Goal: Contribute content: Add original content to the website for others to see

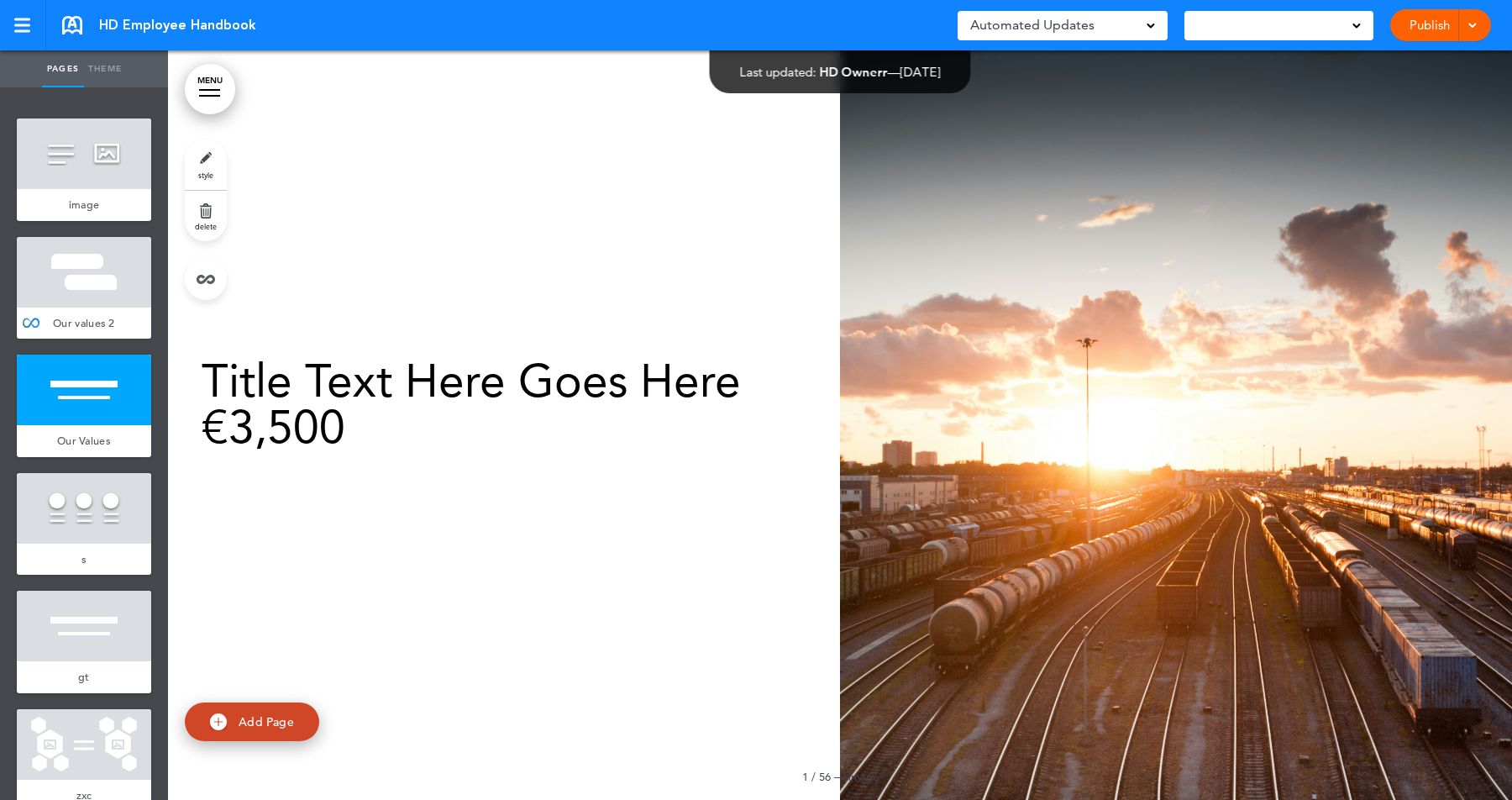
scroll to position [1094, 0]
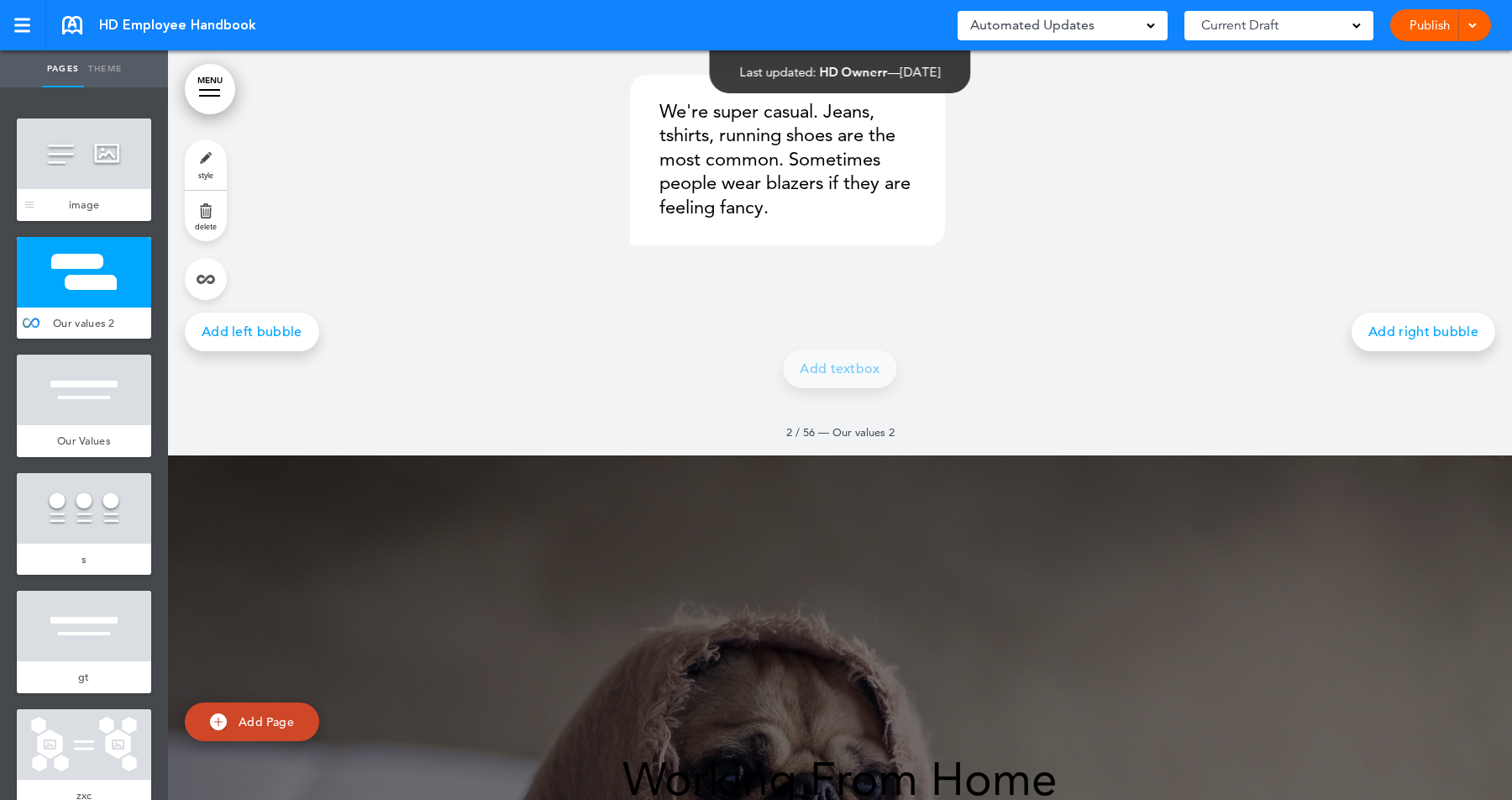
click at [92, 159] on div at bounding box center [83, 154] width 134 height 71
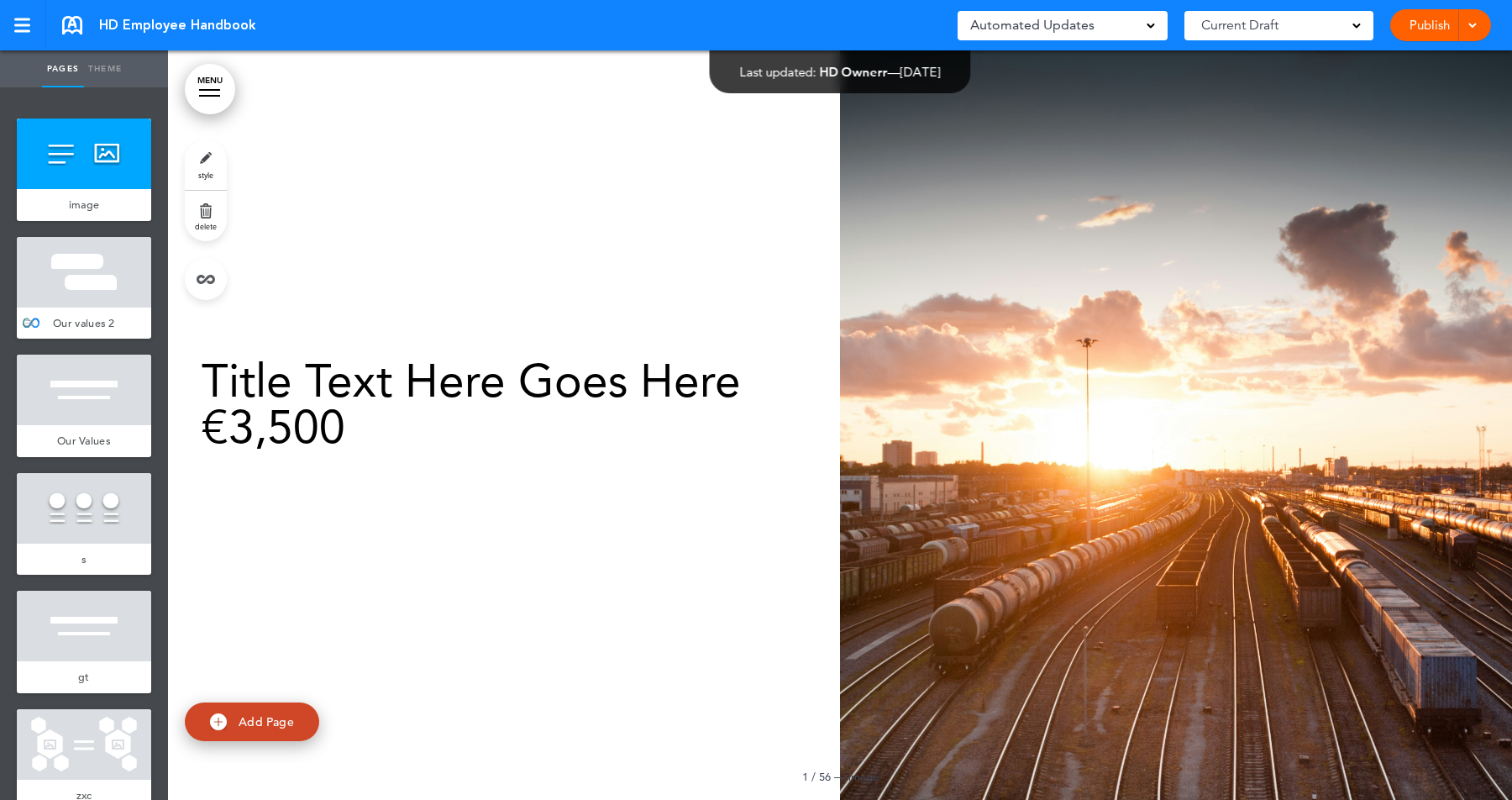
click at [79, 252] on div at bounding box center [83, 272] width 134 height 71
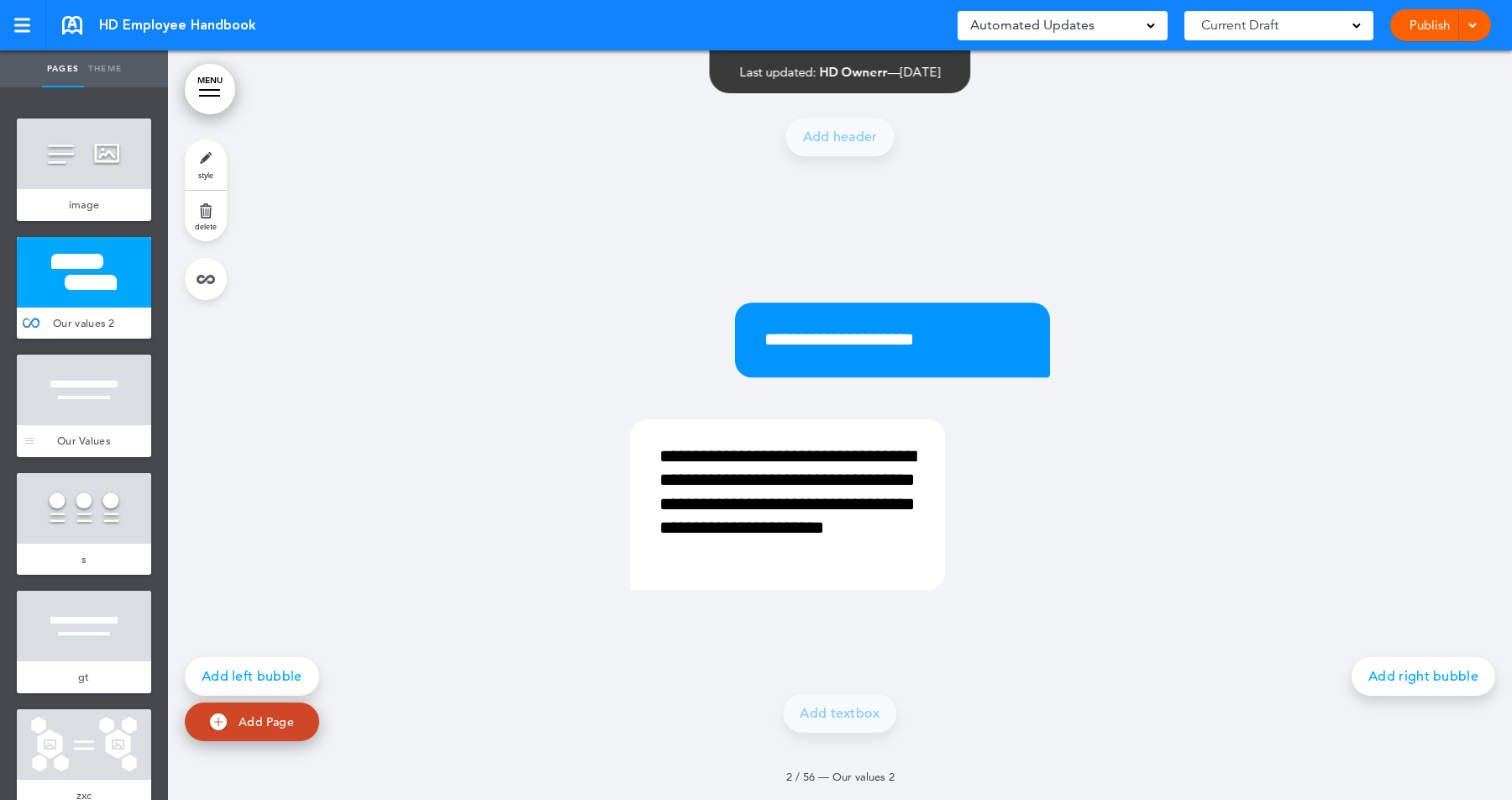
click at [74, 355] on div at bounding box center [83, 390] width 134 height 71
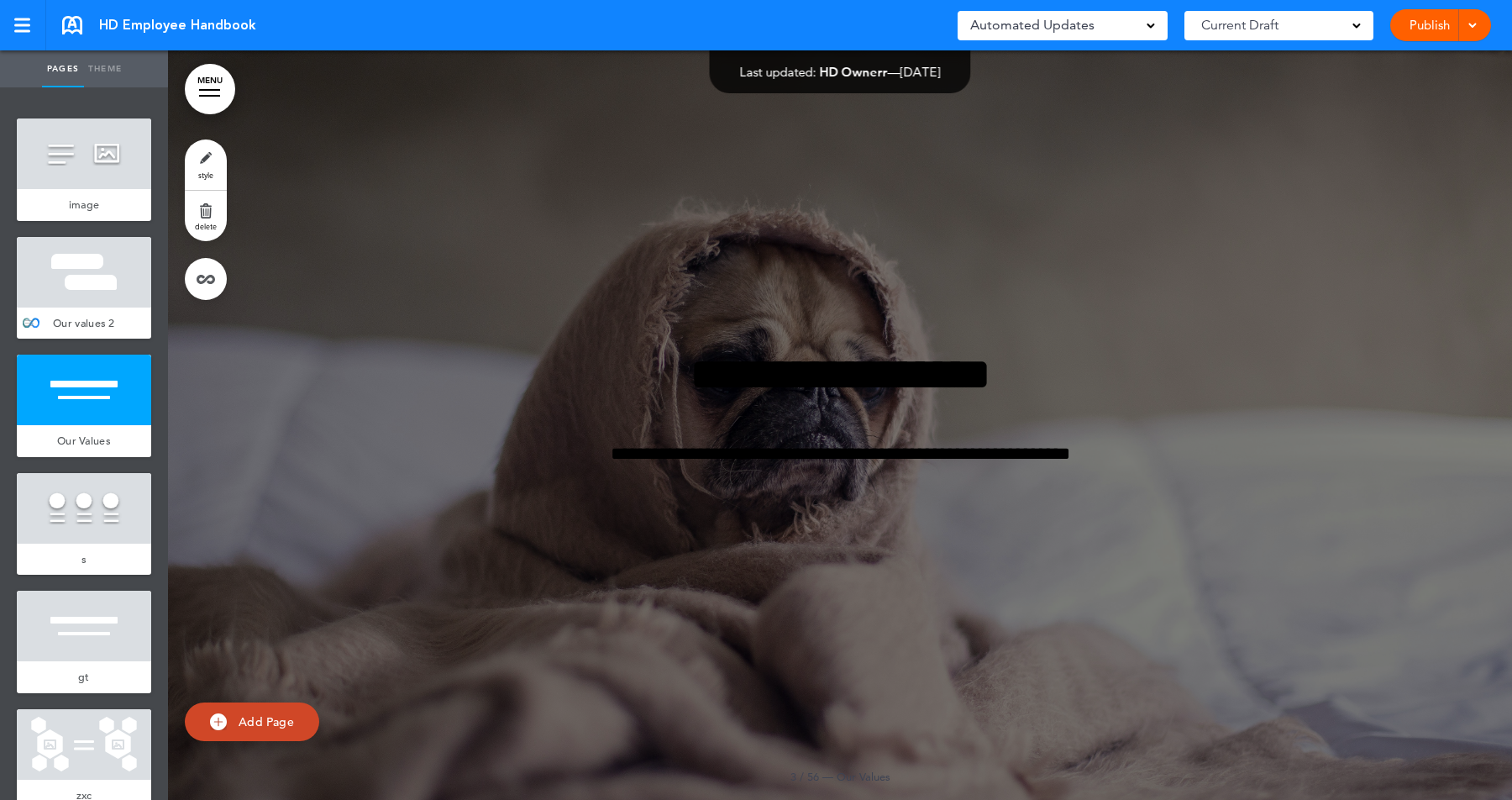
click at [79, 287] on div at bounding box center [83, 272] width 134 height 71
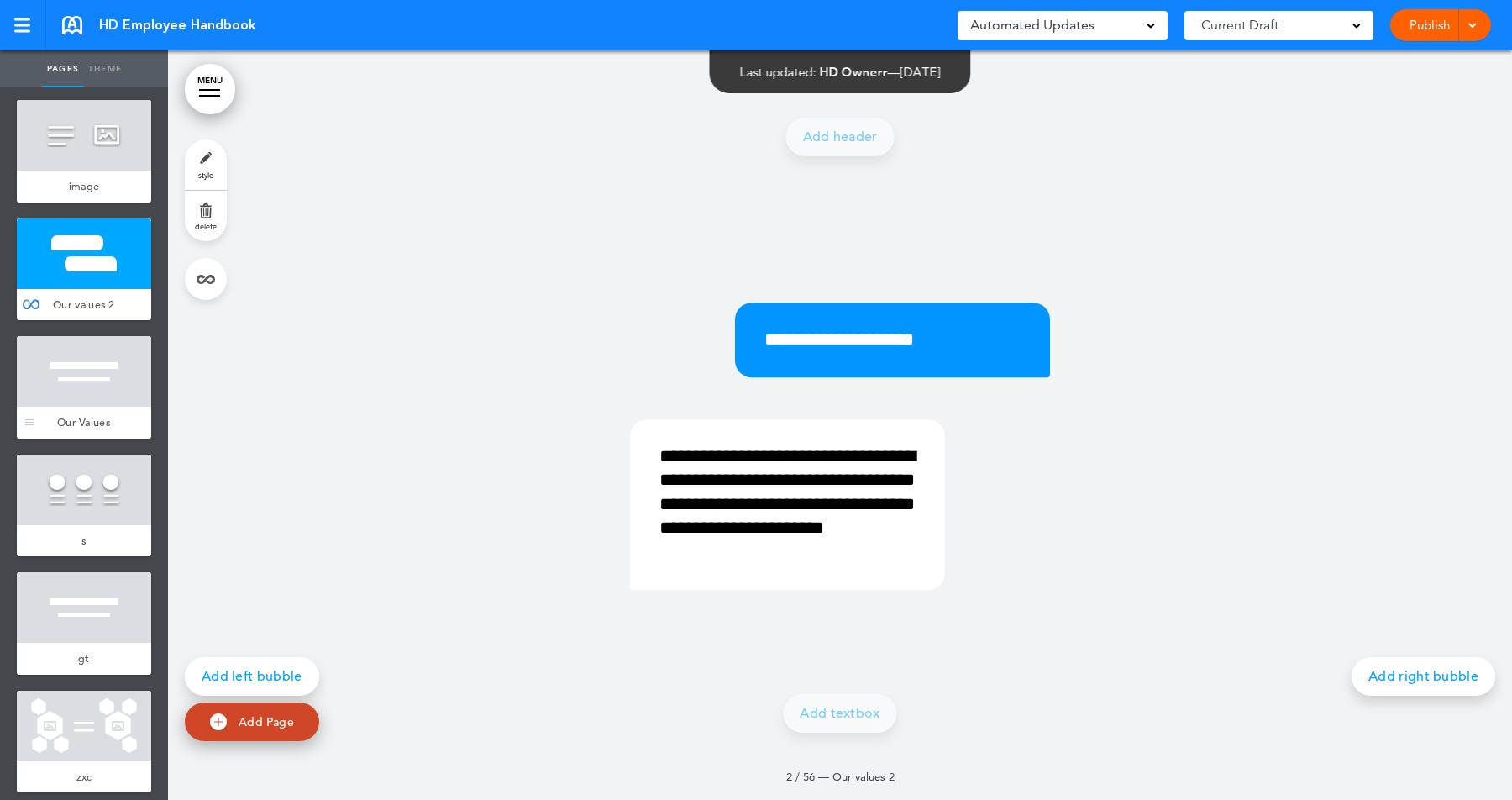
scroll to position [26, 0]
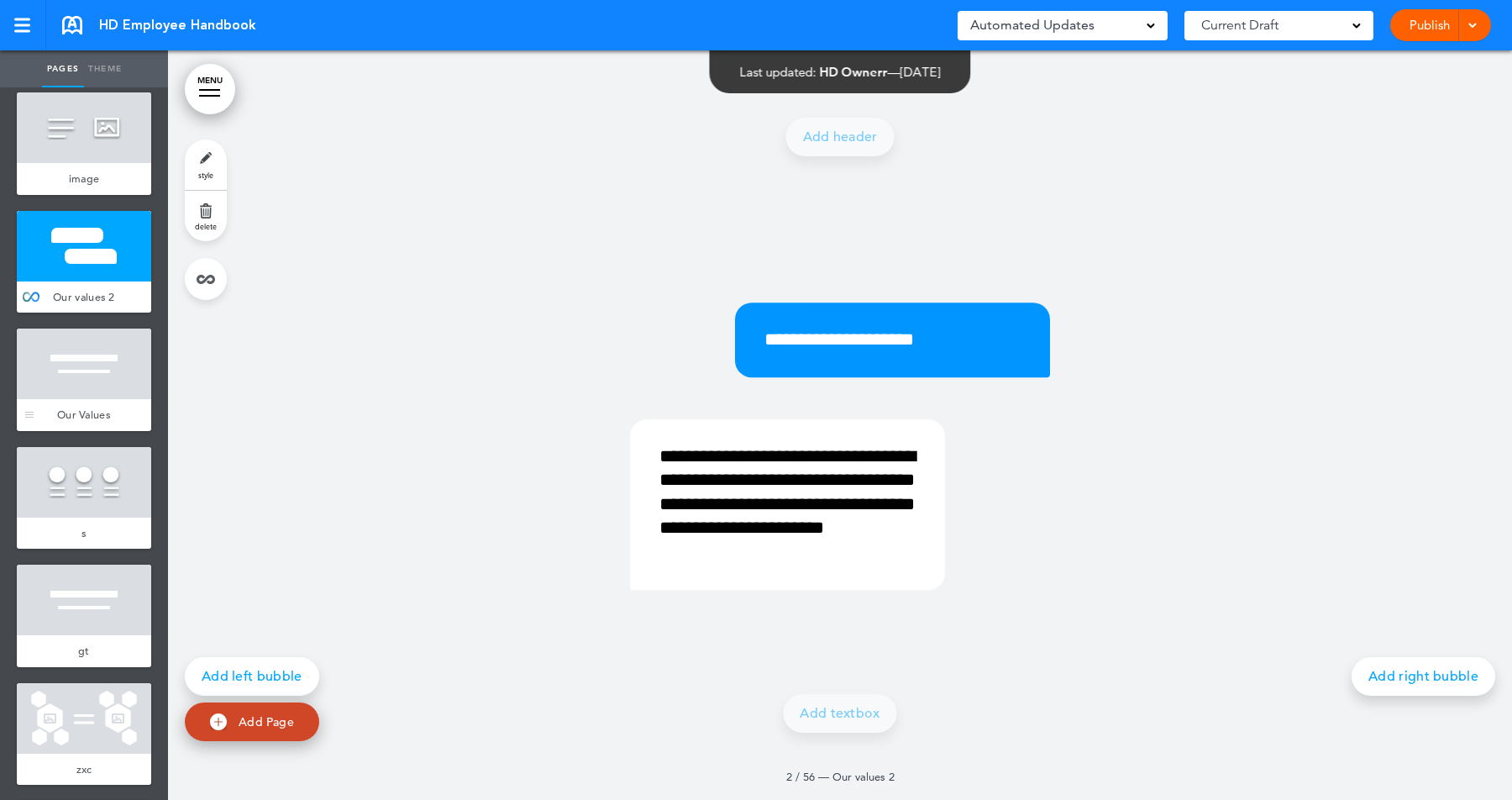
click at [75, 381] on div at bounding box center [83, 363] width 134 height 71
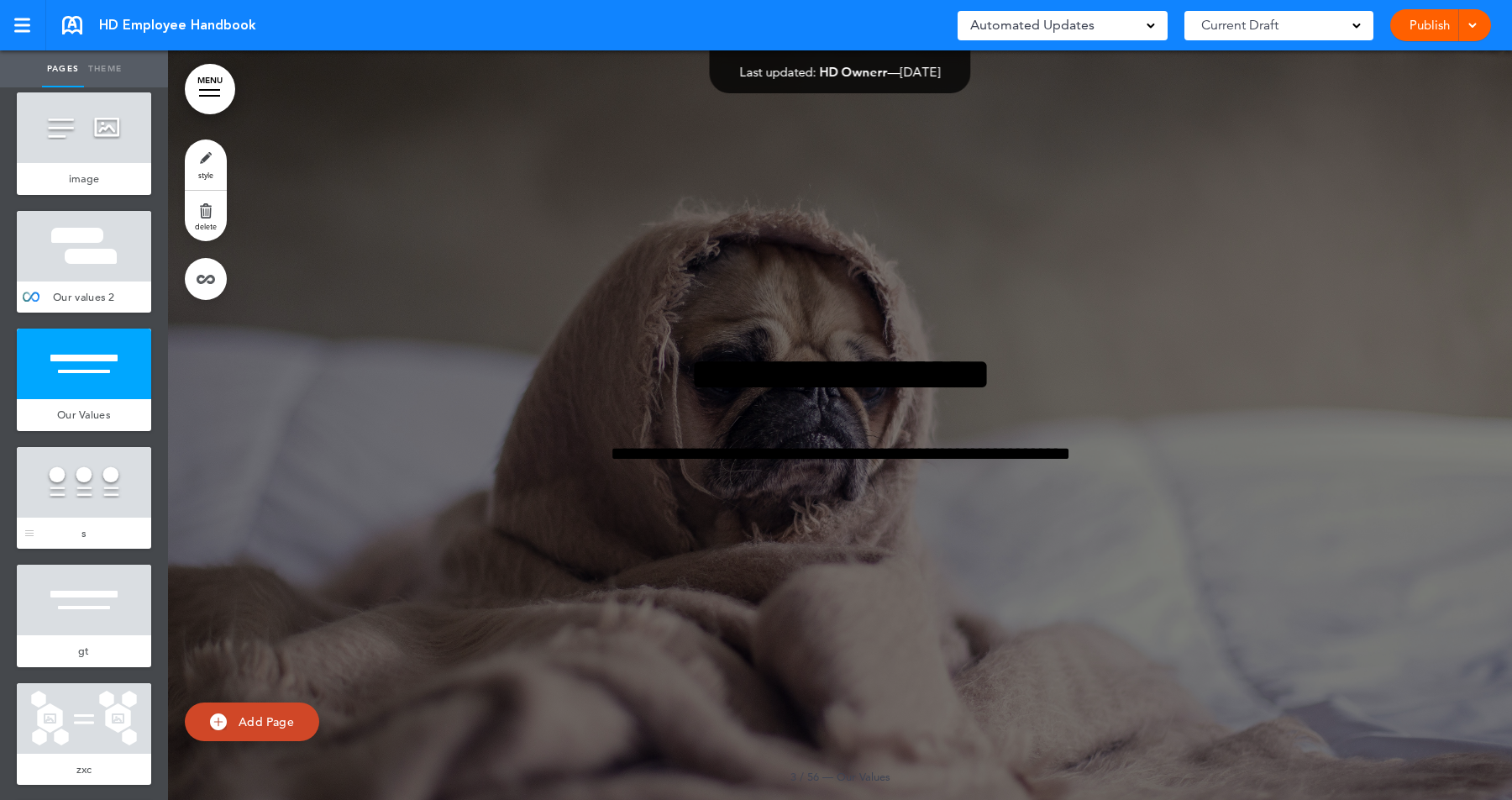
click at [75, 471] on div at bounding box center [83, 482] width 134 height 71
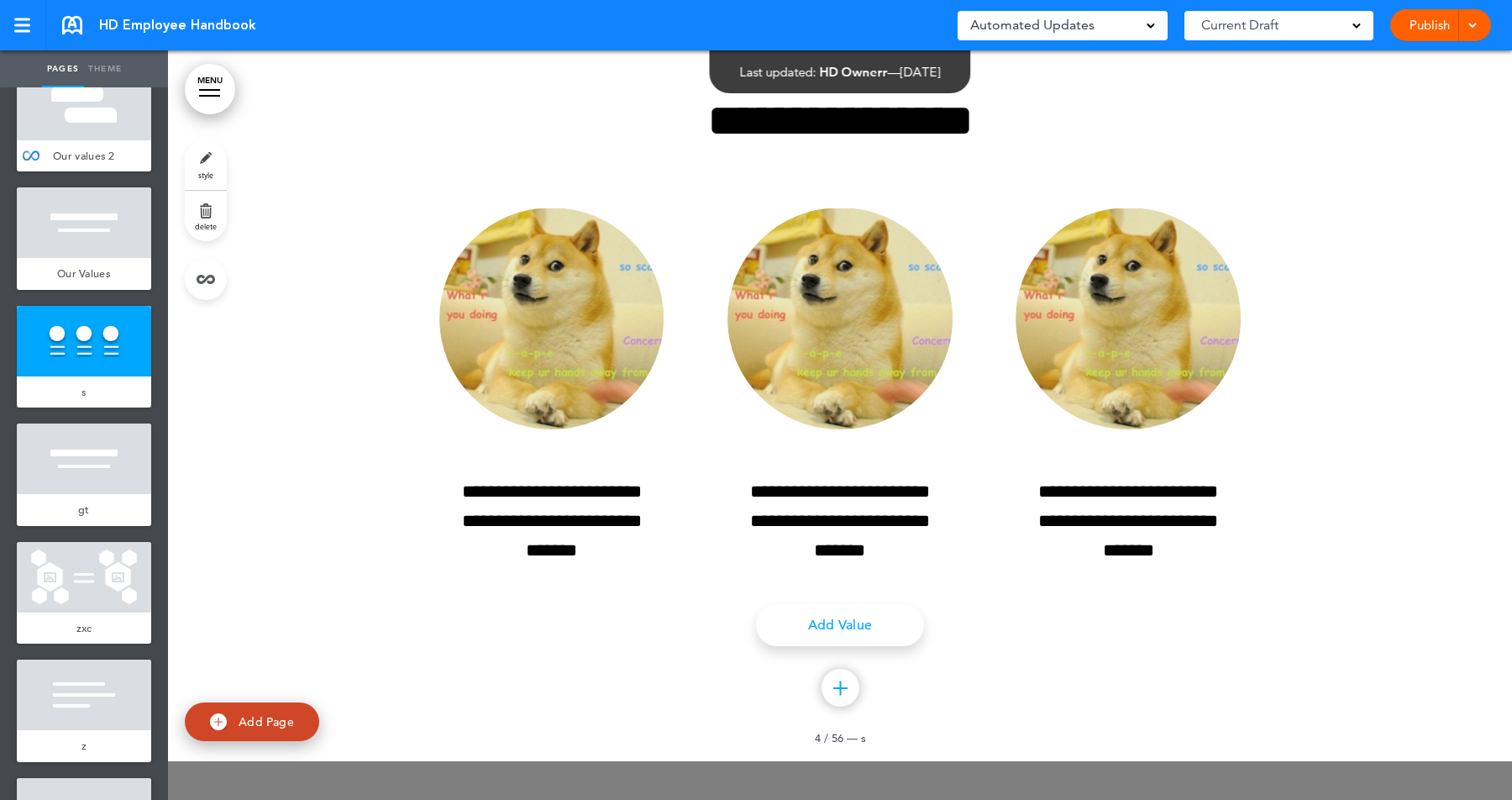
scroll to position [2271, 0]
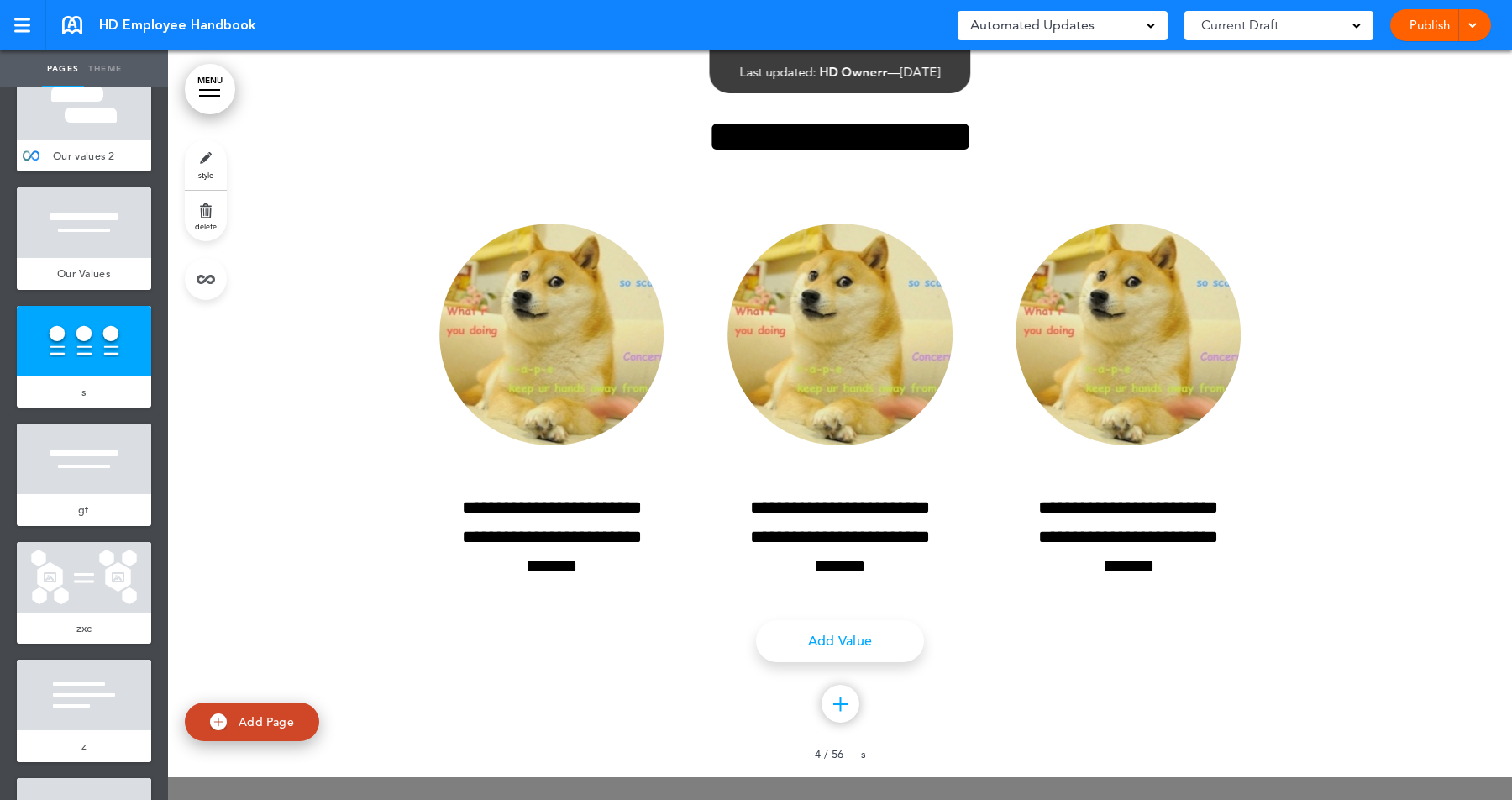
click at [840, 684] on div at bounding box center [840, 703] width 38 height 38
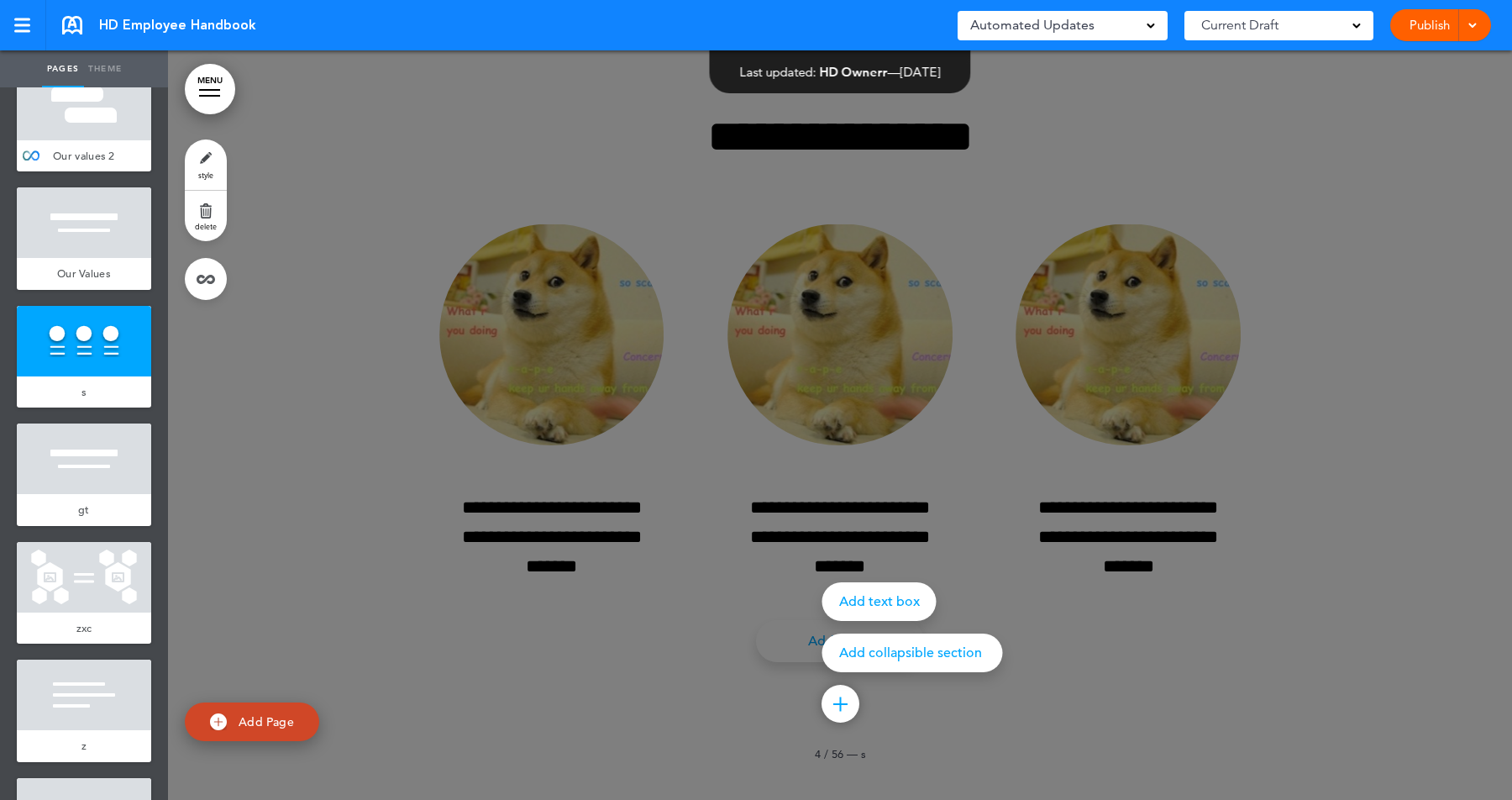
click at [944, 654] on p "Add collapsible section" at bounding box center [913, 653] width 147 height 14
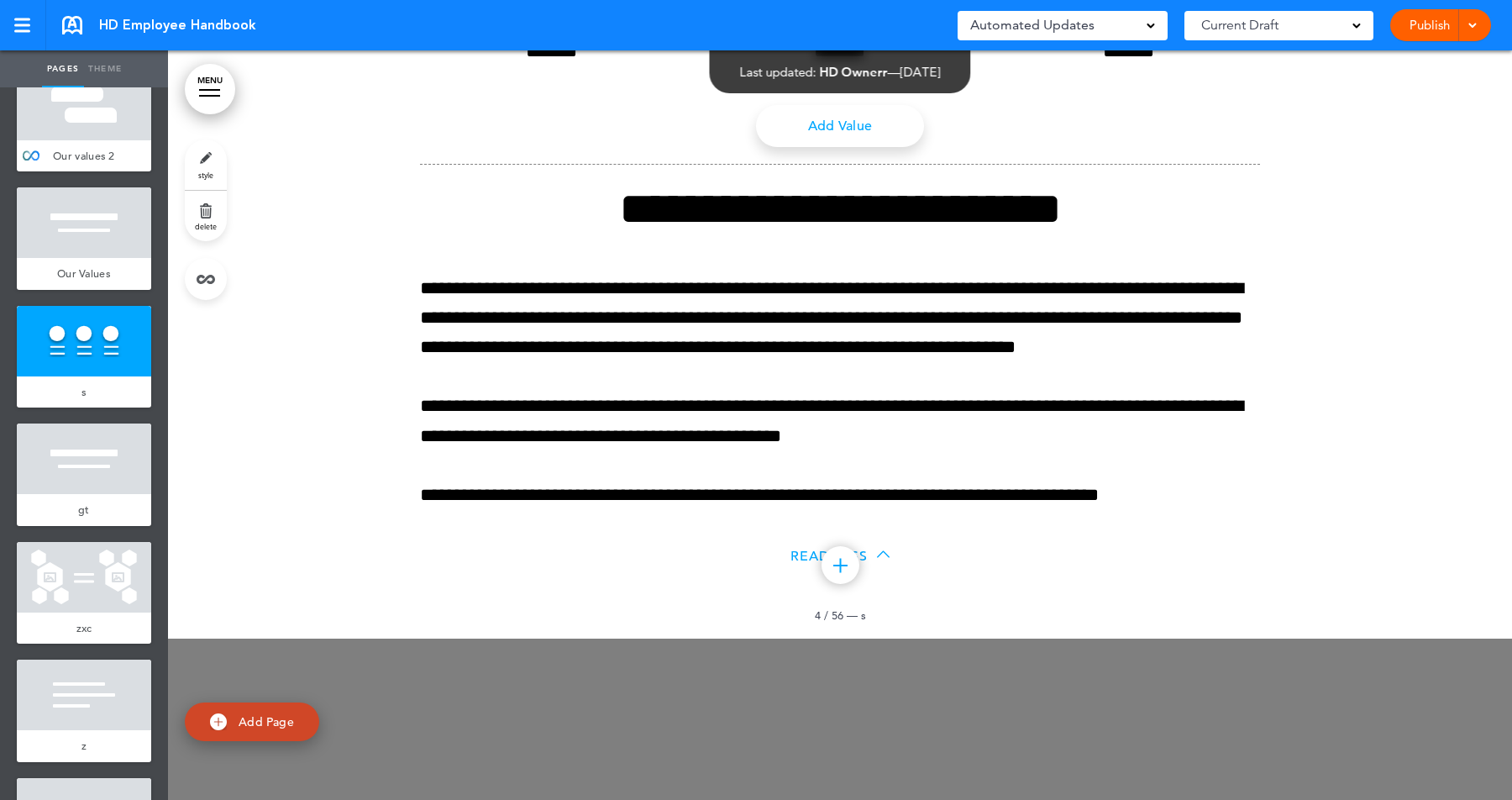
scroll to position [2988, 0]
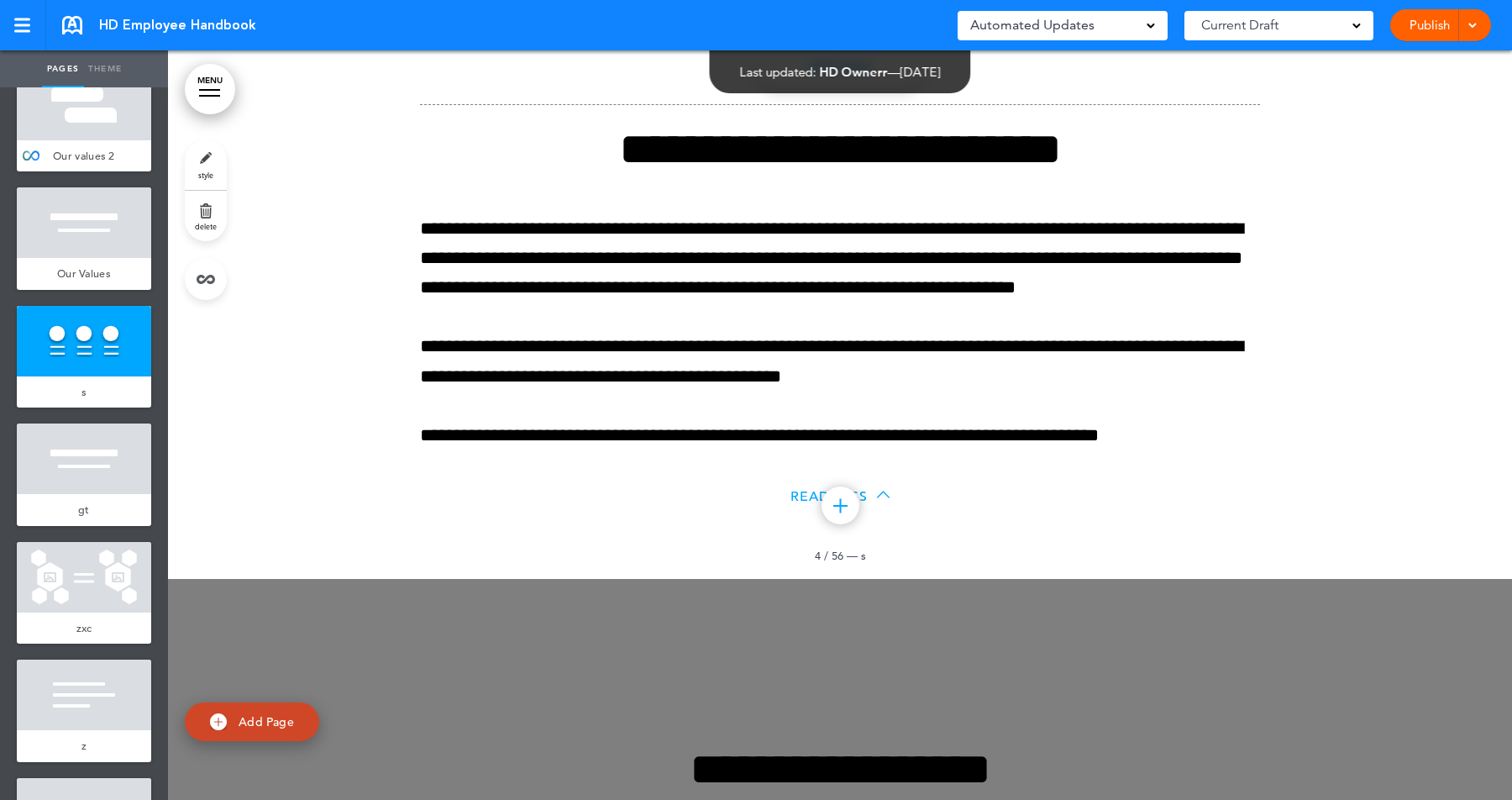
scroll to position [2821, 0]
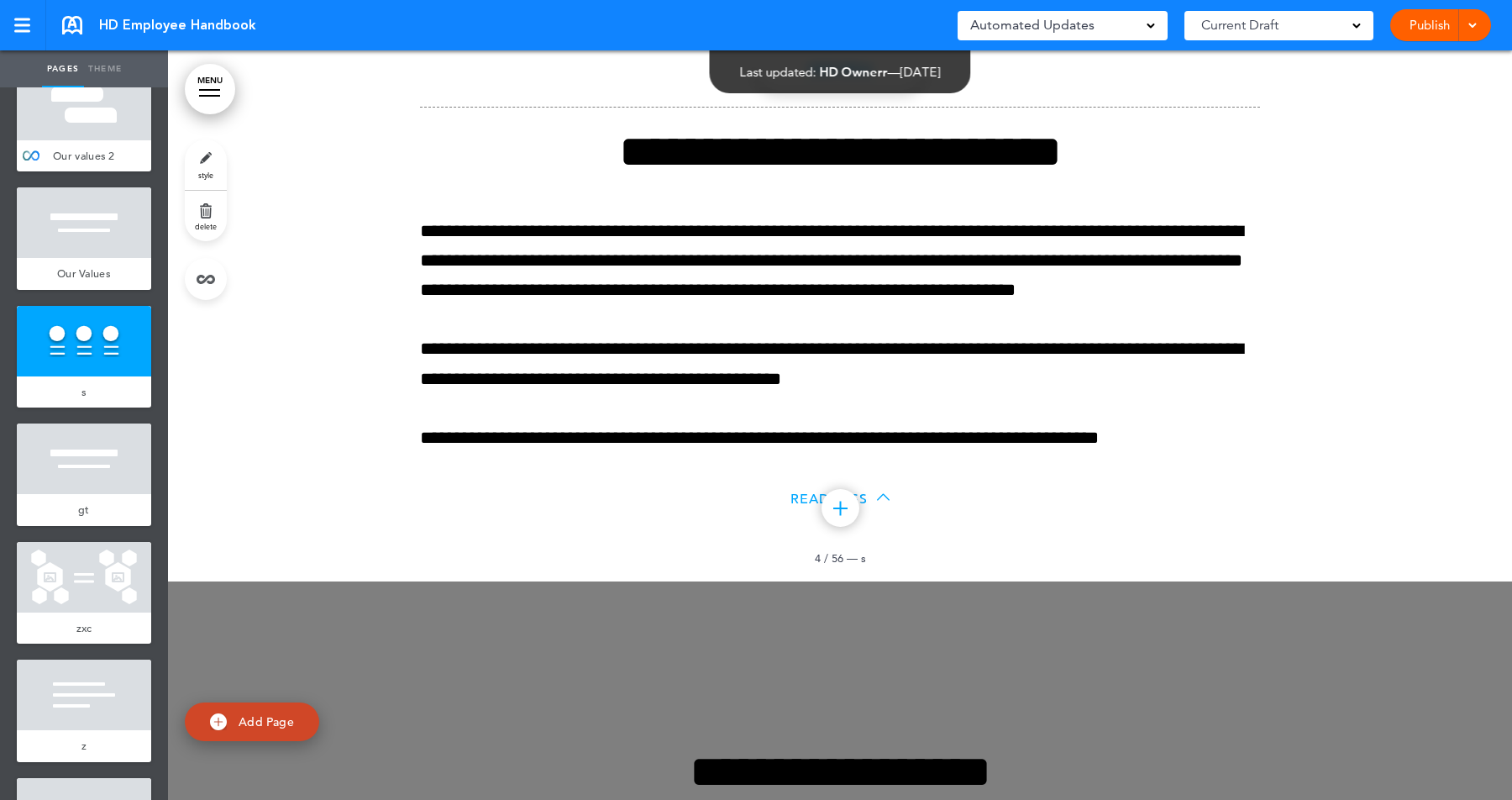
click at [882, 497] on icon at bounding box center [883, 496] width 13 height 13
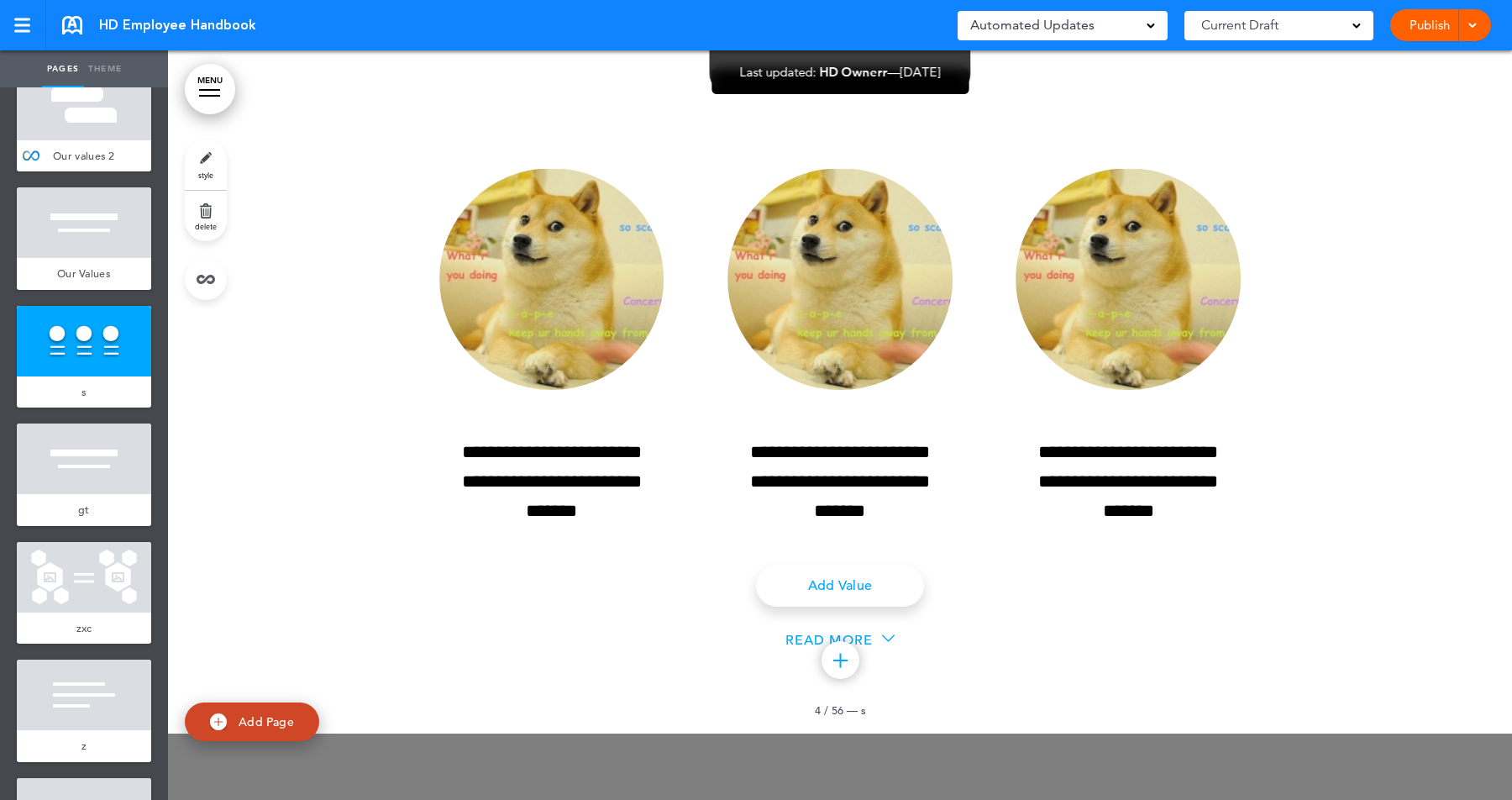
click at [886, 638] on icon at bounding box center [888, 638] width 13 height 7
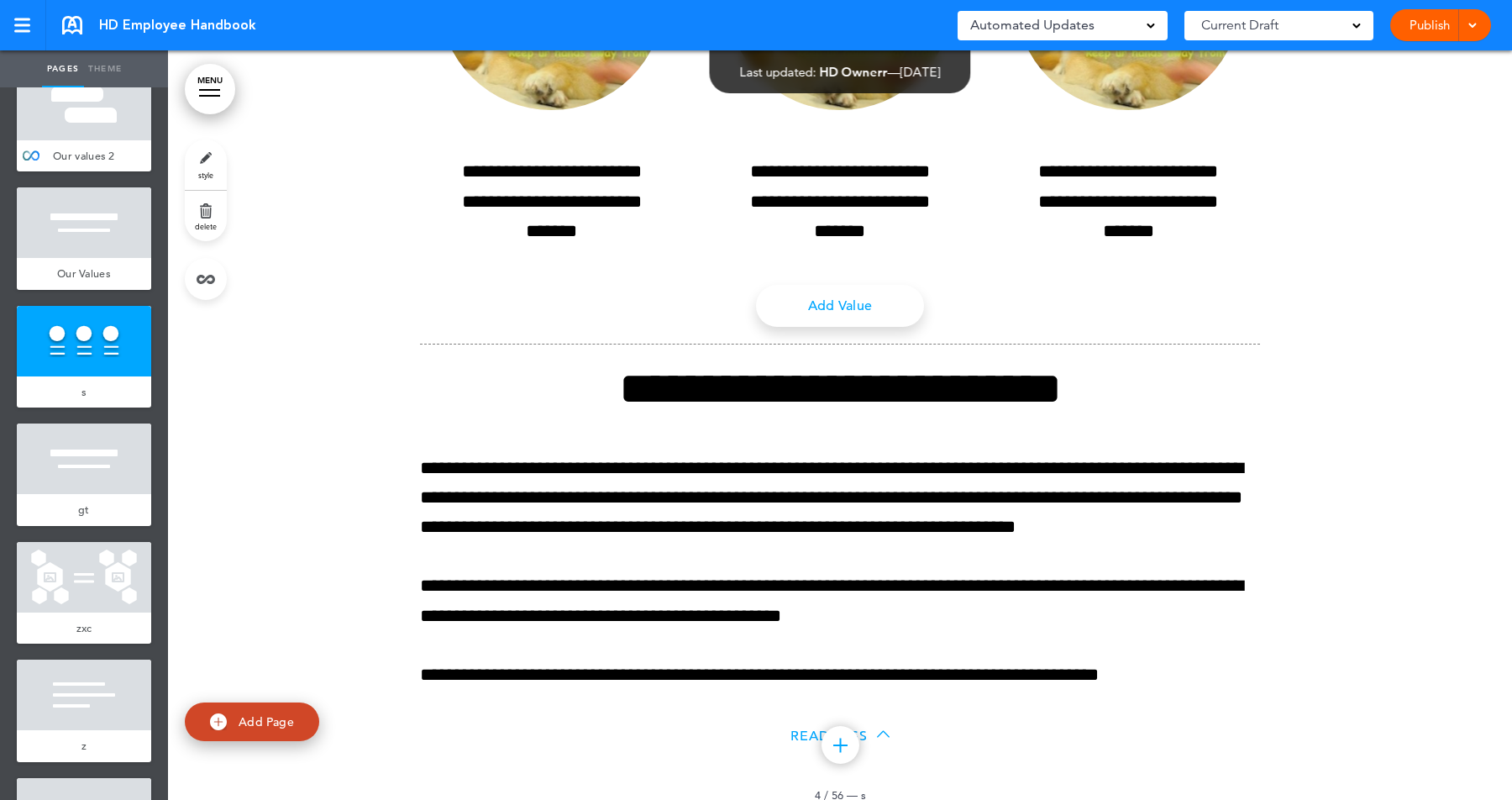
click at [874, 735] on div "Read Less" at bounding box center [839, 734] width 99 height 15
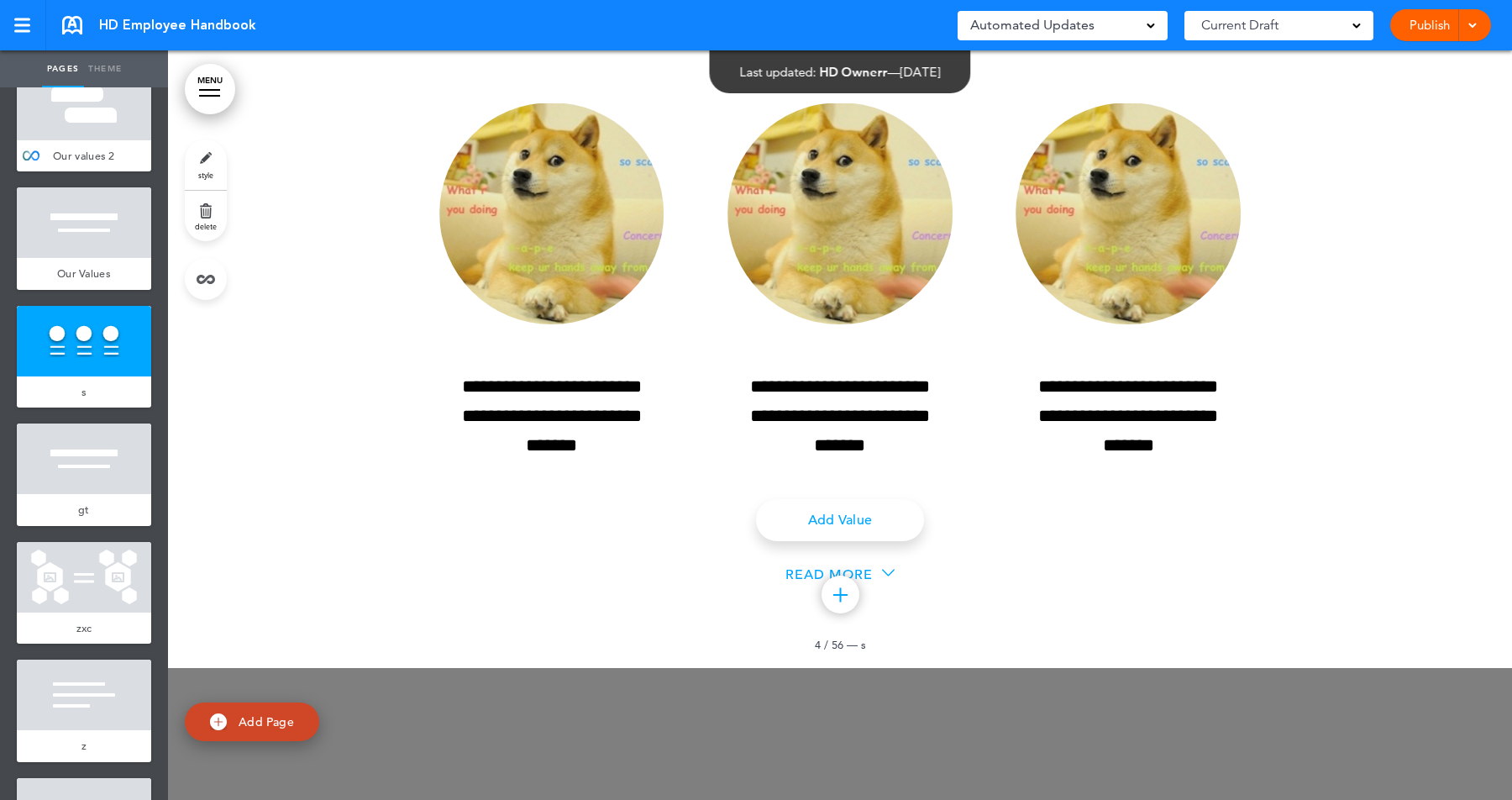
click at [882, 576] on icon at bounding box center [888, 572] width 13 height 13
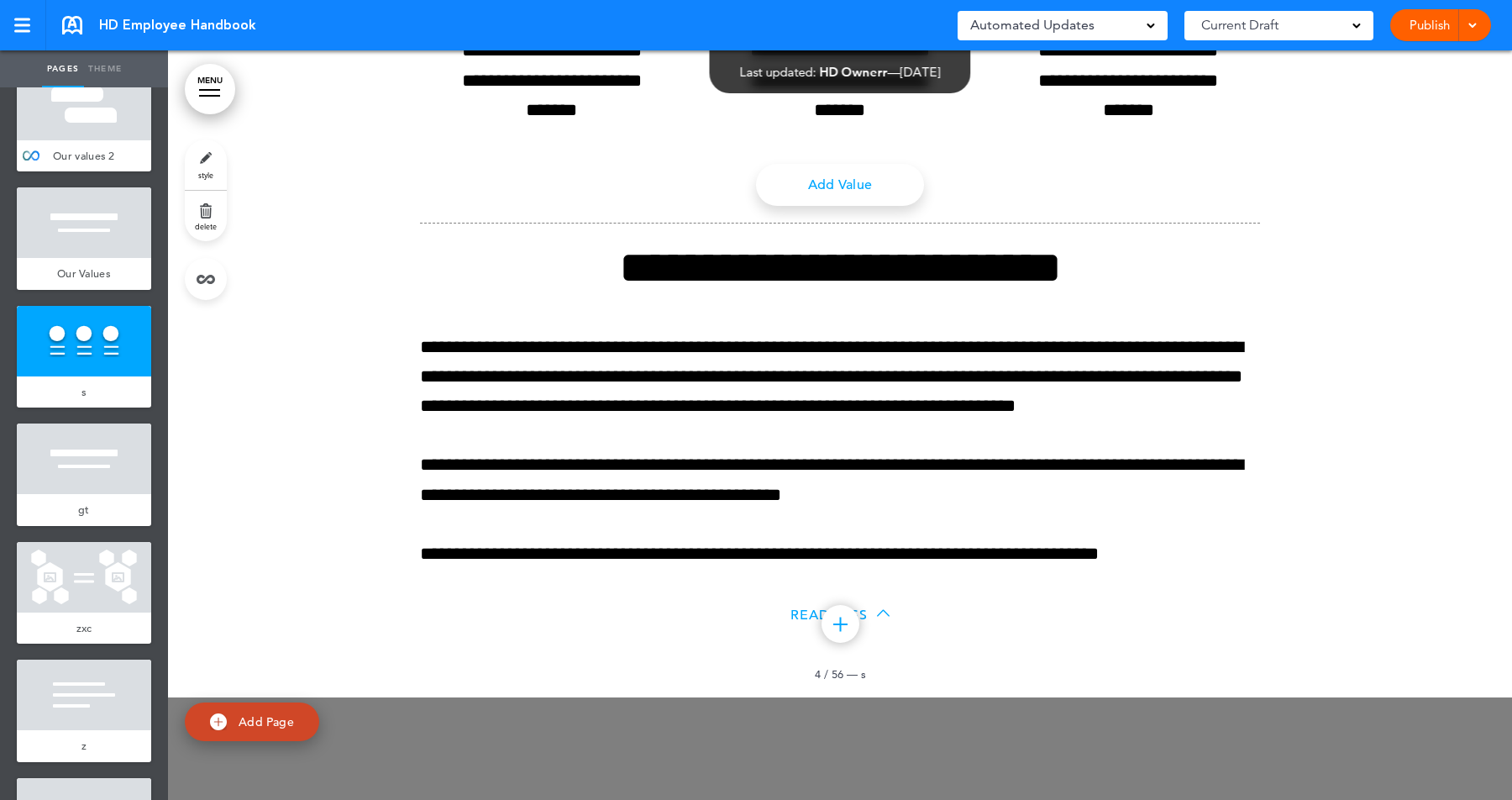
scroll to position [2728, 0]
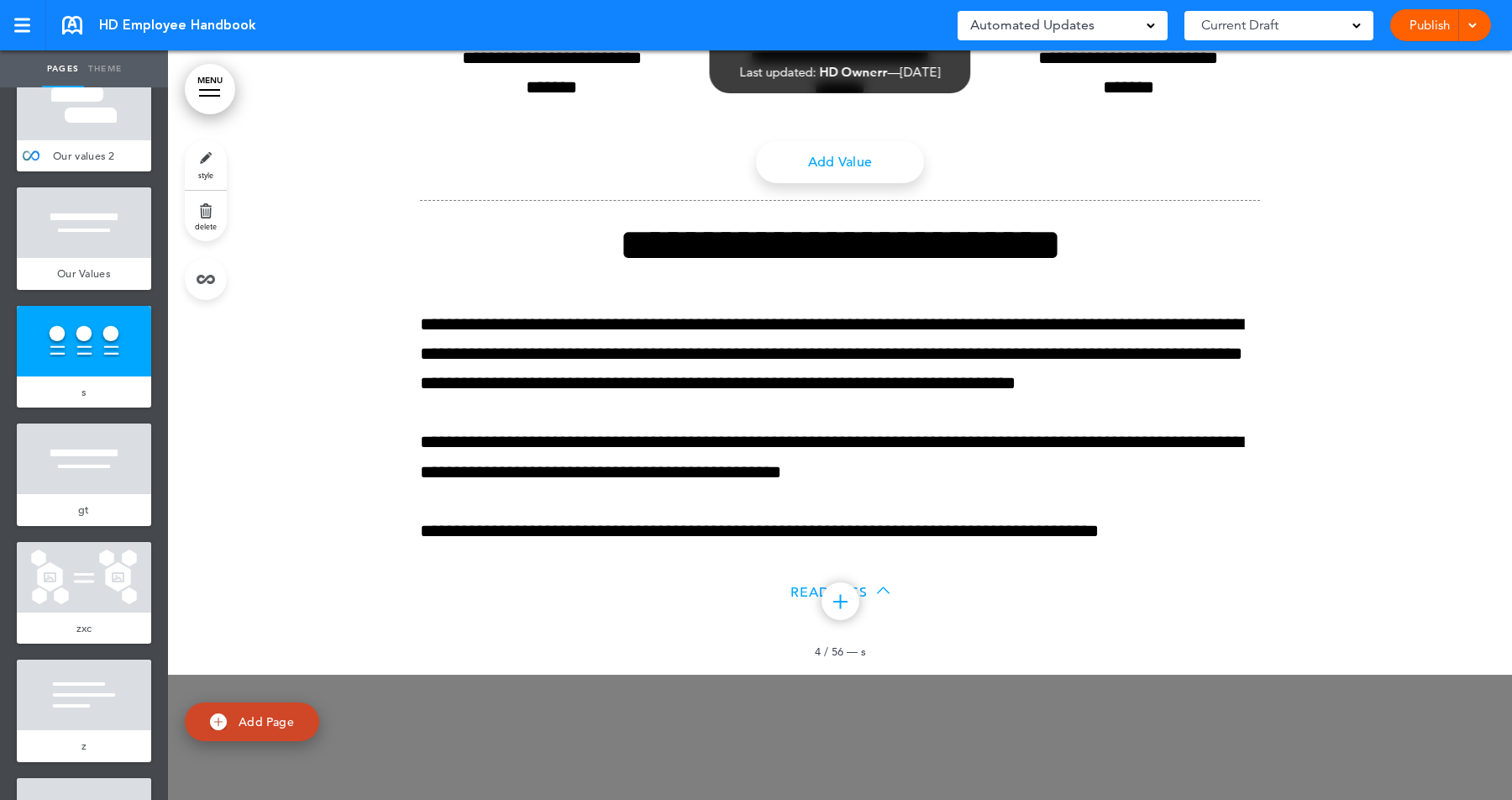
click at [883, 590] on icon at bounding box center [883, 589] width 13 height 13
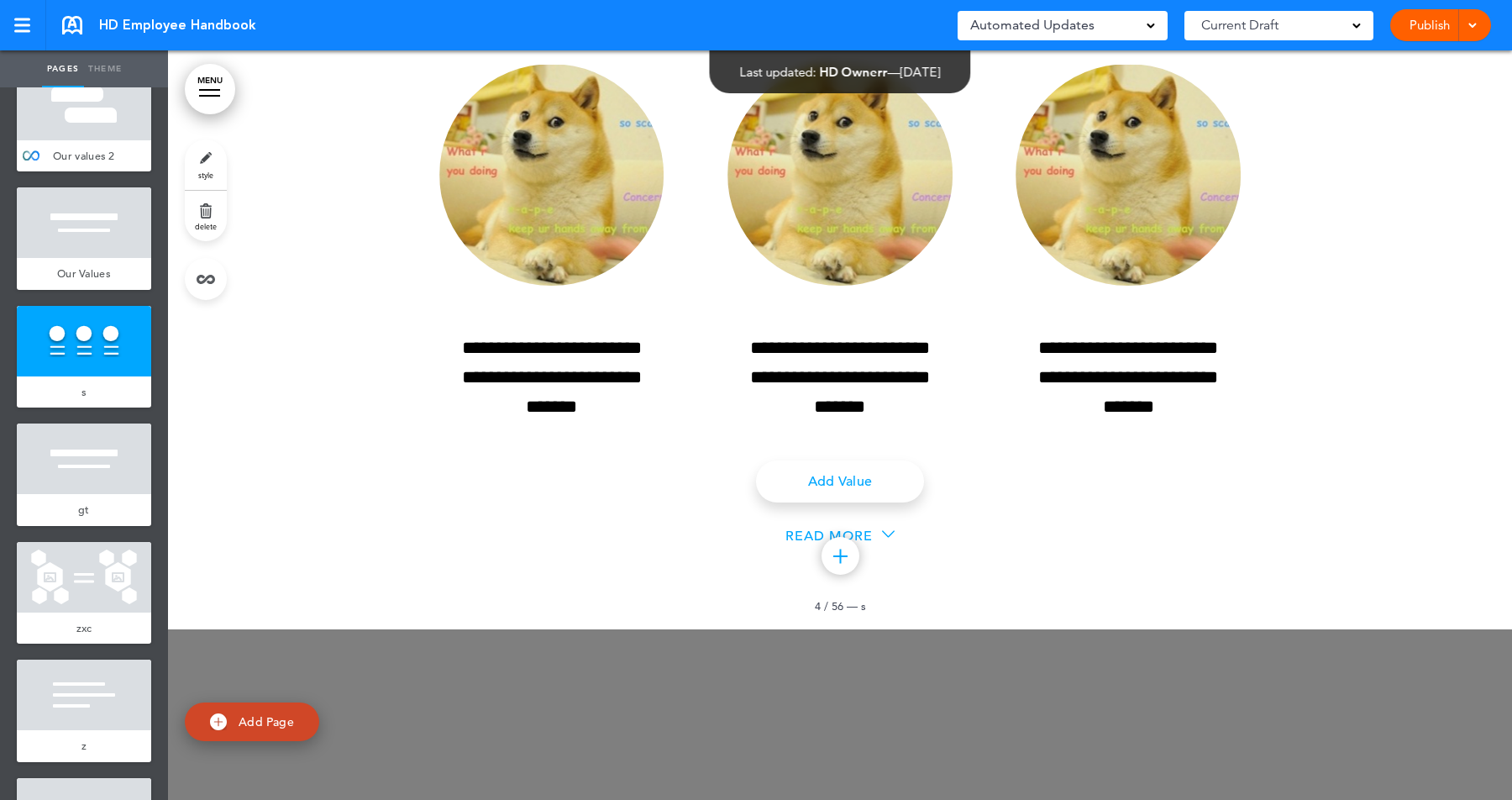
scroll to position [2471, 0]
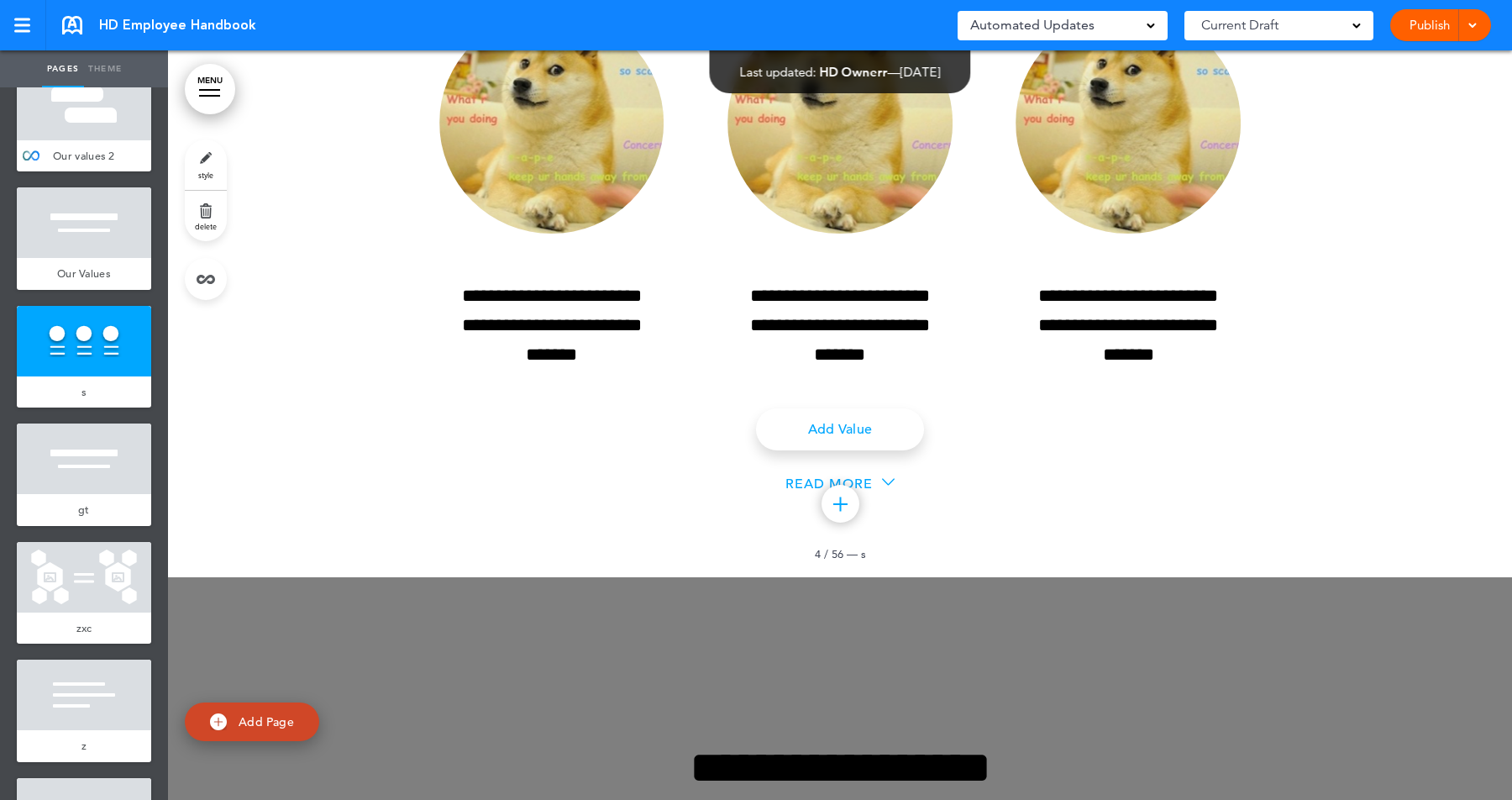
click at [891, 482] on icon at bounding box center [888, 482] width 13 height 7
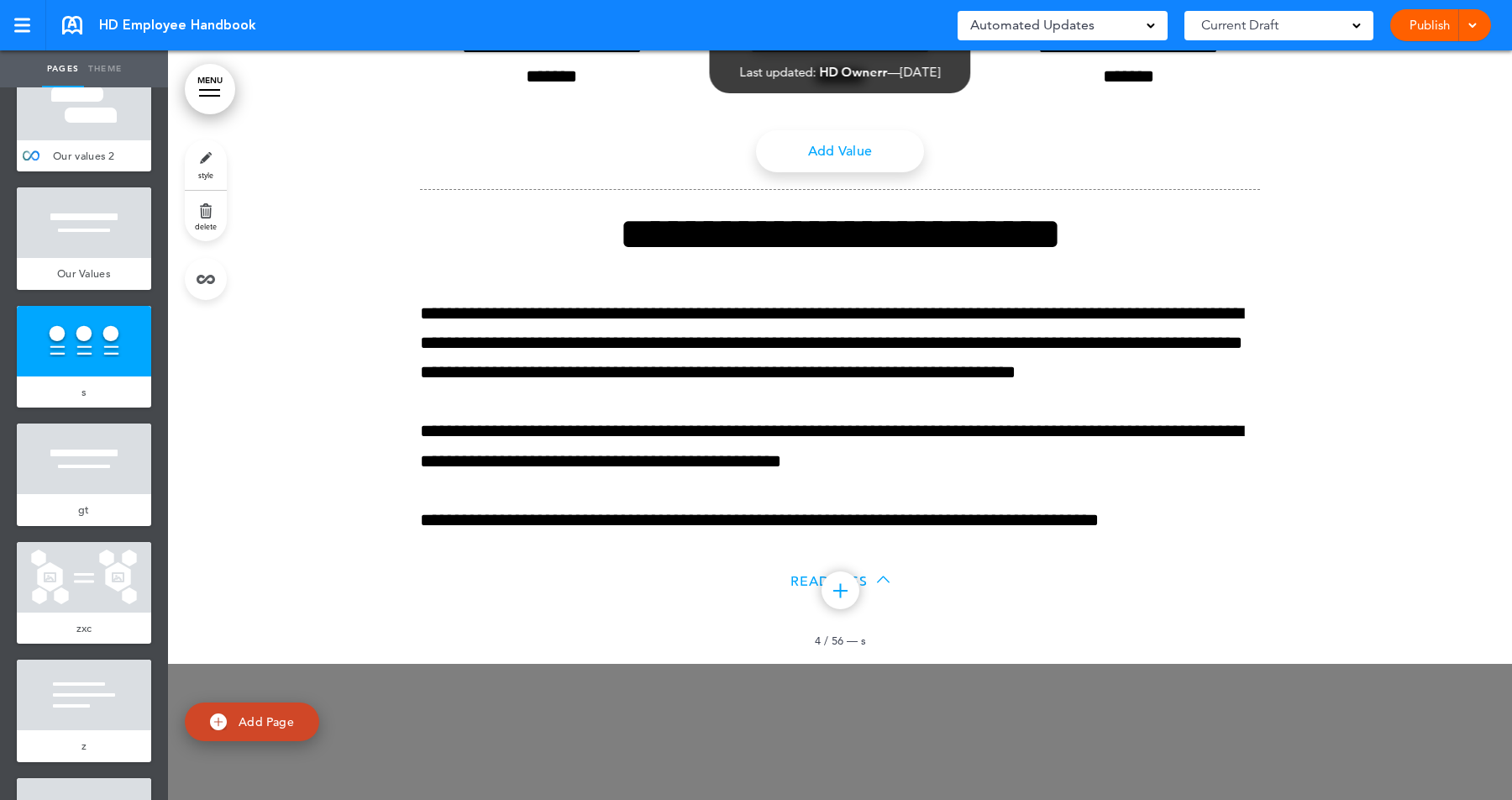
scroll to position [2772, 0]
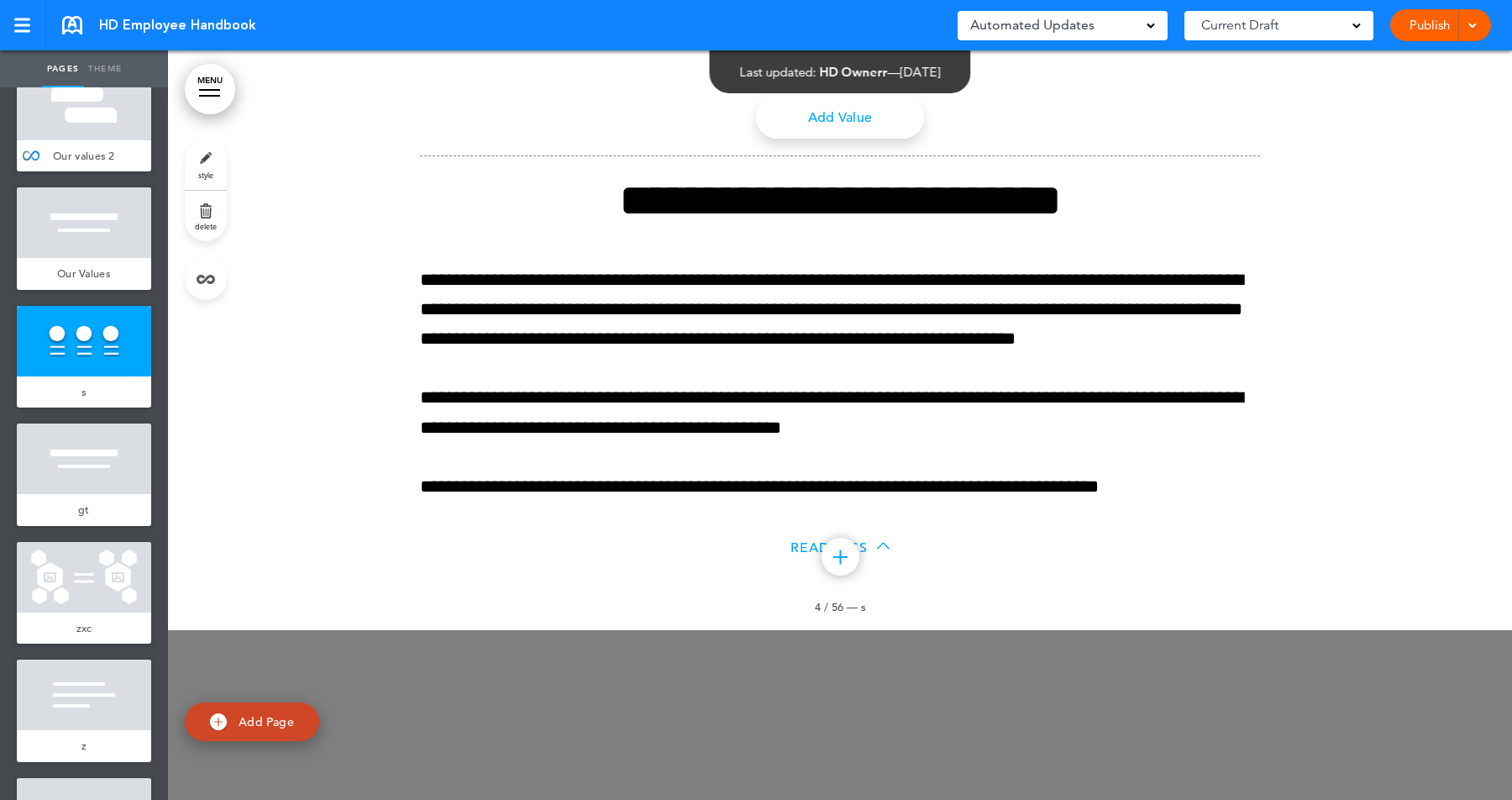
click at [886, 545] on icon at bounding box center [883, 544] width 13 height 7
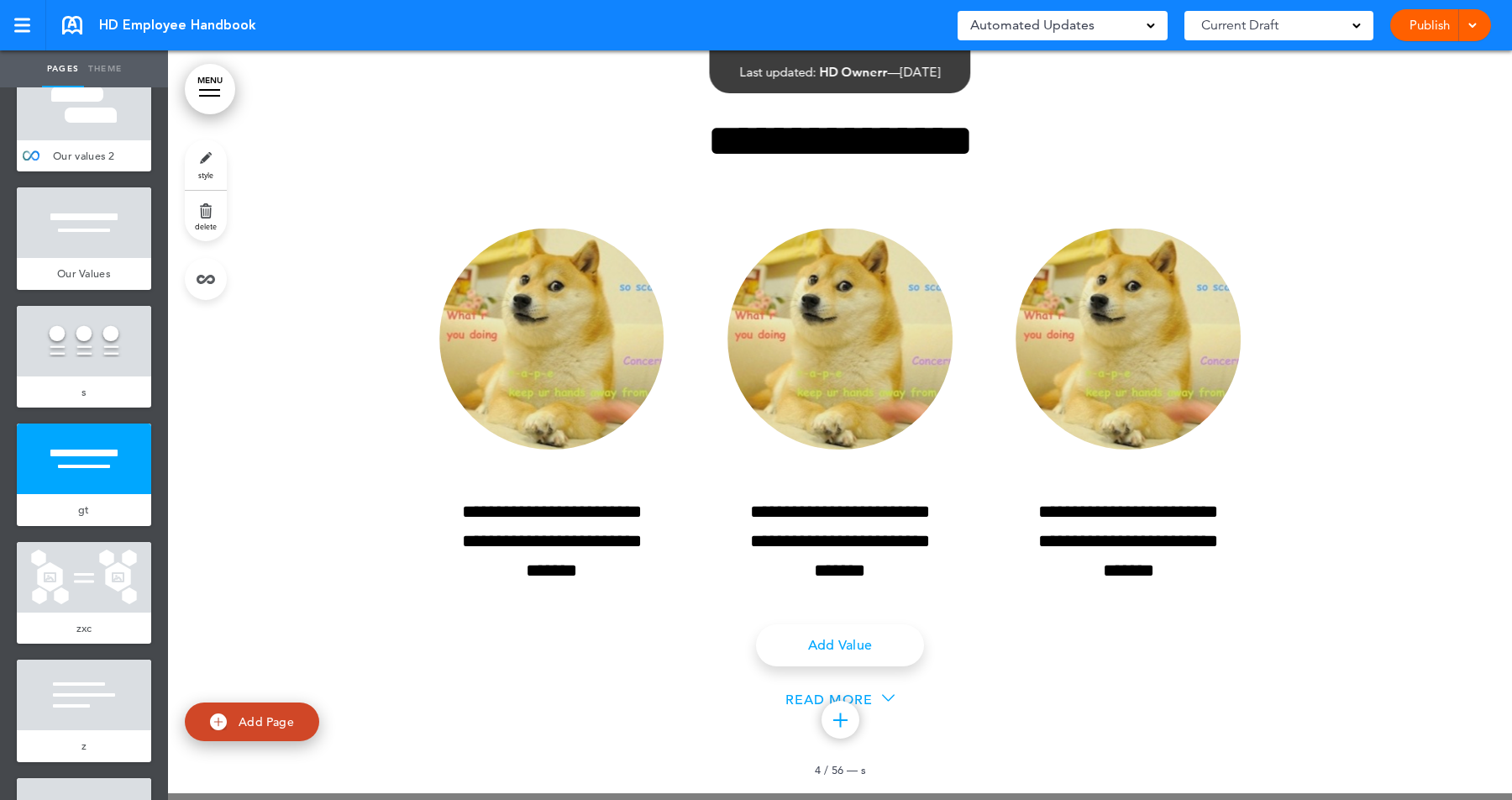
scroll to position [2248, 0]
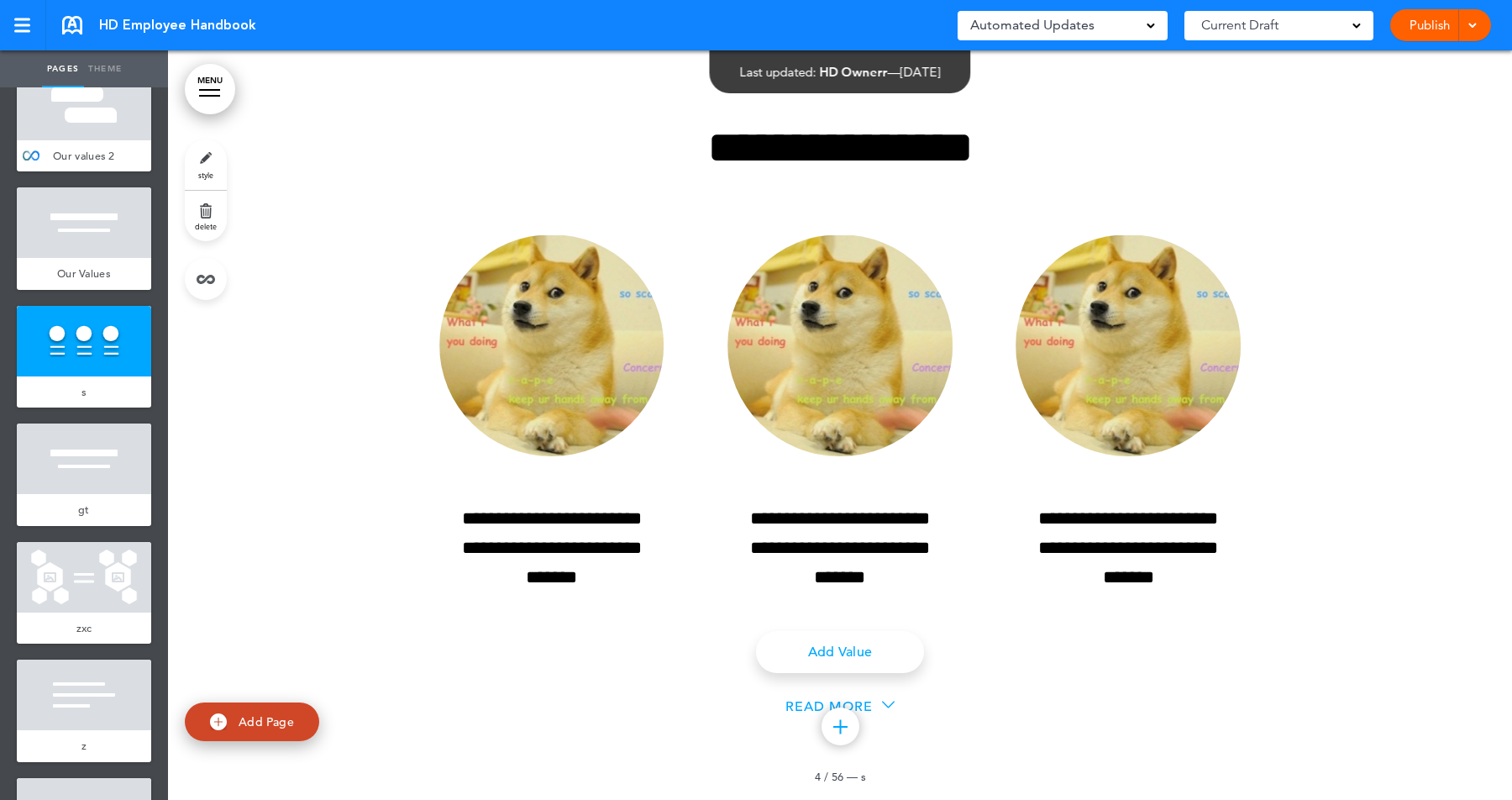
click at [882, 707] on icon at bounding box center [888, 704] width 13 height 13
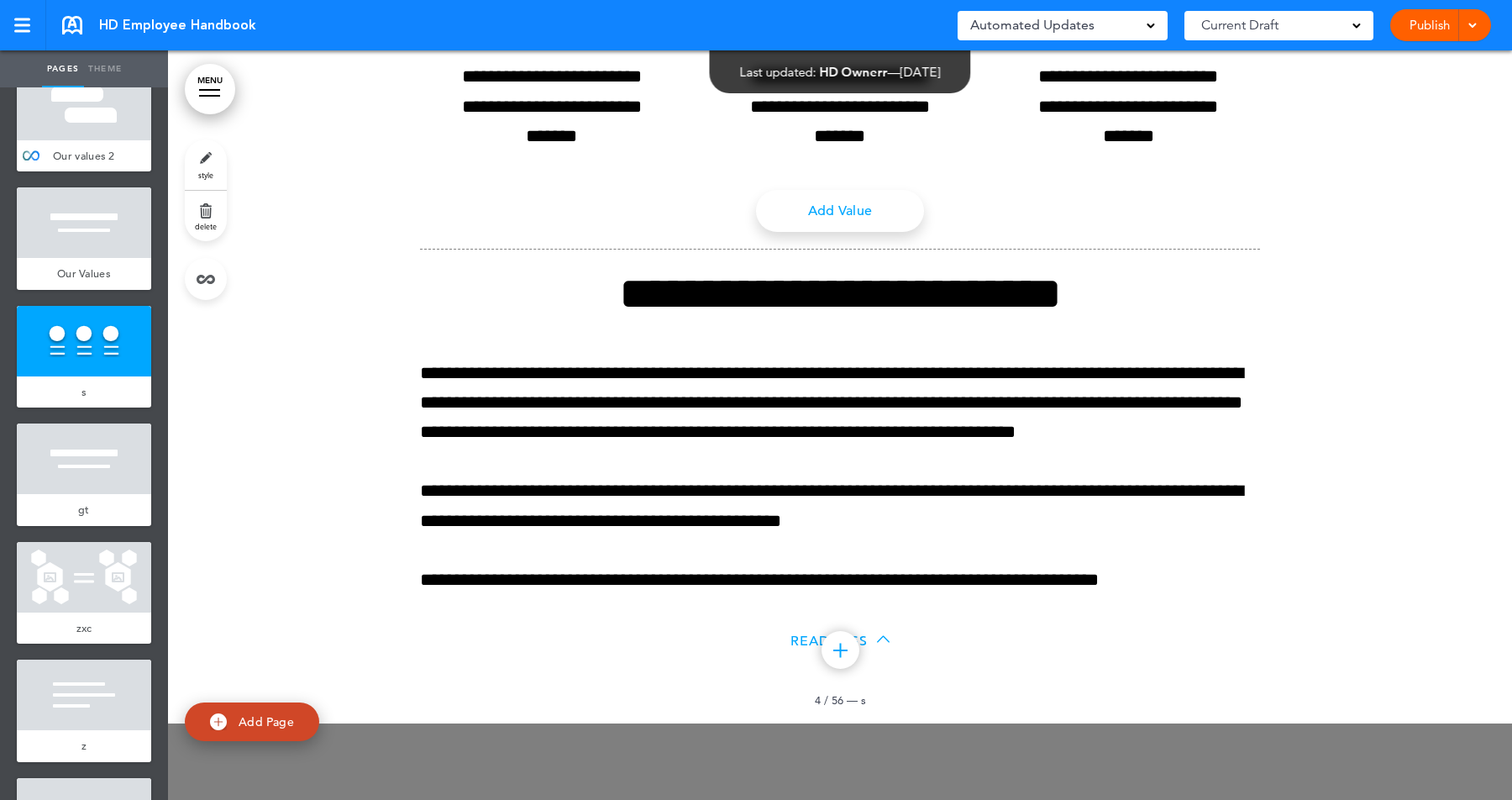
click at [885, 635] on icon at bounding box center [883, 638] width 13 height 13
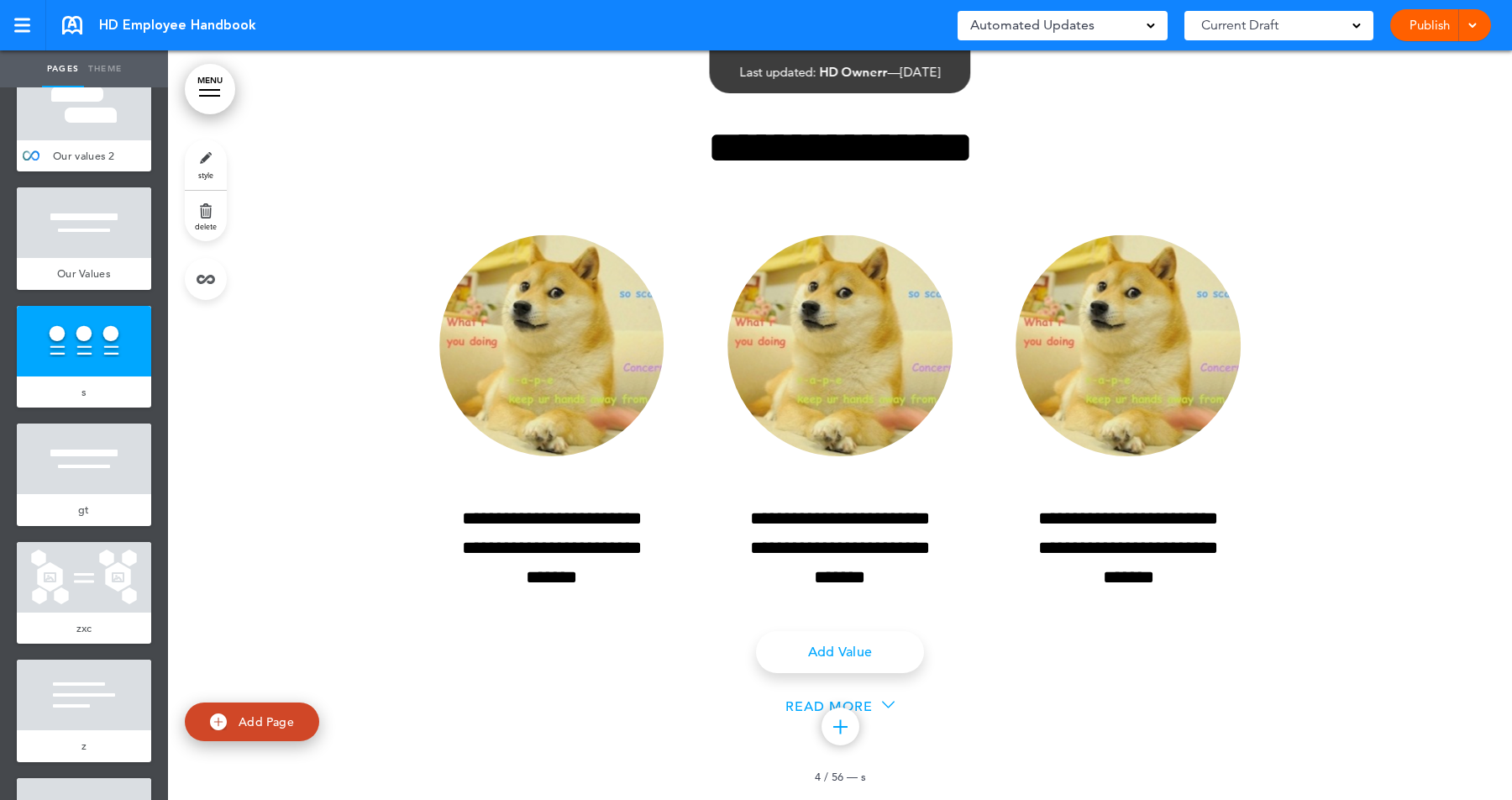
click at [247, 708] on link "Add Page" at bounding box center [252, 722] width 134 height 39
type input "********"
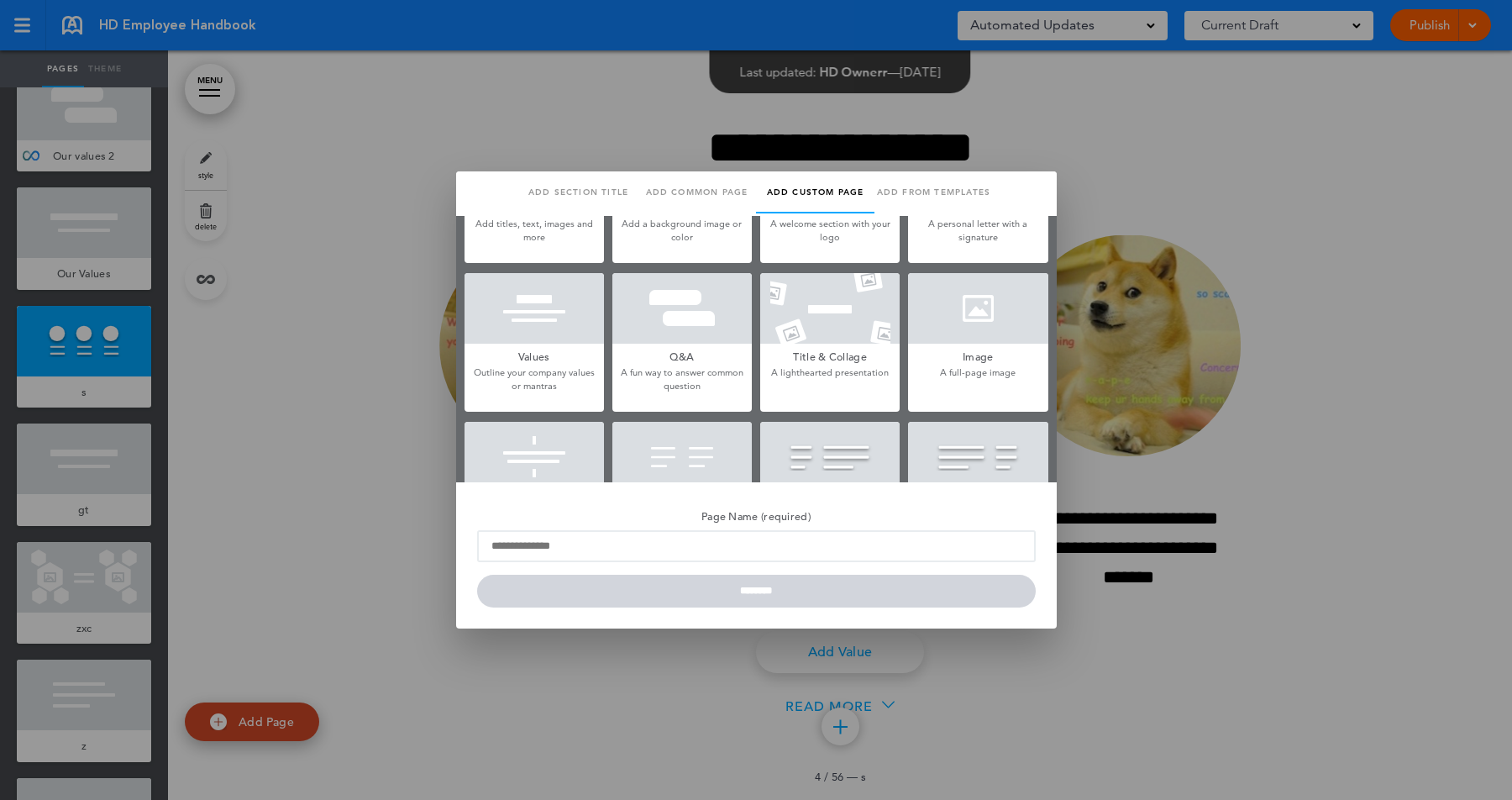
scroll to position [284, 0]
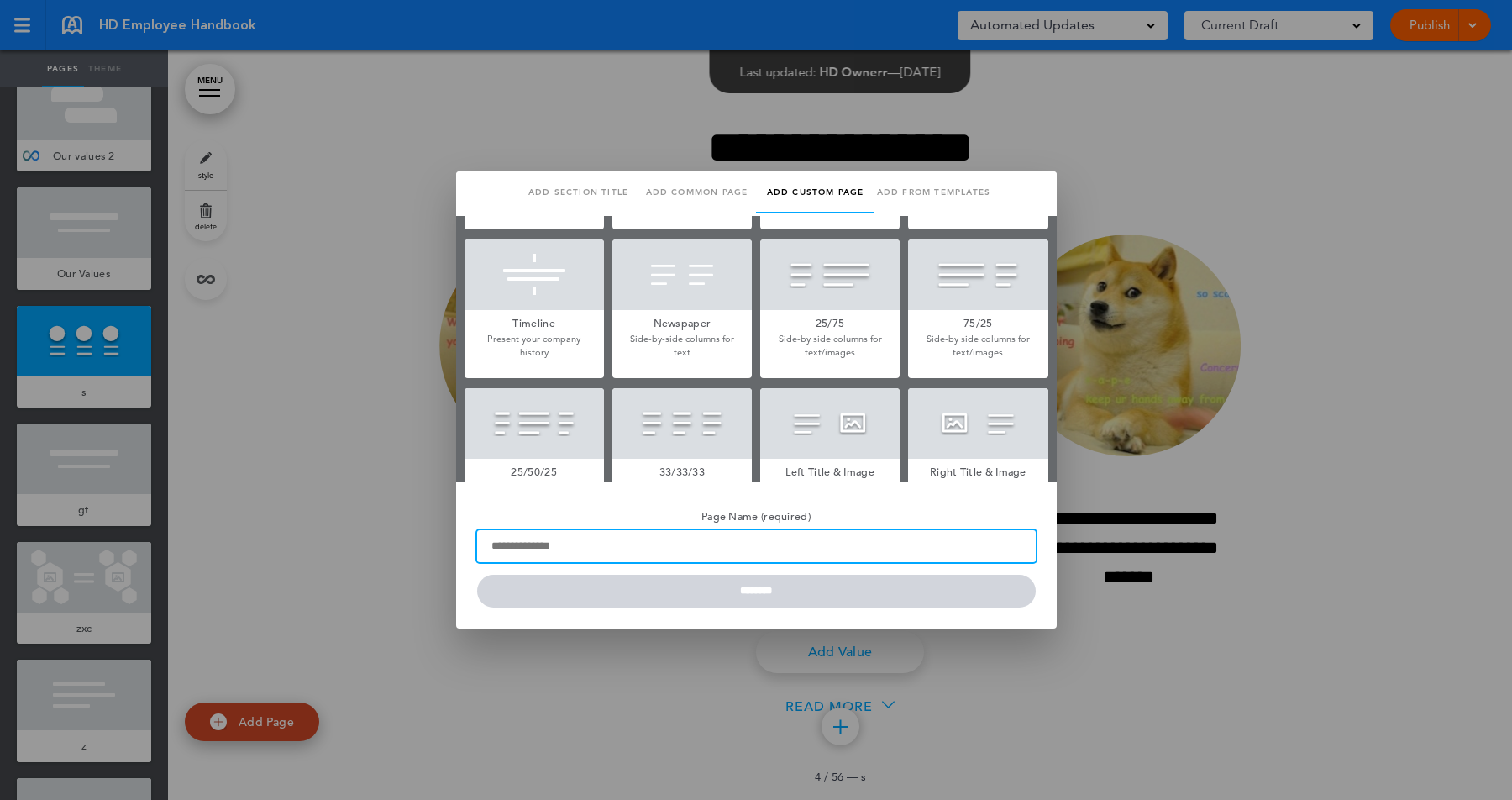
click at [622, 544] on input "Page Name (required)" at bounding box center [756, 545] width 558 height 32
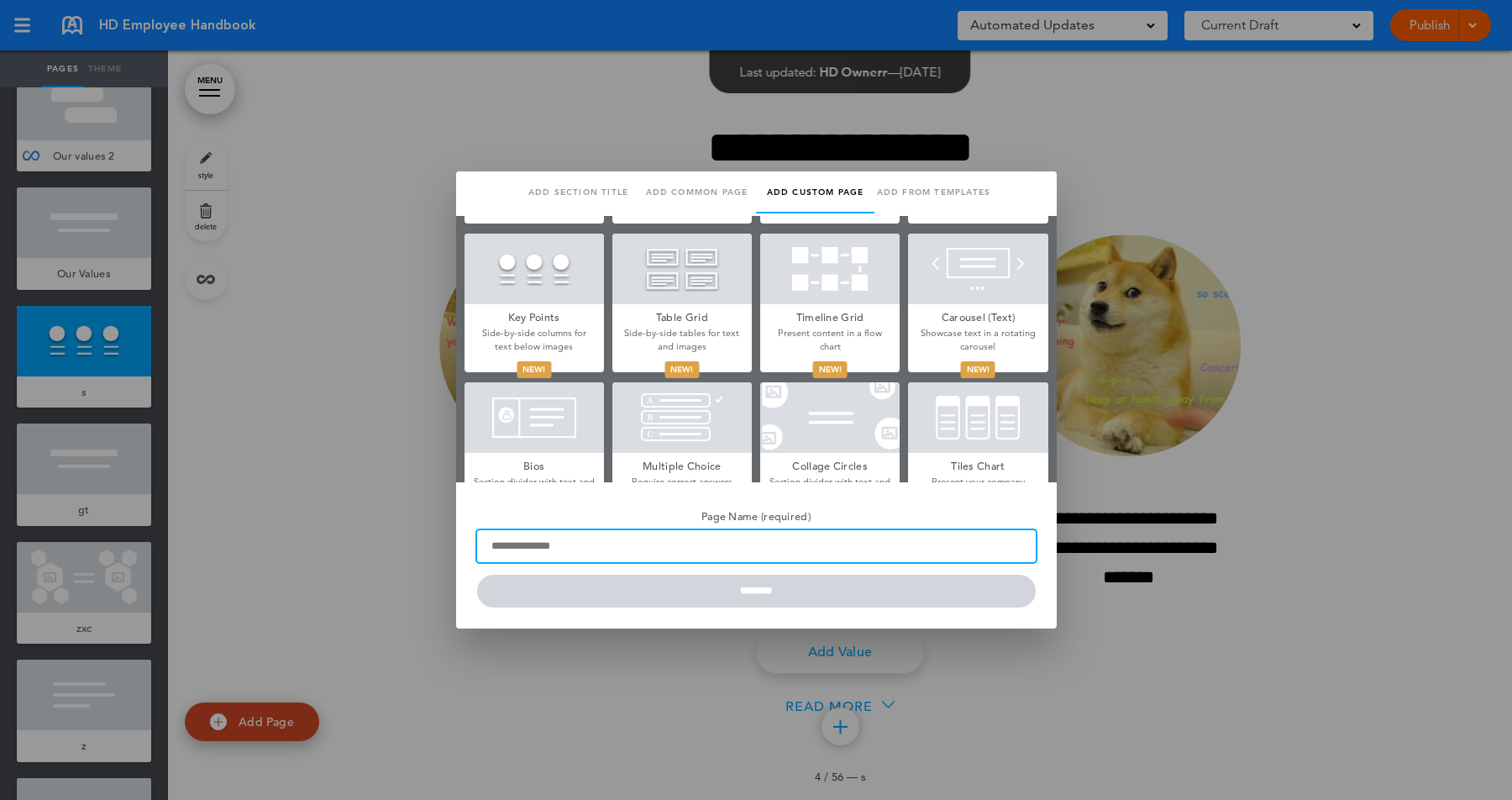
scroll to position [599, 0]
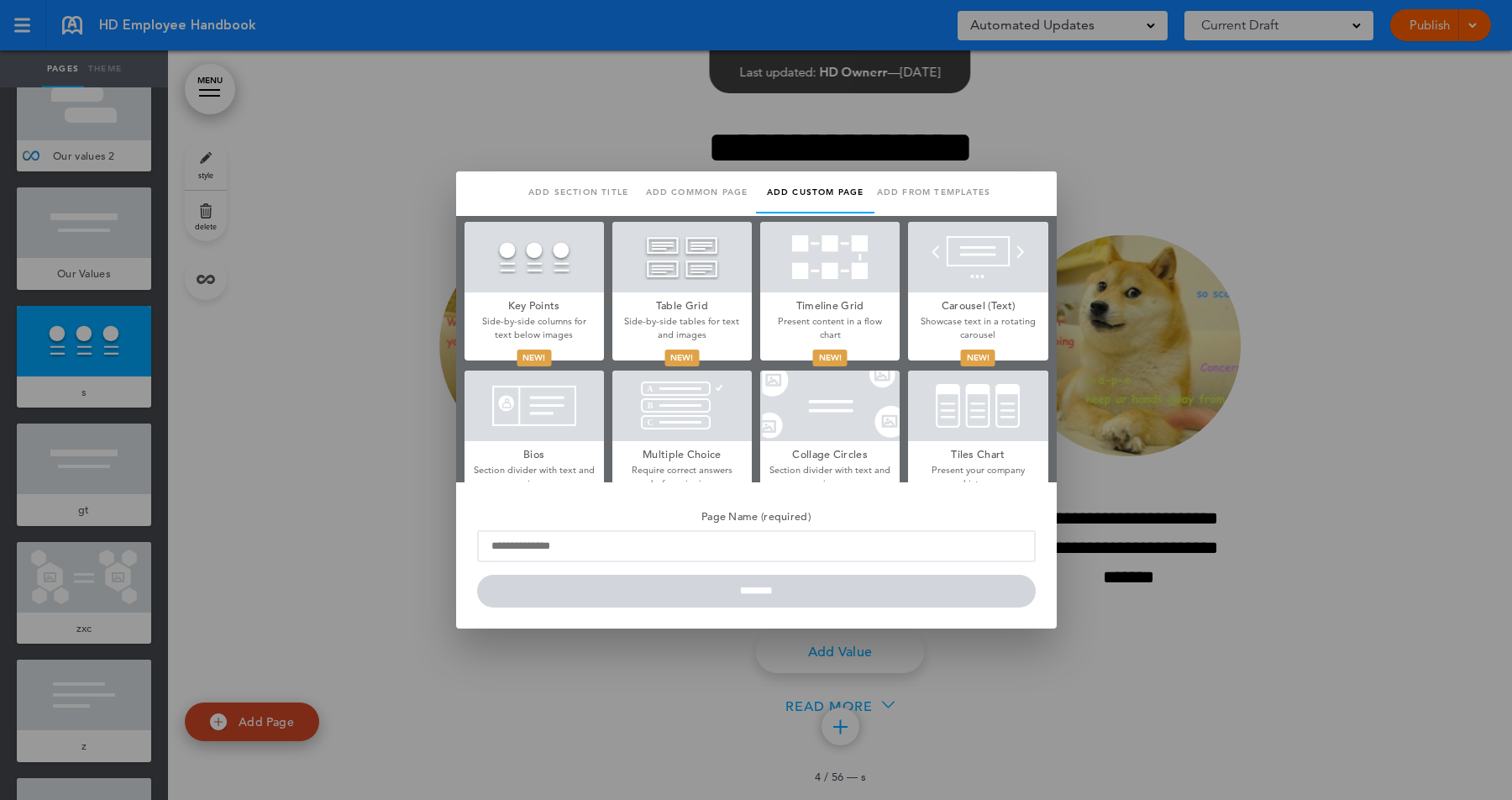
click at [977, 270] on div at bounding box center [977, 257] width 139 height 71
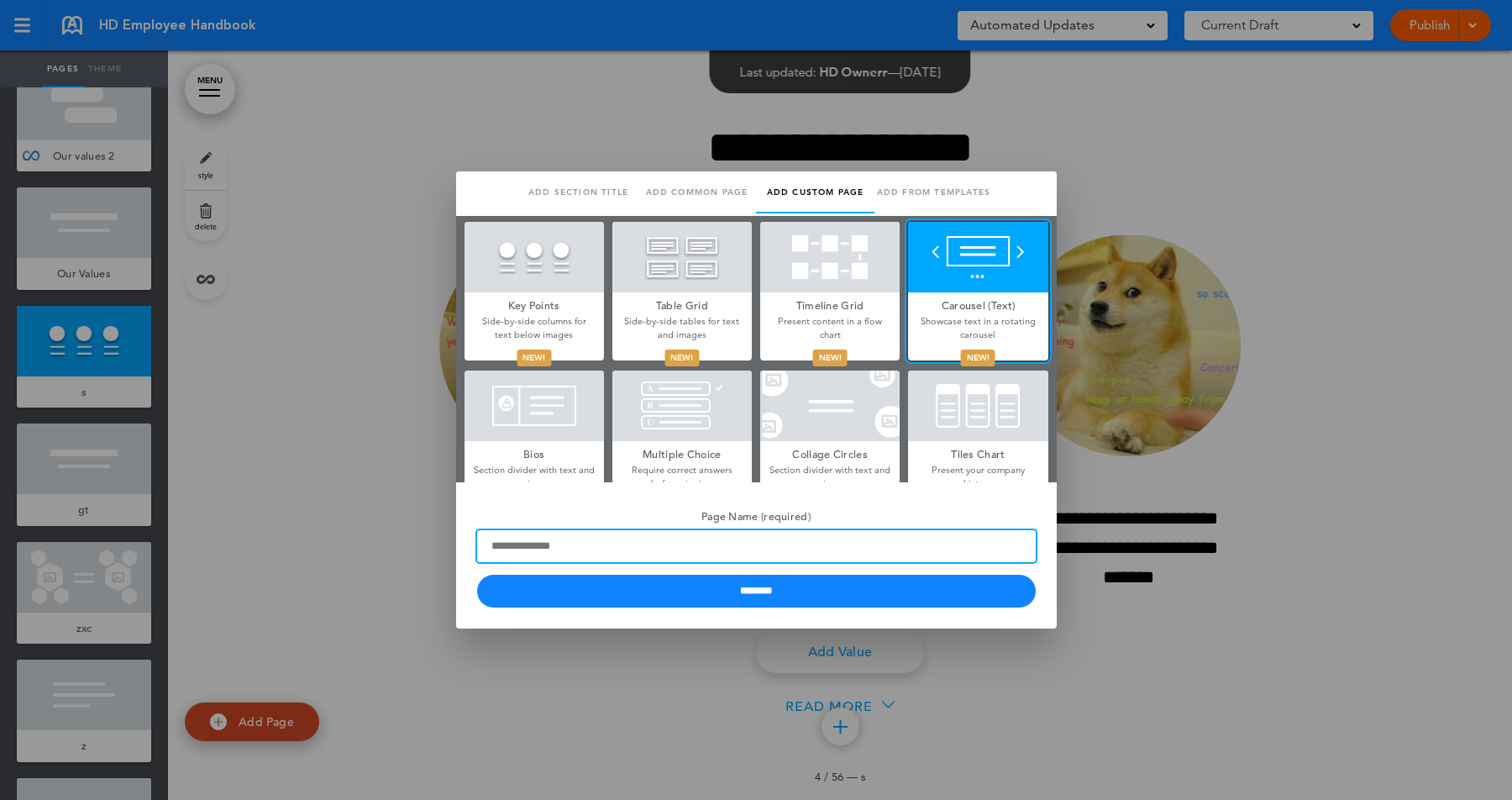
click at [605, 546] on input "Page Name (required)" at bounding box center [756, 545] width 558 height 32
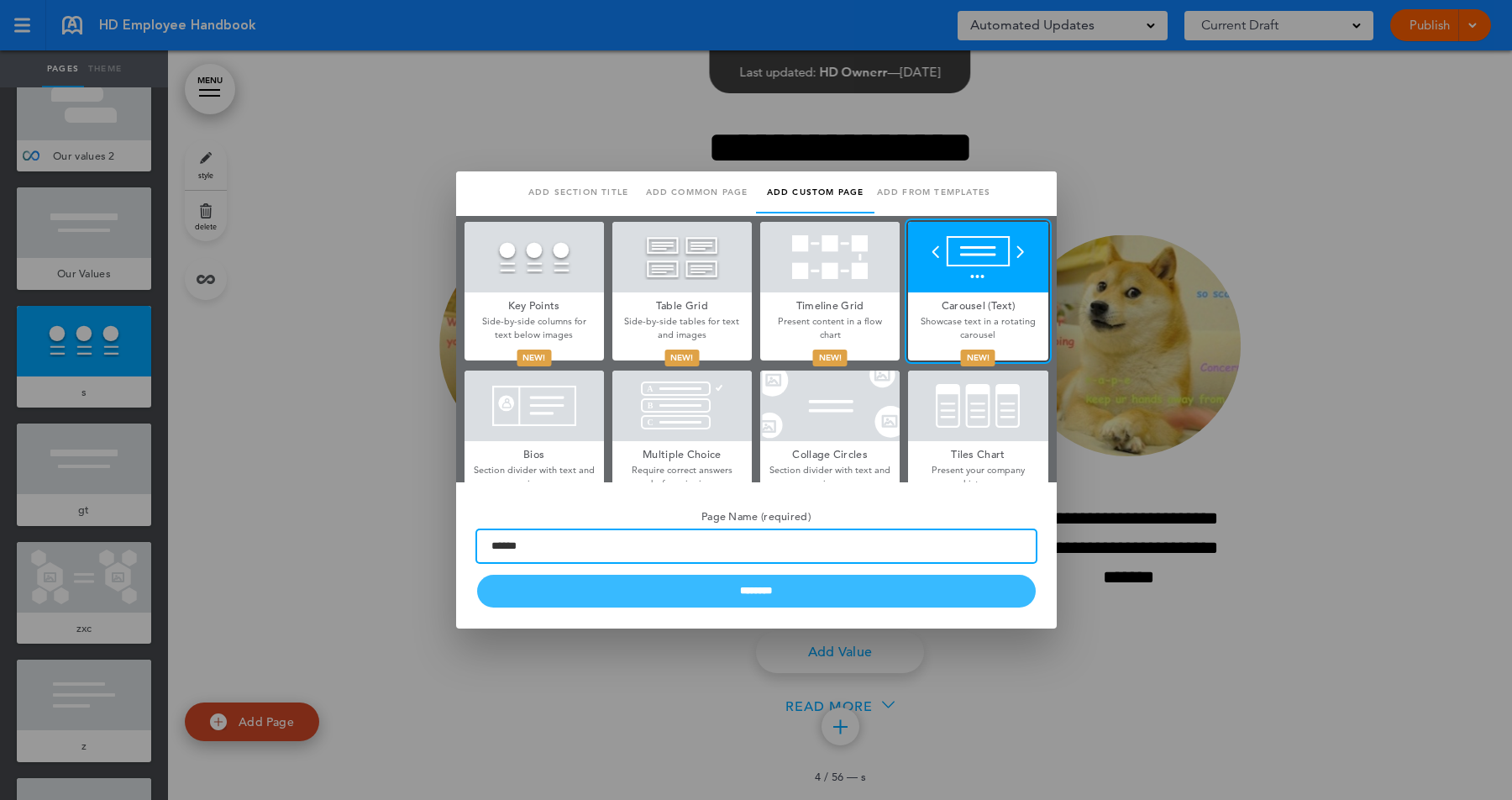
type input "******"
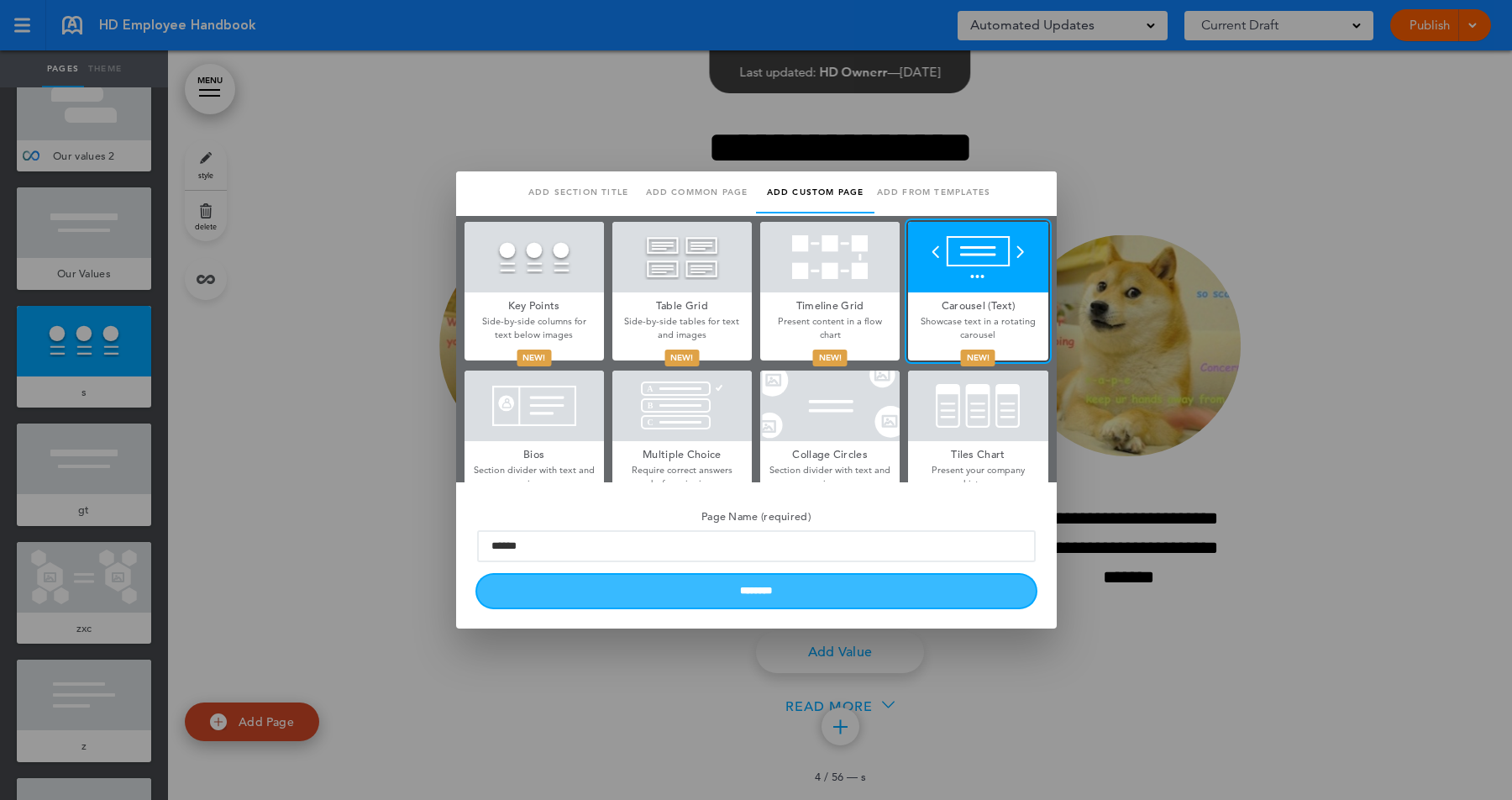
click at [754, 601] on input "********" at bounding box center [756, 590] width 558 height 32
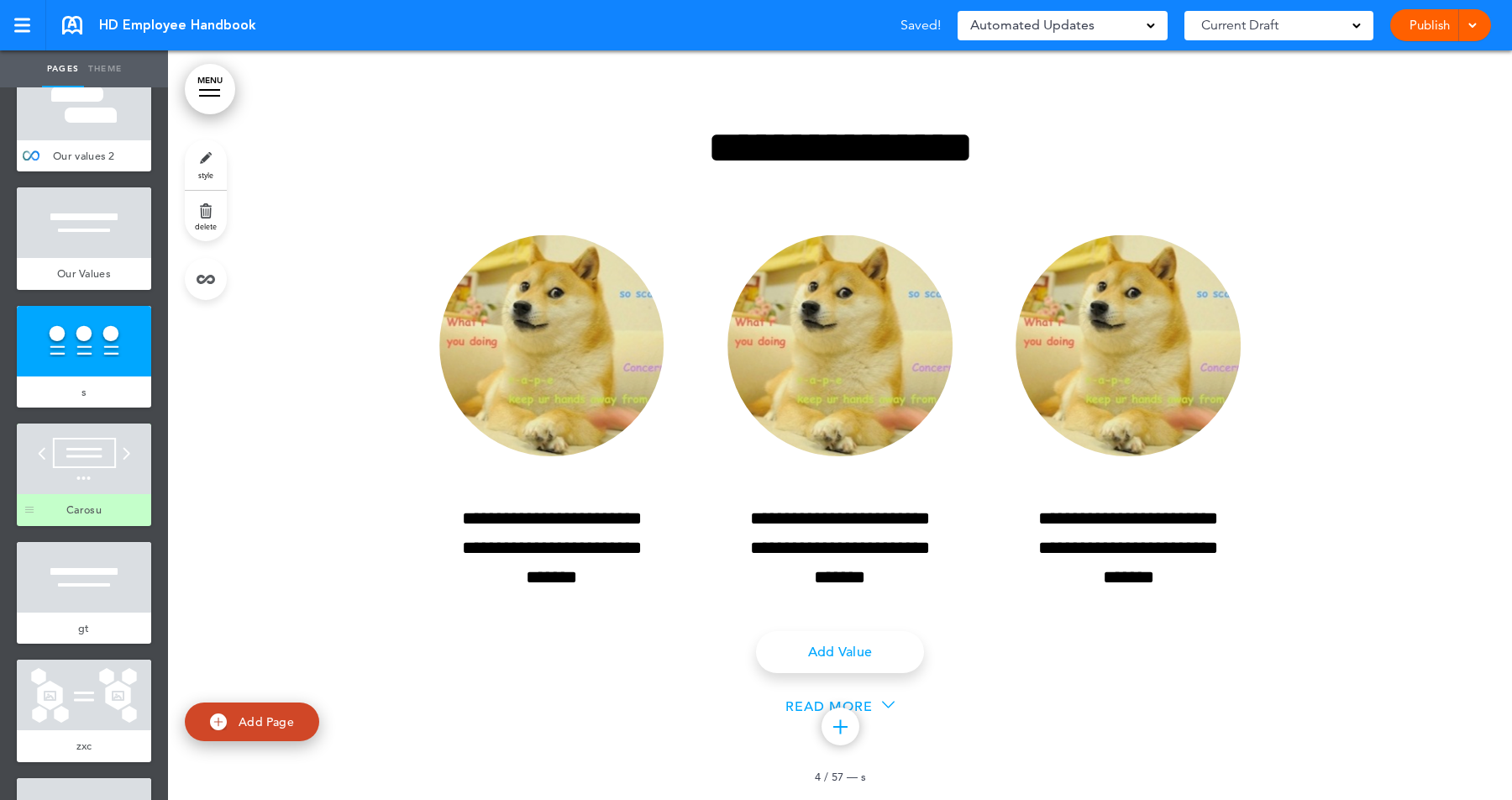
click at [118, 484] on div at bounding box center [83, 458] width 134 height 71
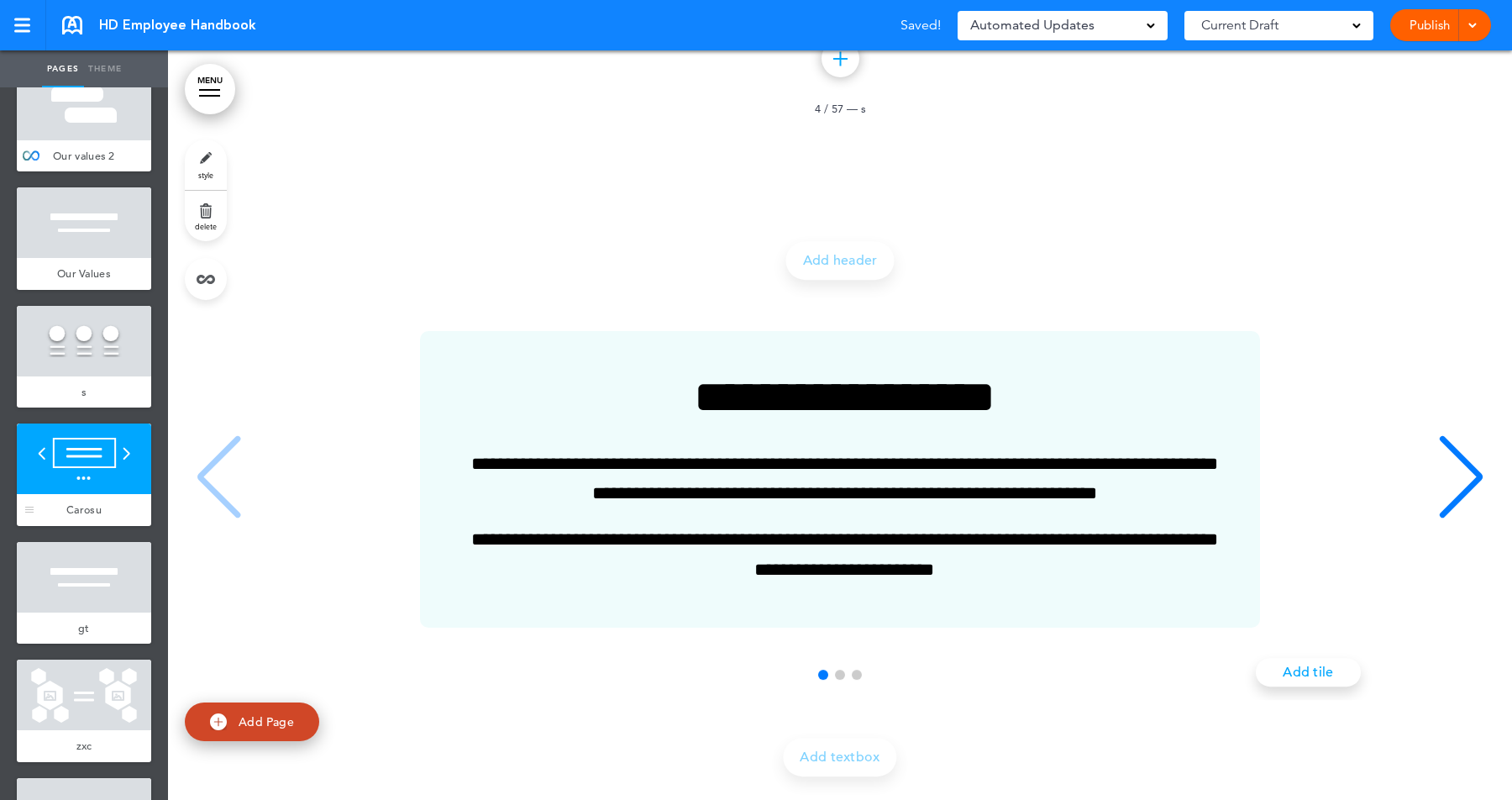
scroll to position [2997, 0]
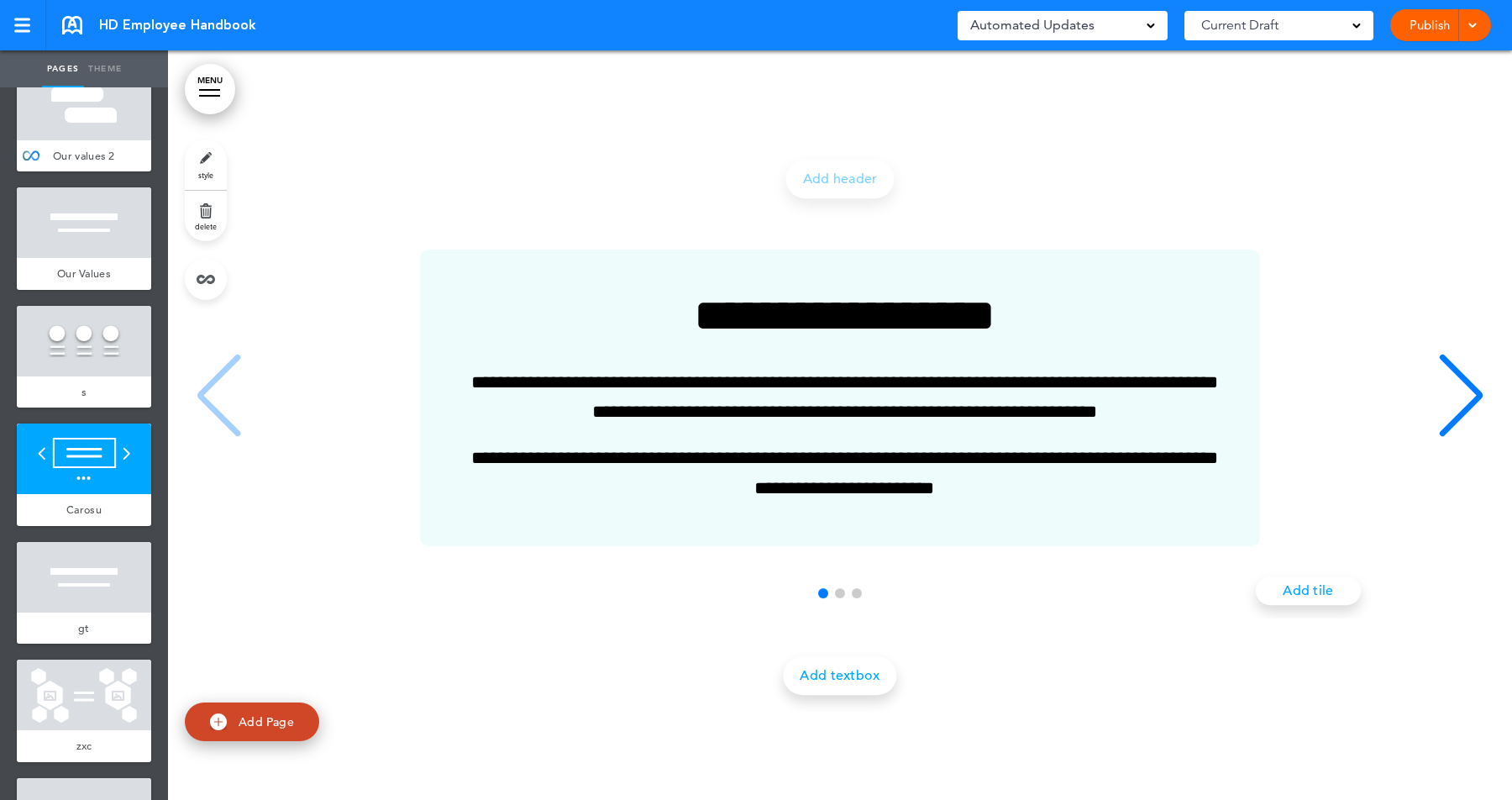
click at [830, 684] on link "Add textbox" at bounding box center [840, 675] width 114 height 38
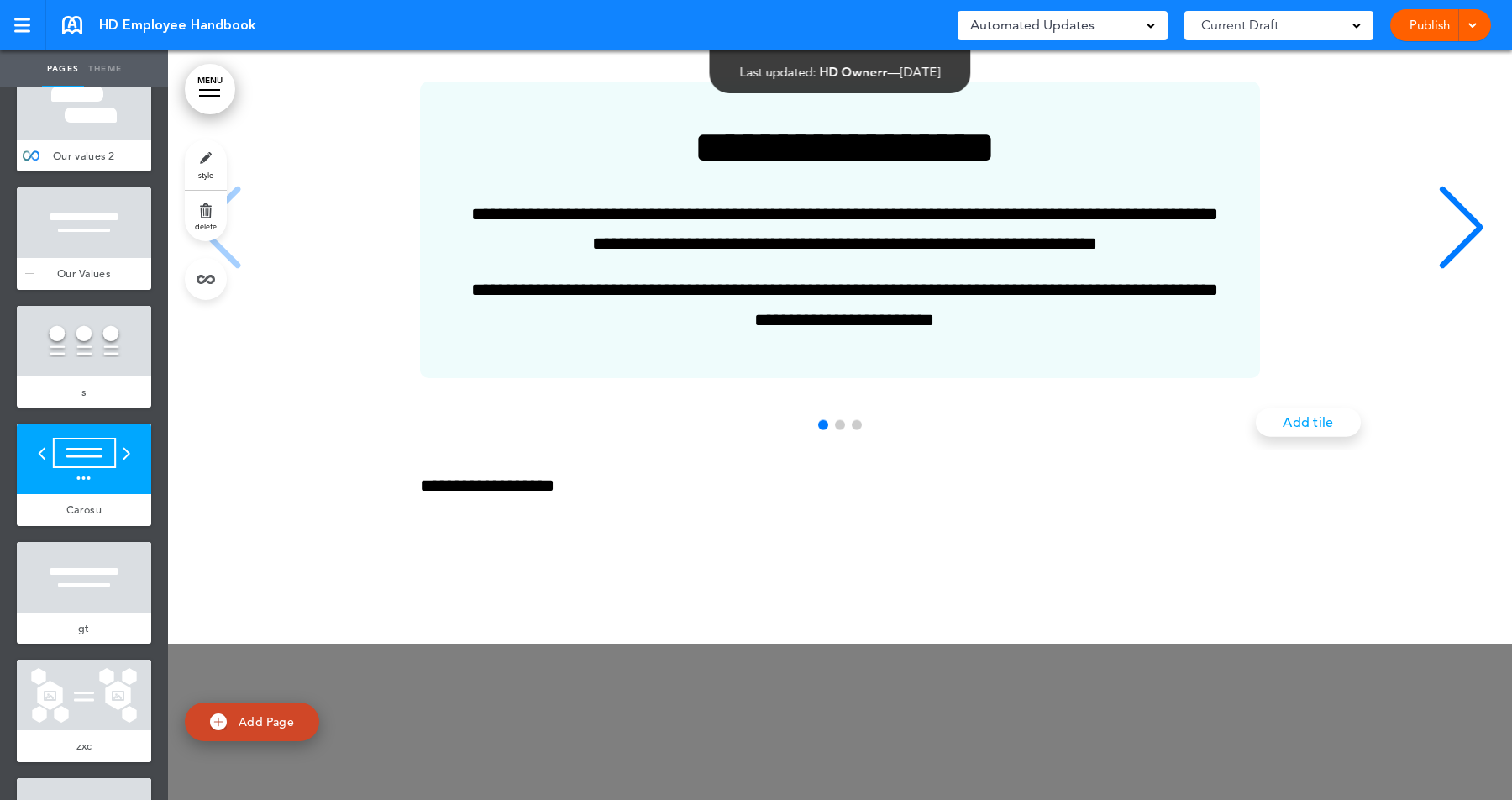
scroll to position [3154, 0]
click at [32, 31] on link at bounding box center [23, 24] width 46 height 50
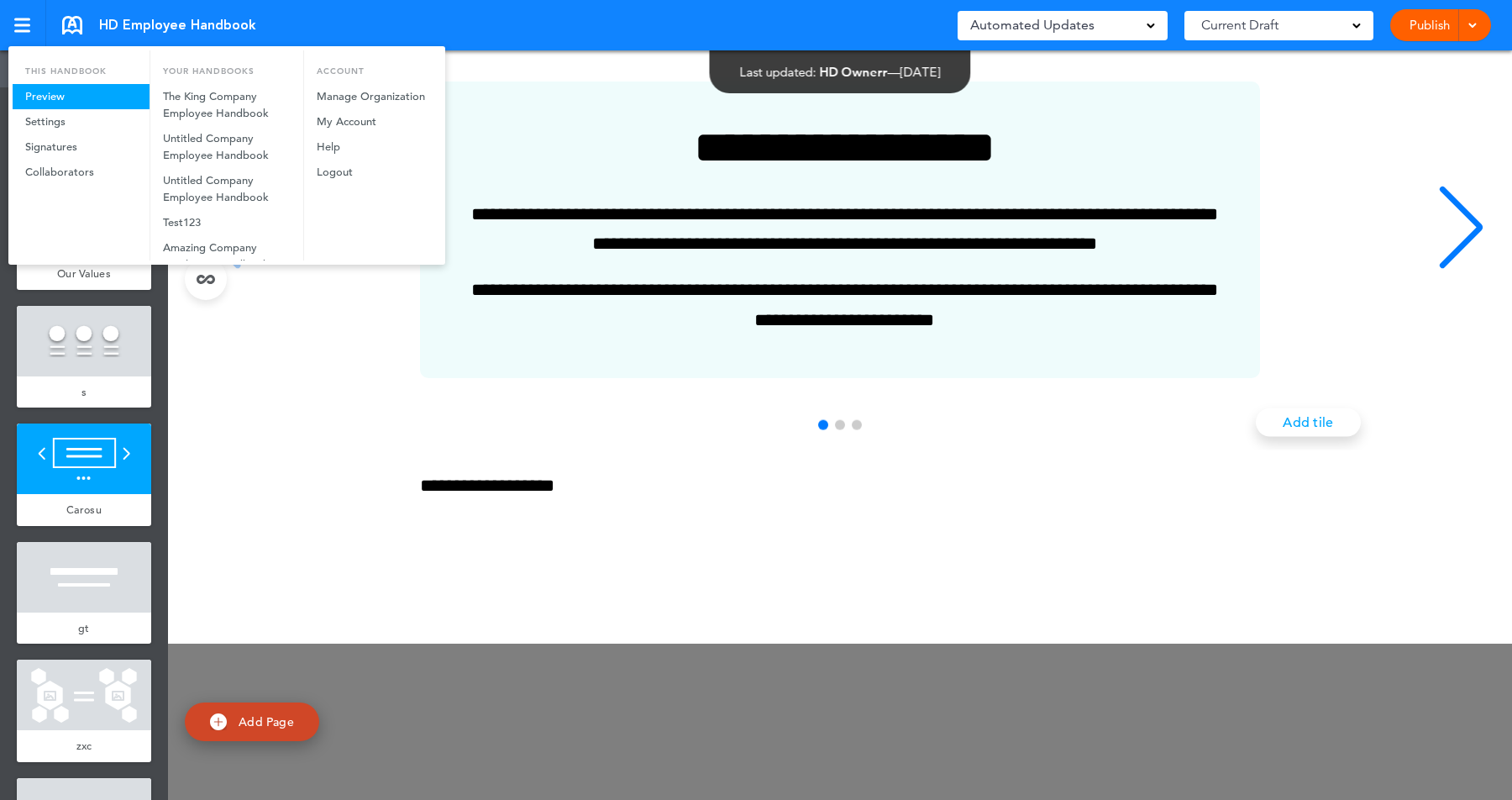
click at [73, 98] on link "Preview" at bounding box center [81, 97] width 137 height 25
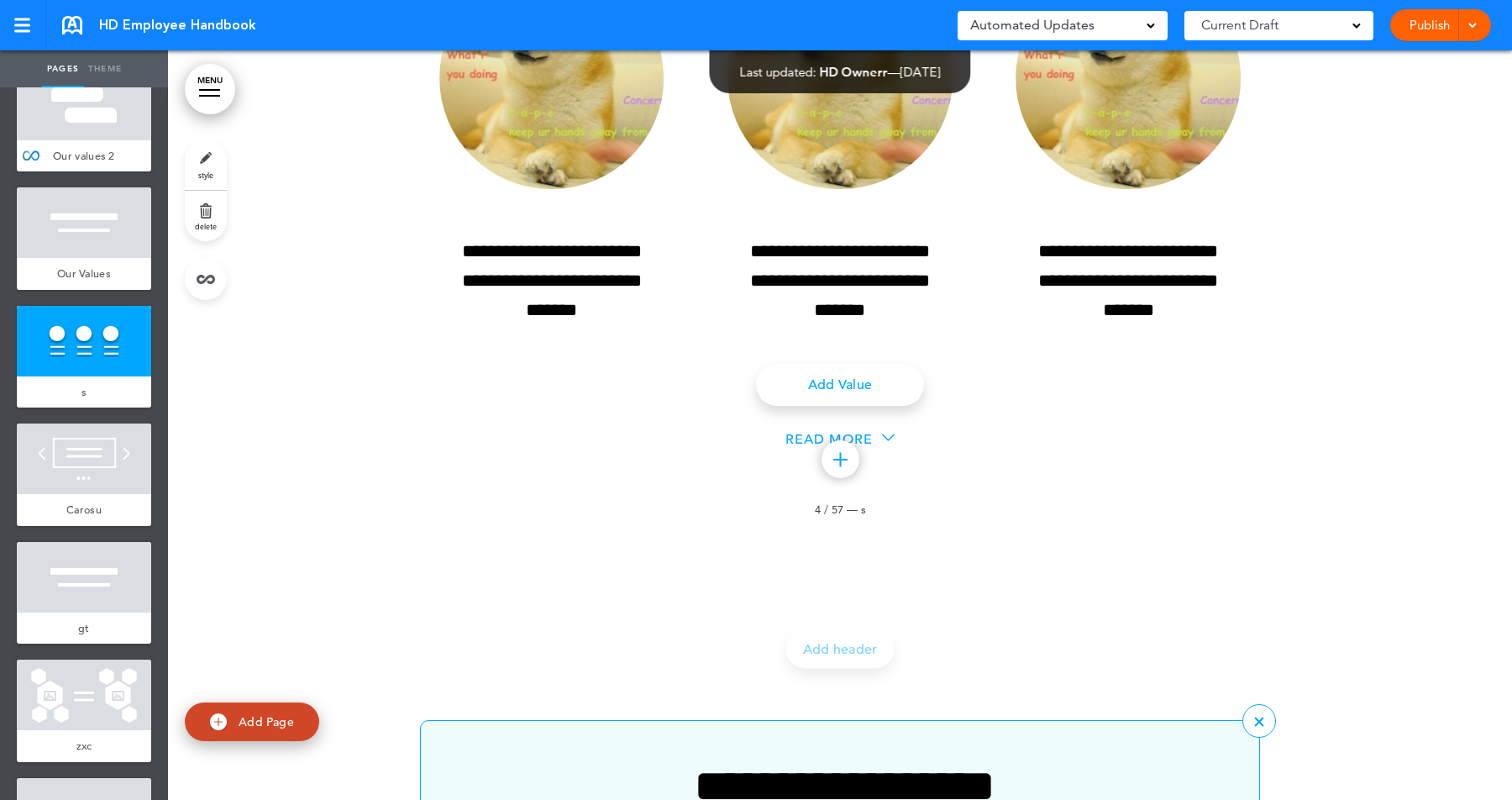
scroll to position [2485, 0]
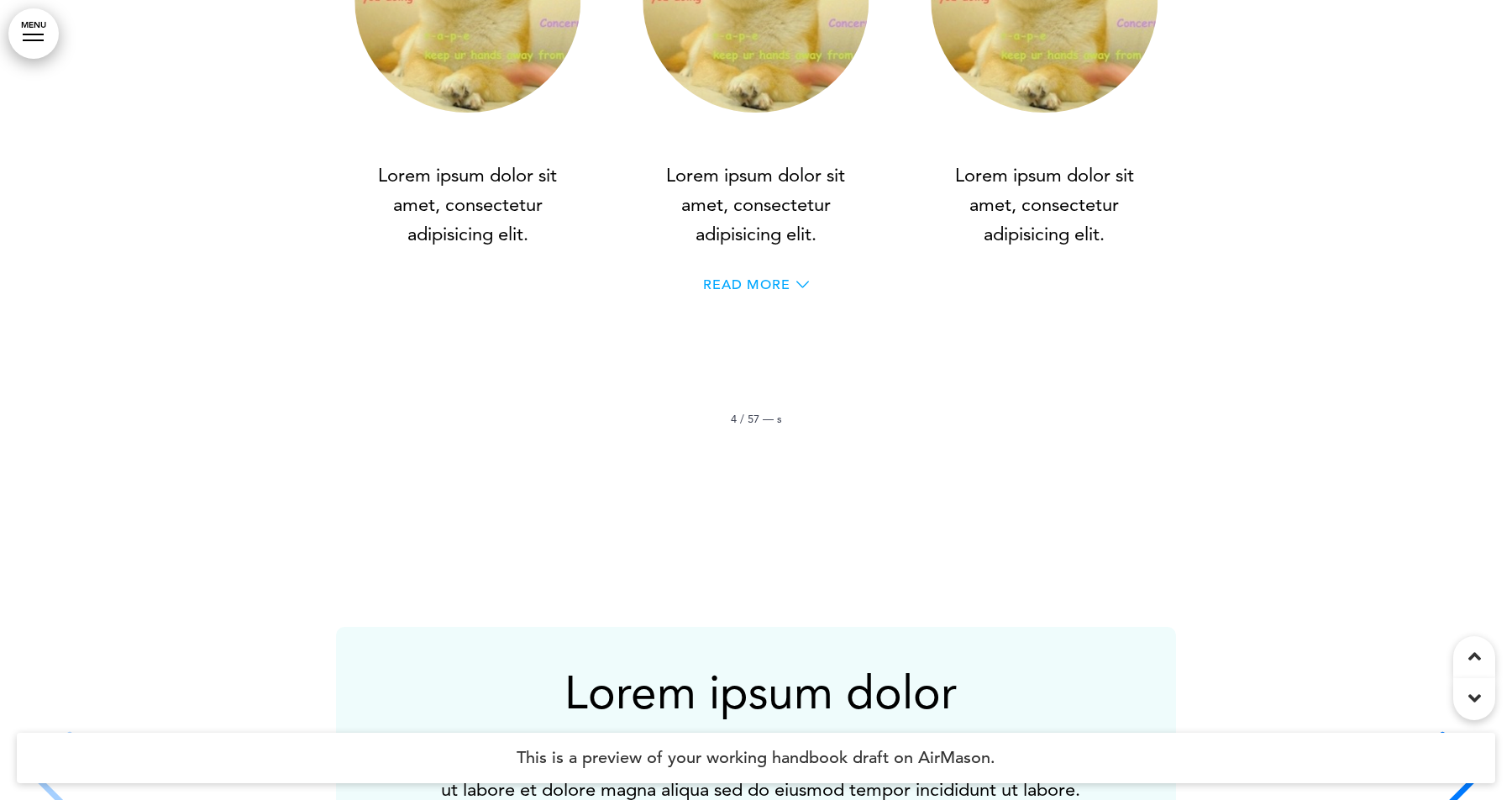
scroll to position [2751, 0]
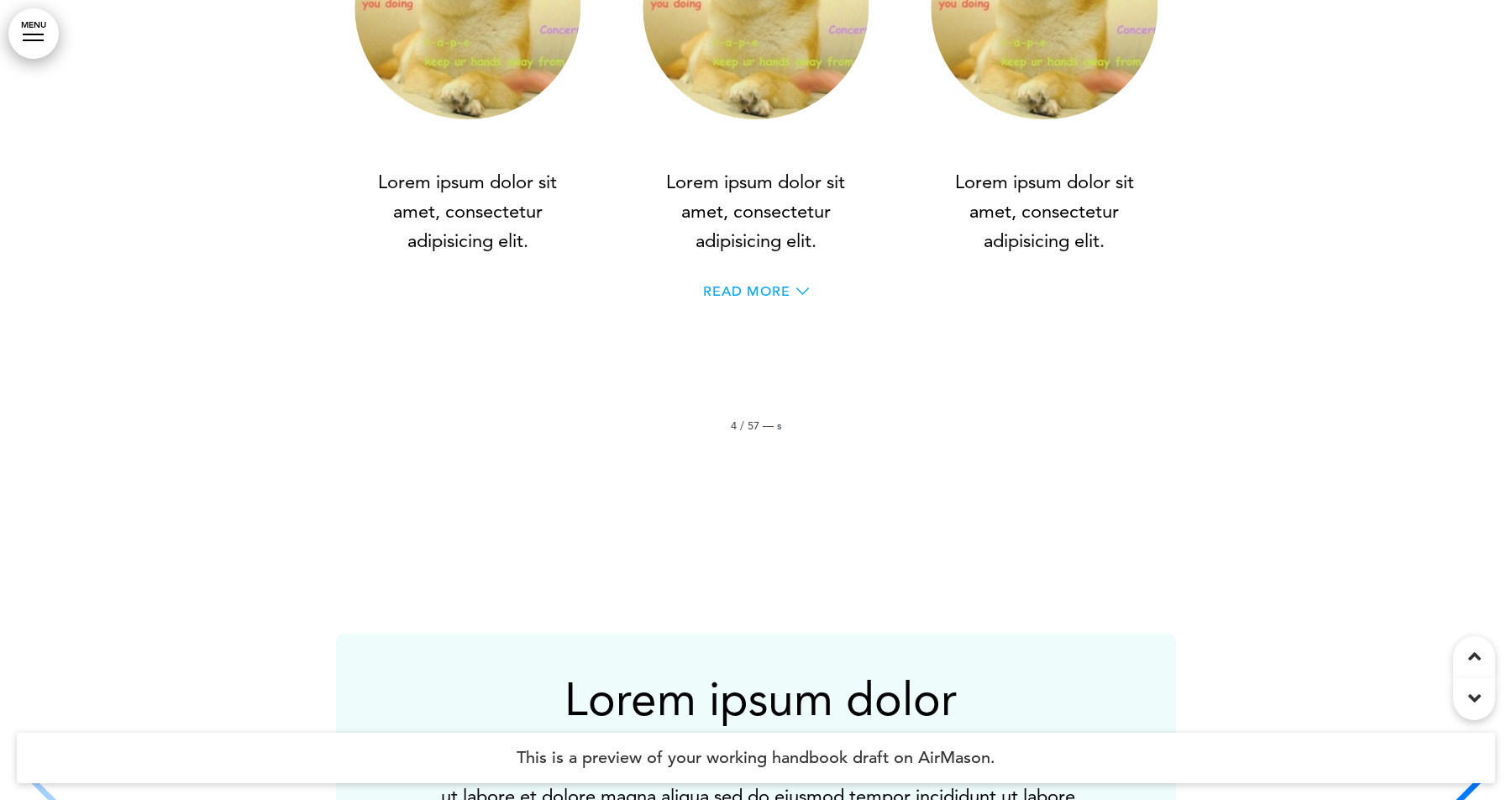
click at [796, 297] on icon at bounding box center [802, 291] width 13 height 13
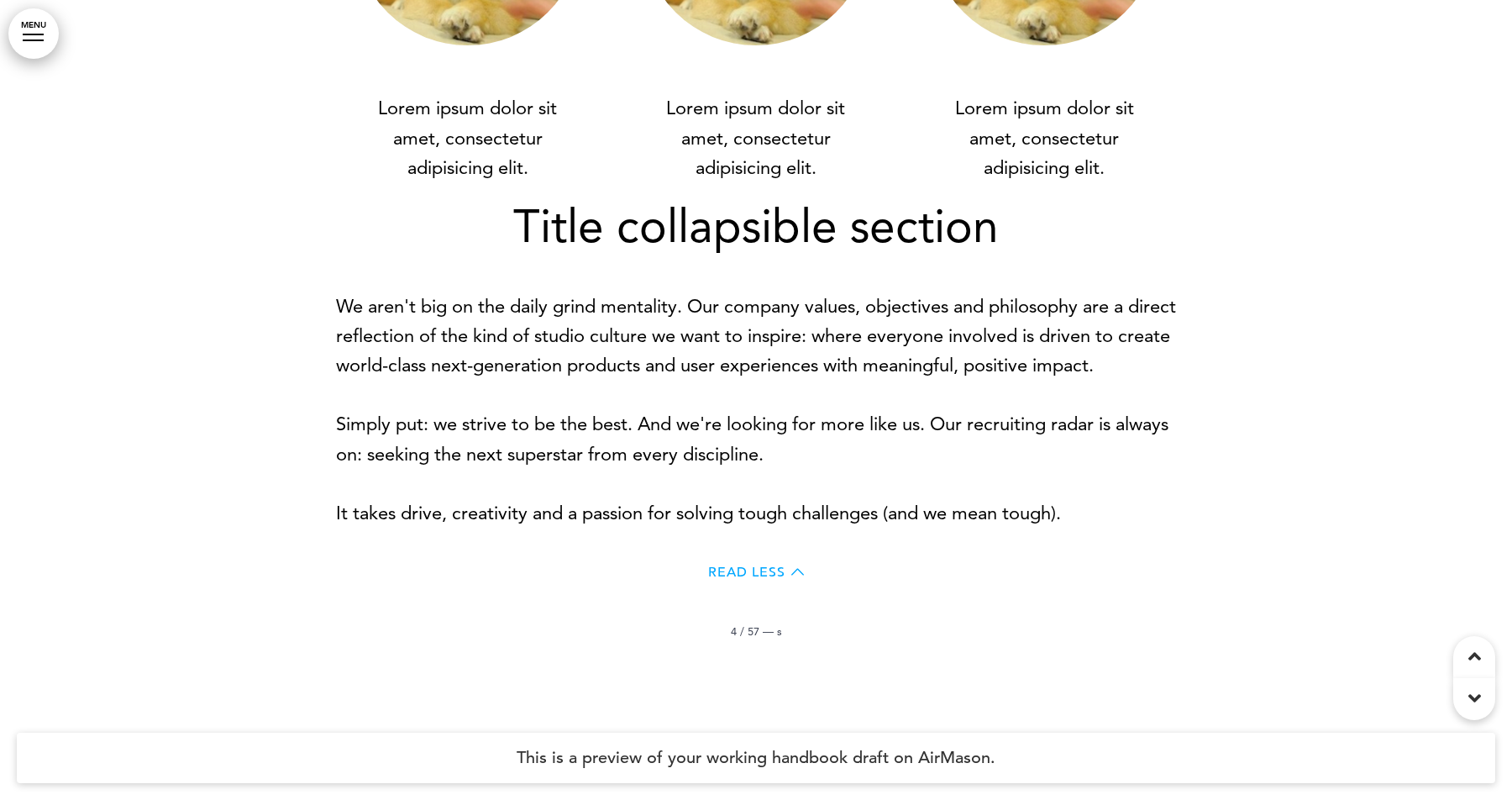
click at [772, 577] on span "Read Less" at bounding box center [746, 572] width 77 height 14
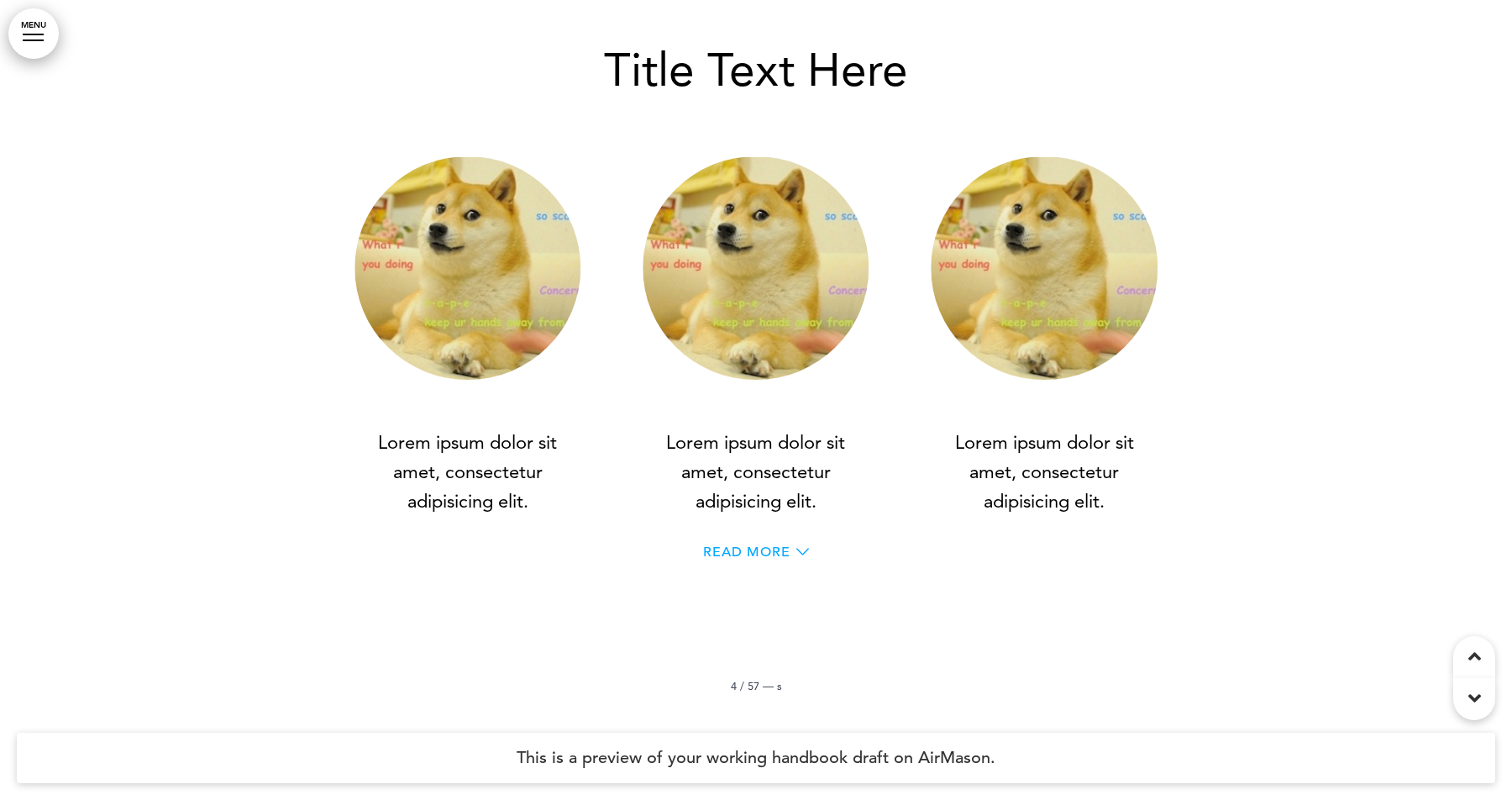
click at [769, 558] on span "Read More" at bounding box center [746, 552] width 87 height 14
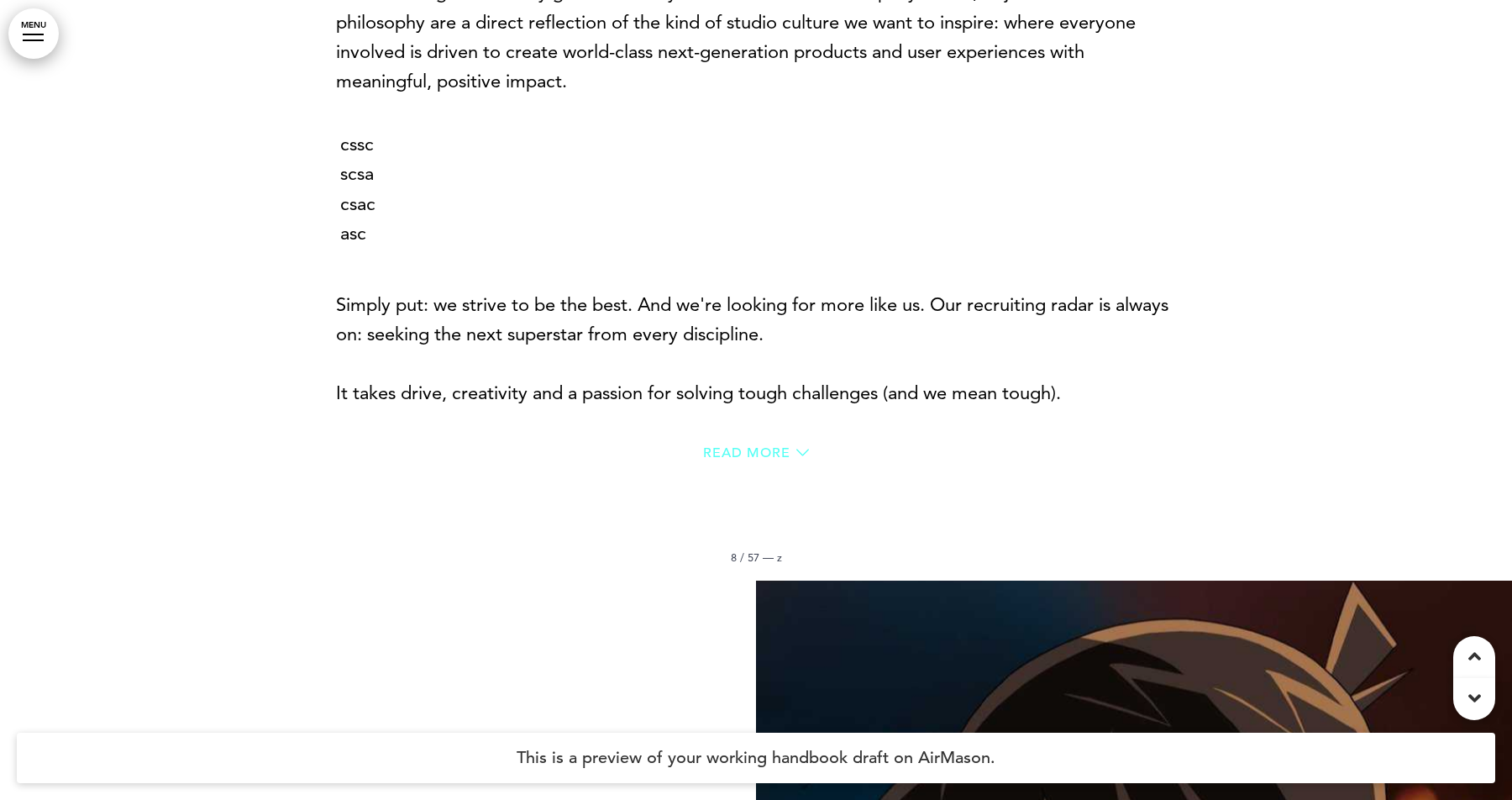
scroll to position [6008, 0]
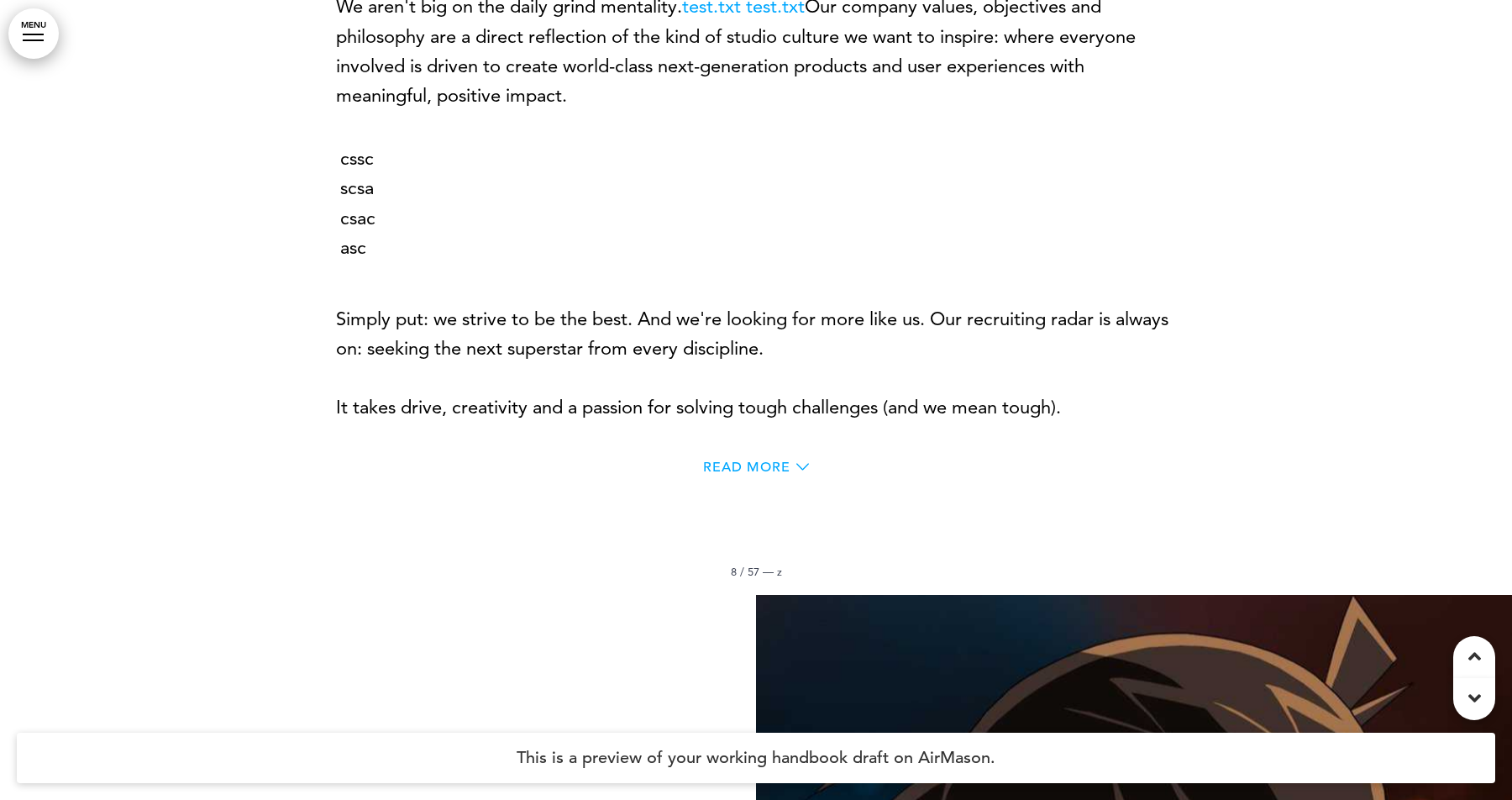
click at [760, 471] on span "Read More" at bounding box center [746, 467] width 87 height 14
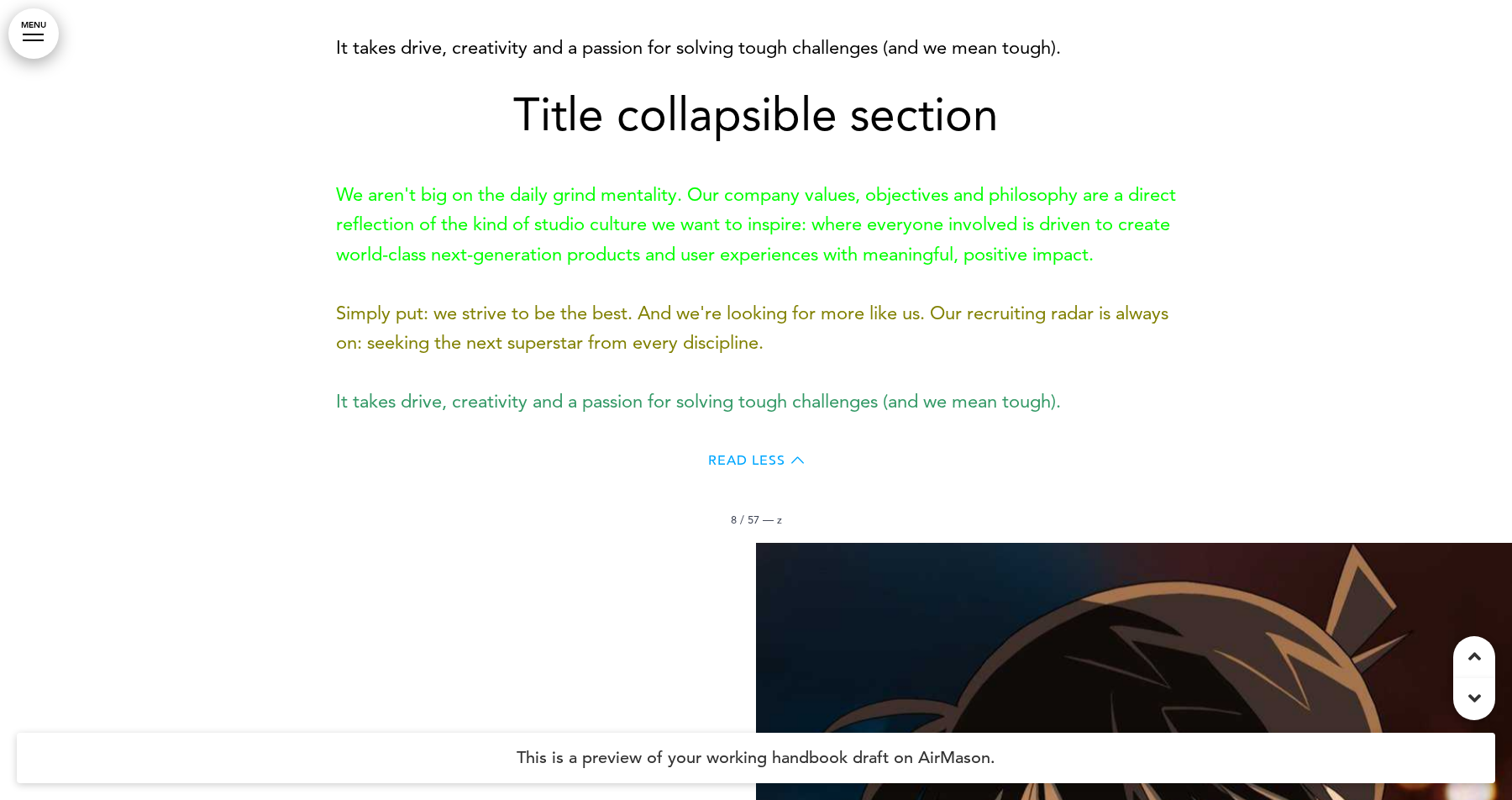
click at [777, 464] on span "Read Less" at bounding box center [746, 460] width 77 height 14
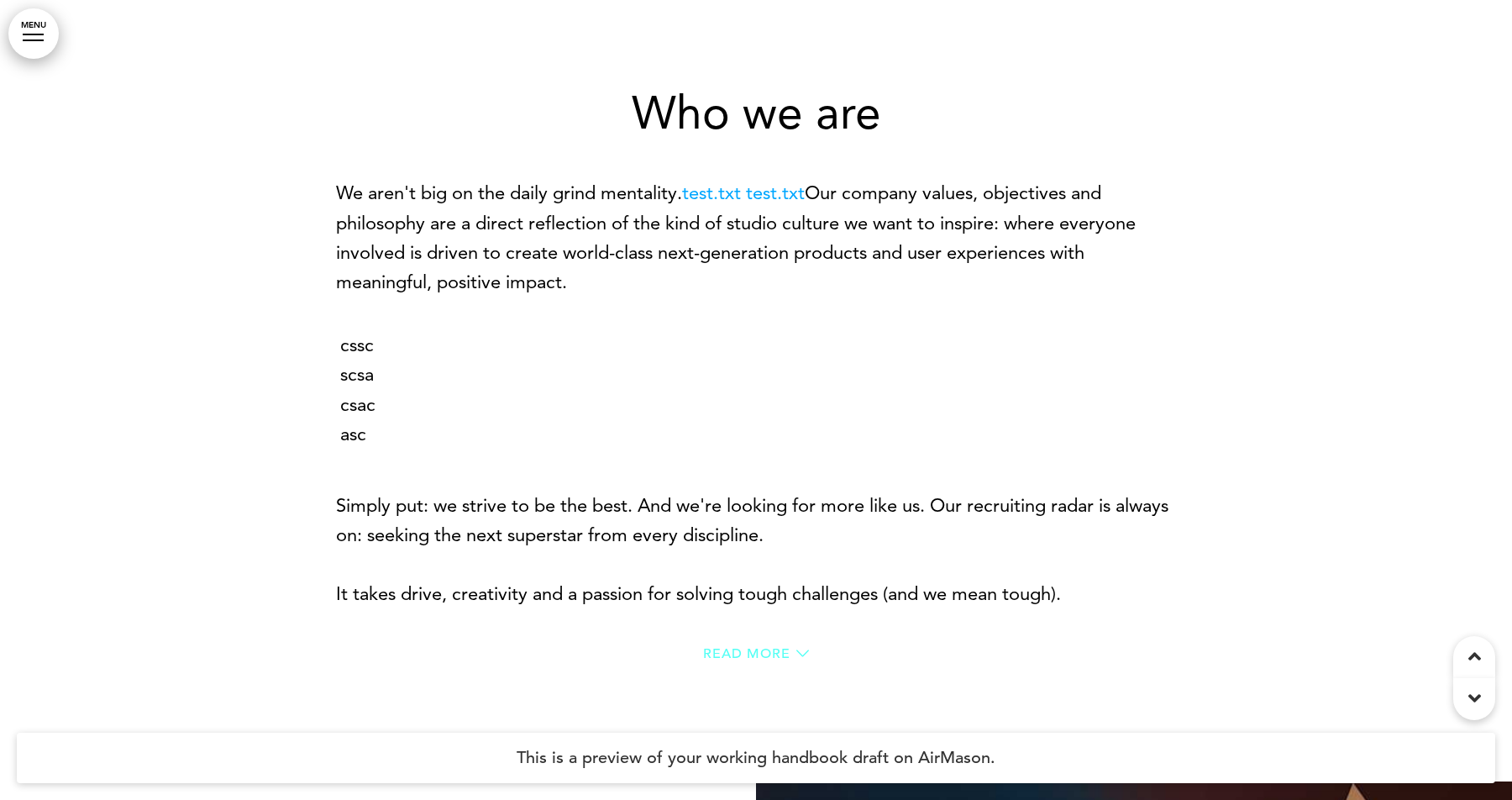
scroll to position [5803, 0]
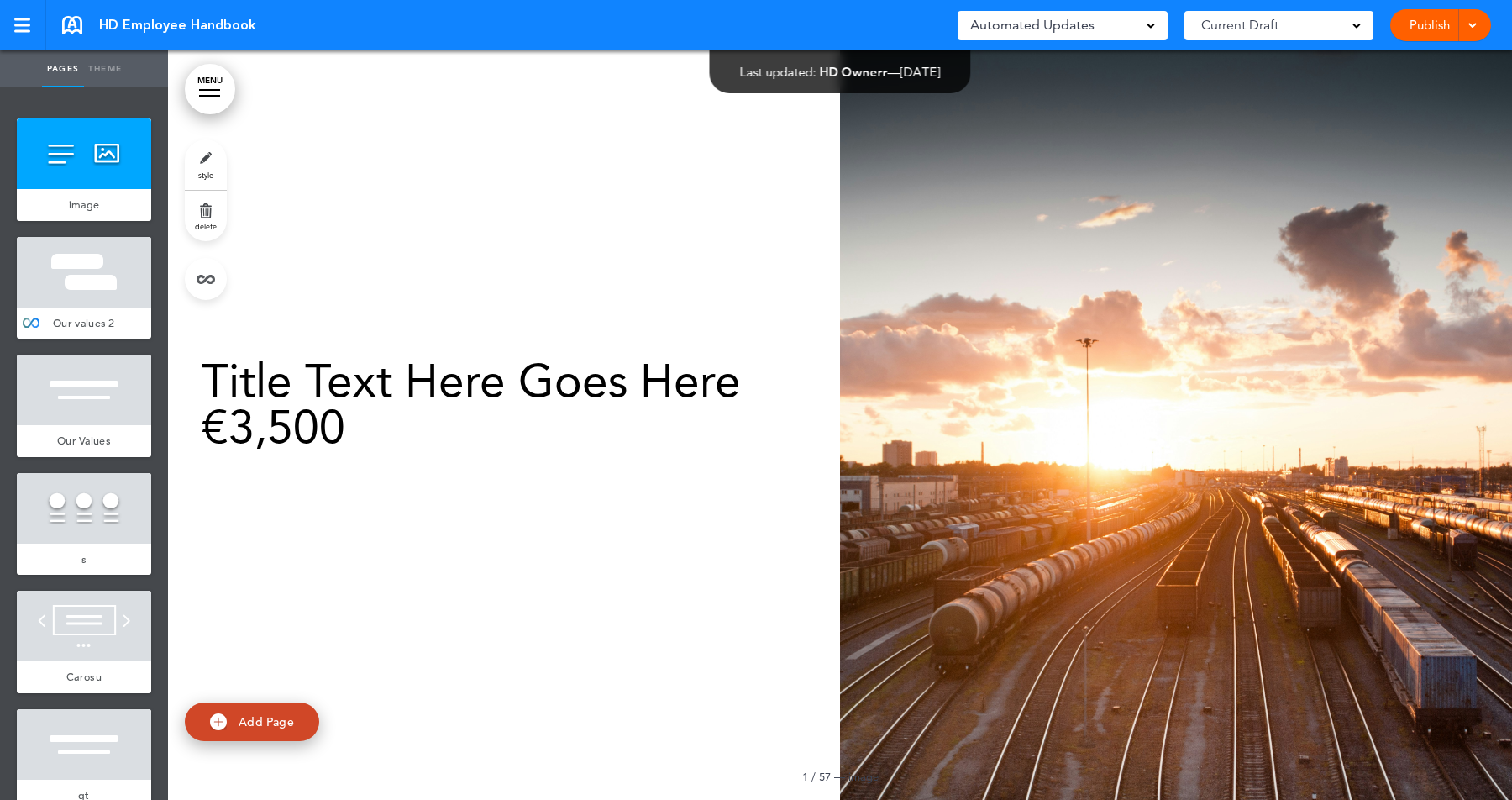
click at [1421, 22] on link "Publish" at bounding box center [1430, 24] width 53 height 32
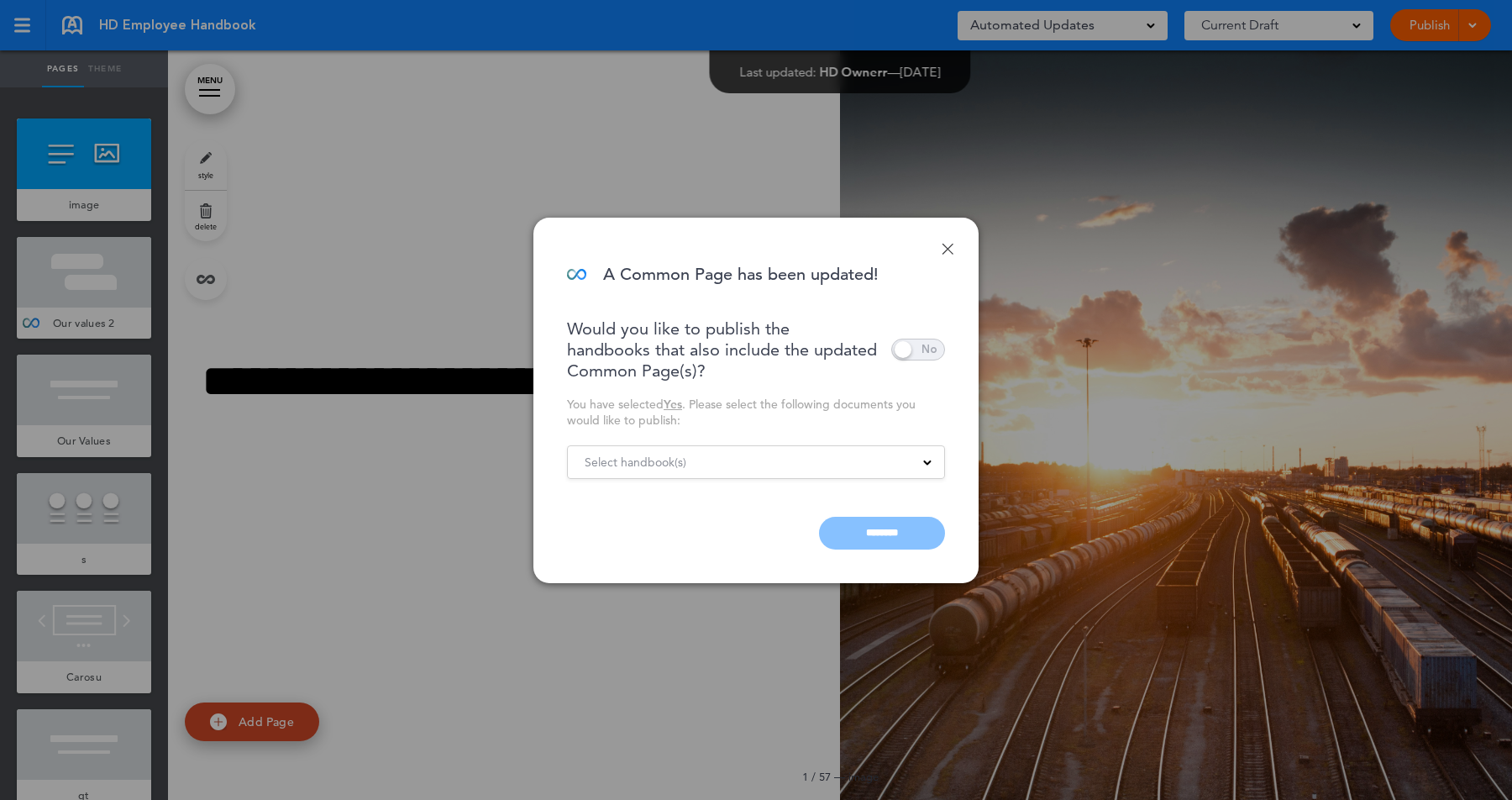
click at [914, 350] on span at bounding box center [918, 350] width 54 height 22
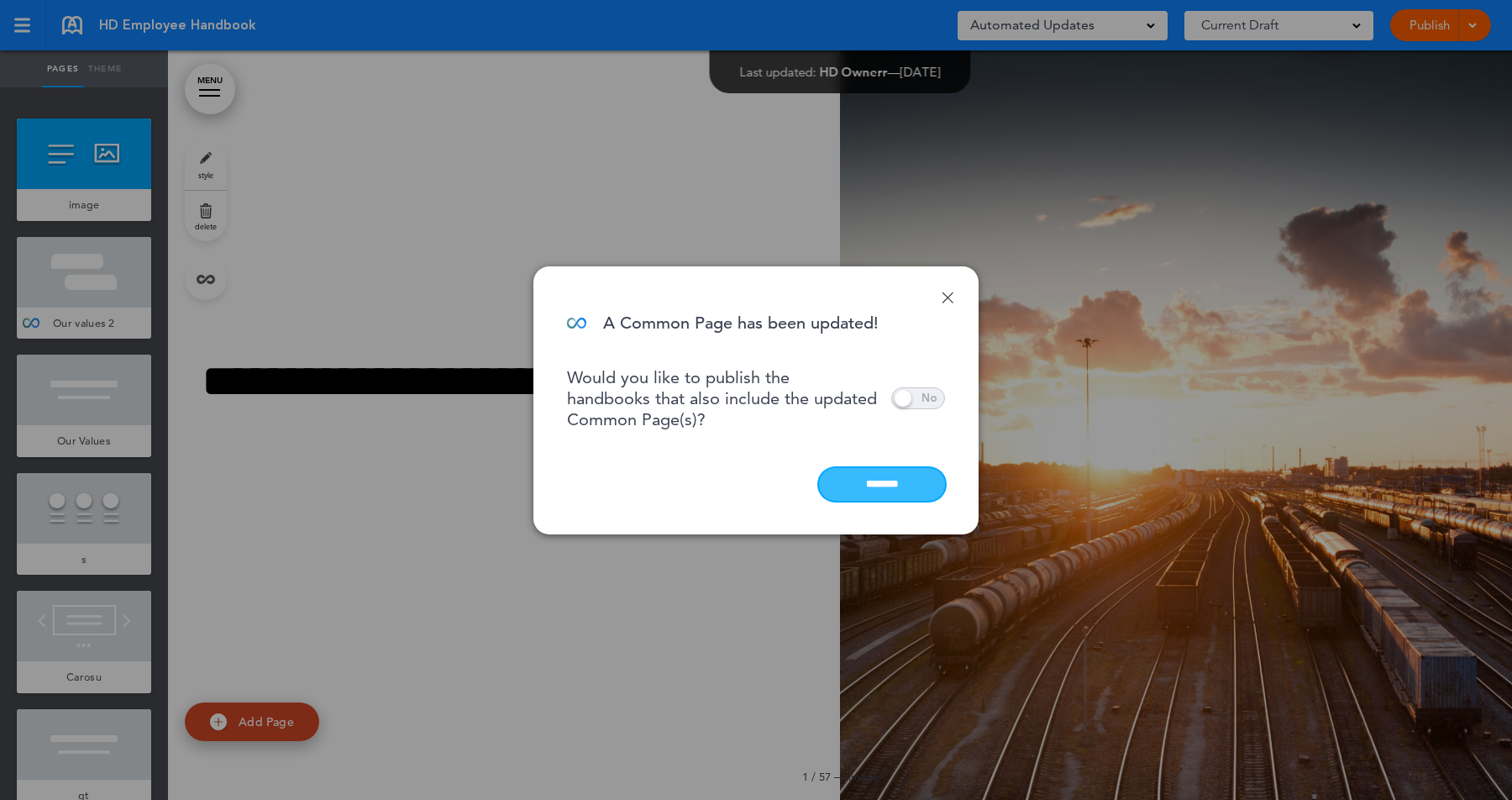
click at [898, 482] on input "********" at bounding box center [881, 484] width 126 height 32
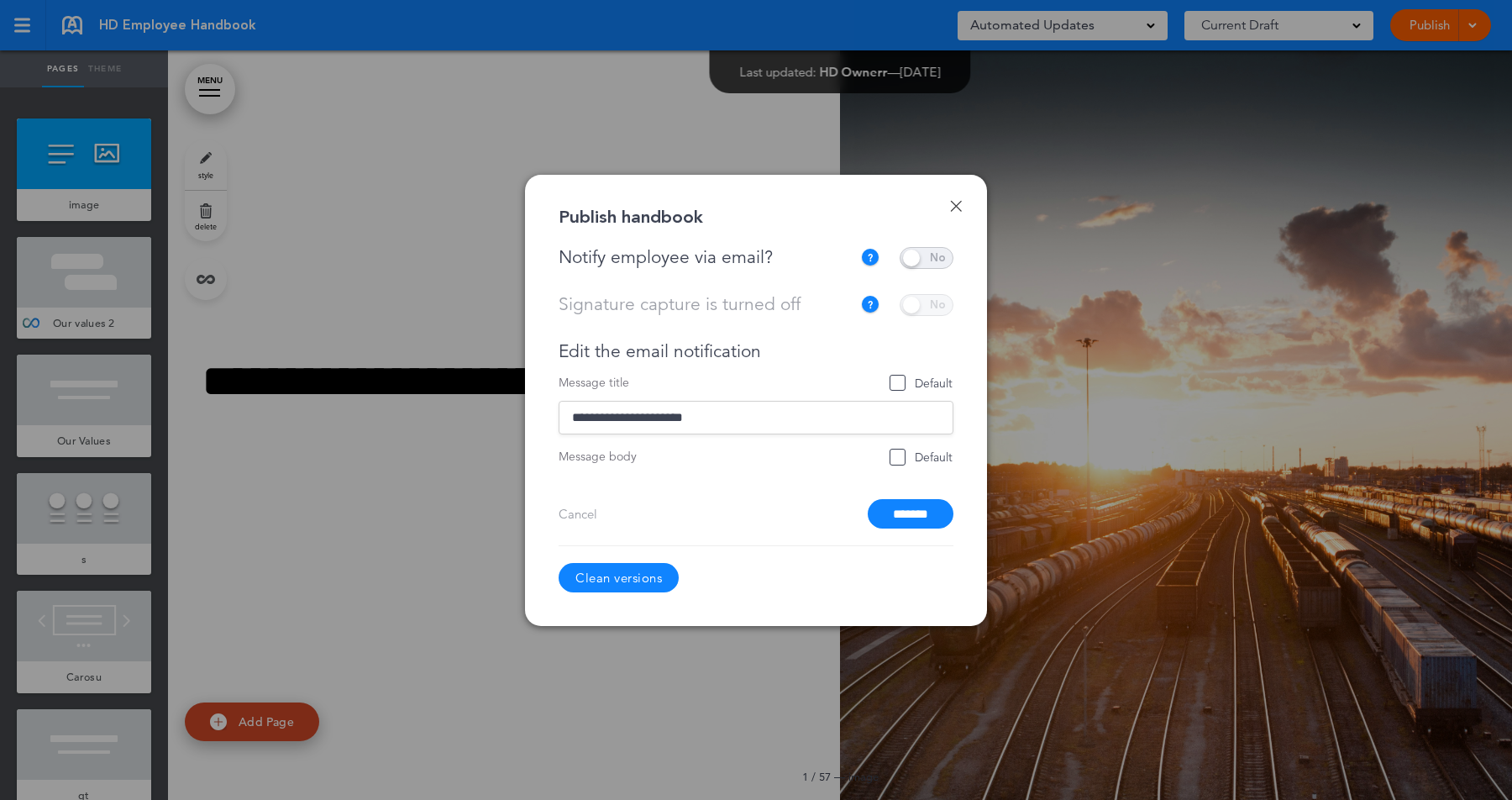
click at [921, 261] on span at bounding box center [926, 258] width 54 height 22
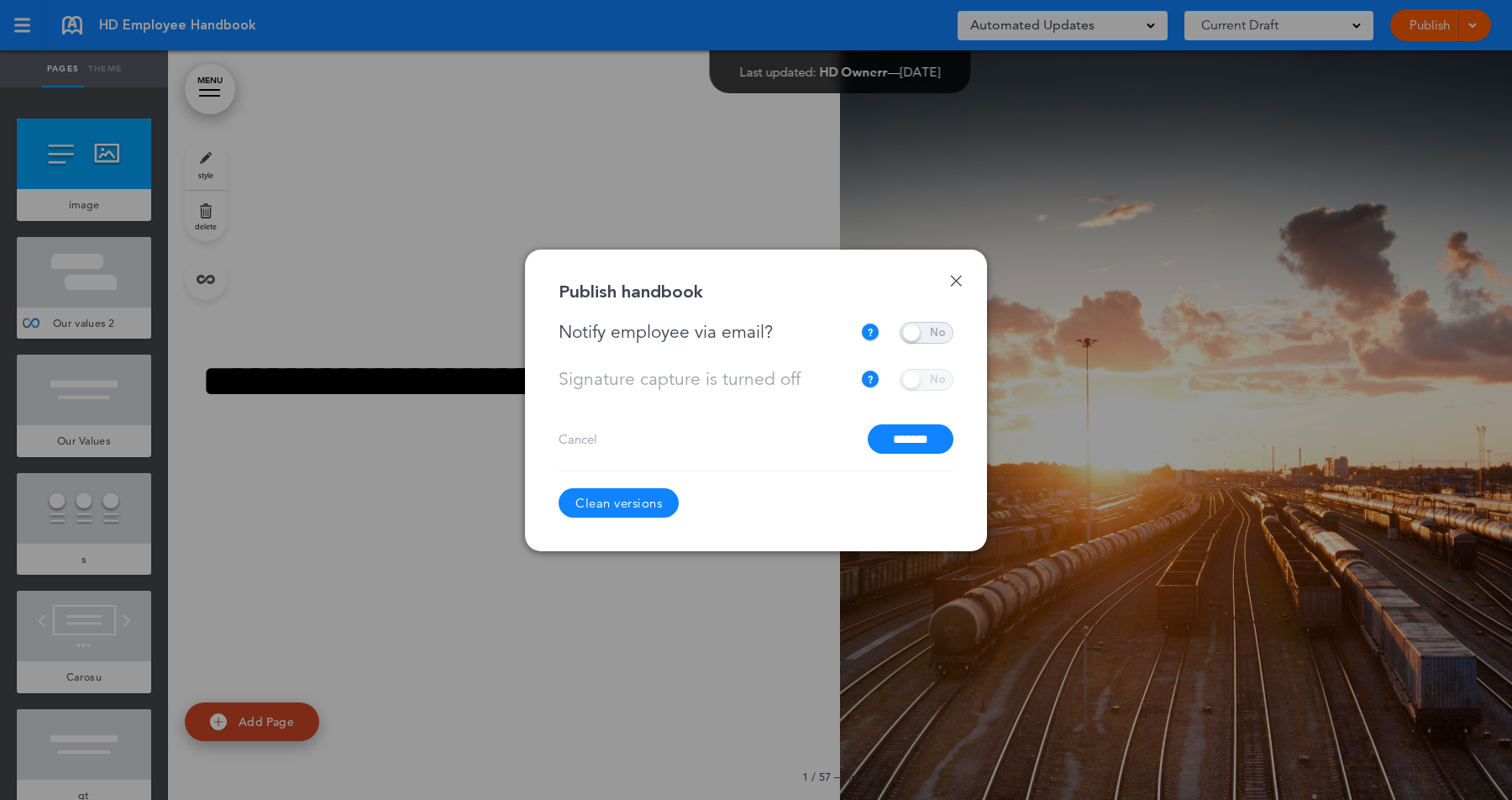
click at [892, 430] on input "*******" at bounding box center [911, 439] width 86 height 29
click at [910, 439] on input "*******" at bounding box center [911, 439] width 86 height 29
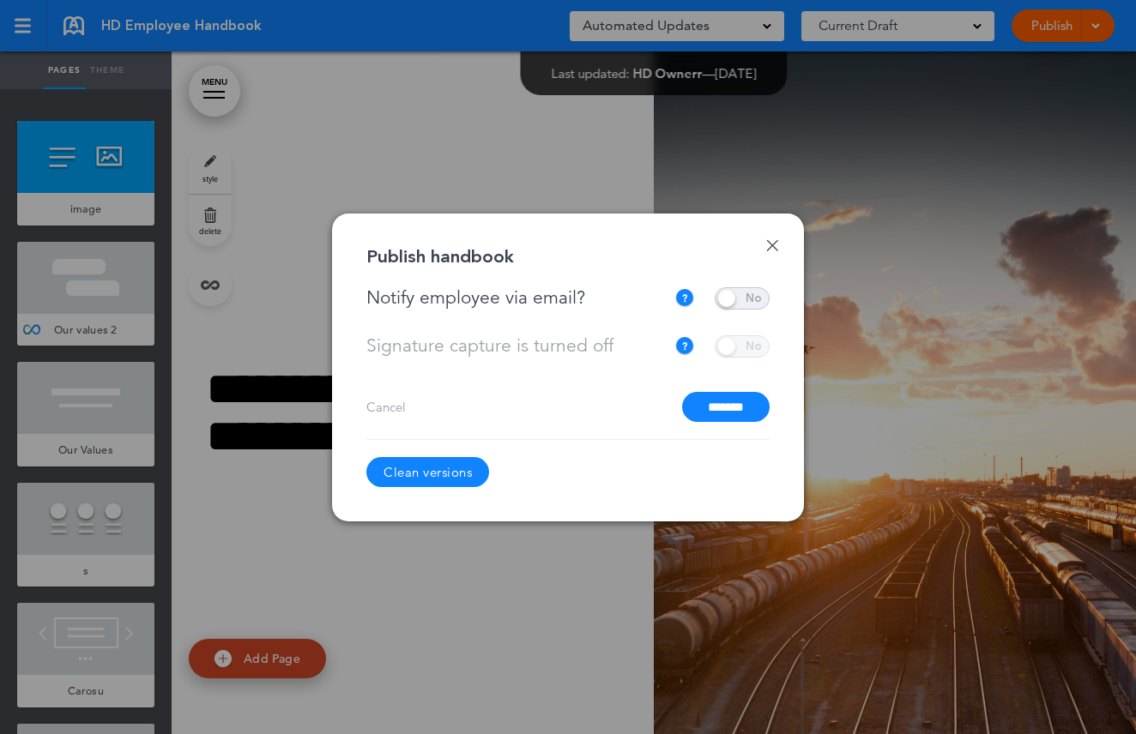
click at [730, 407] on input "*******" at bounding box center [726, 407] width 88 height 30
click at [770, 242] on link "Done" at bounding box center [772, 245] width 12 height 12
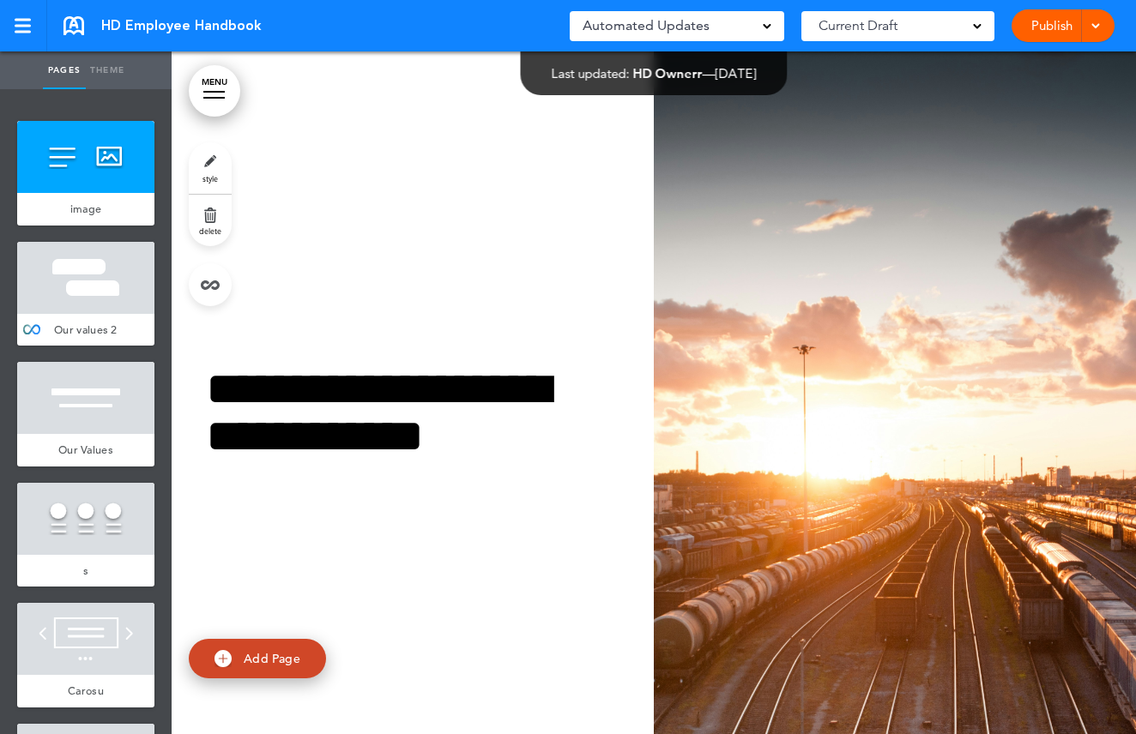
click at [1053, 37] on link "Publish" at bounding box center [1051, 25] width 54 height 33
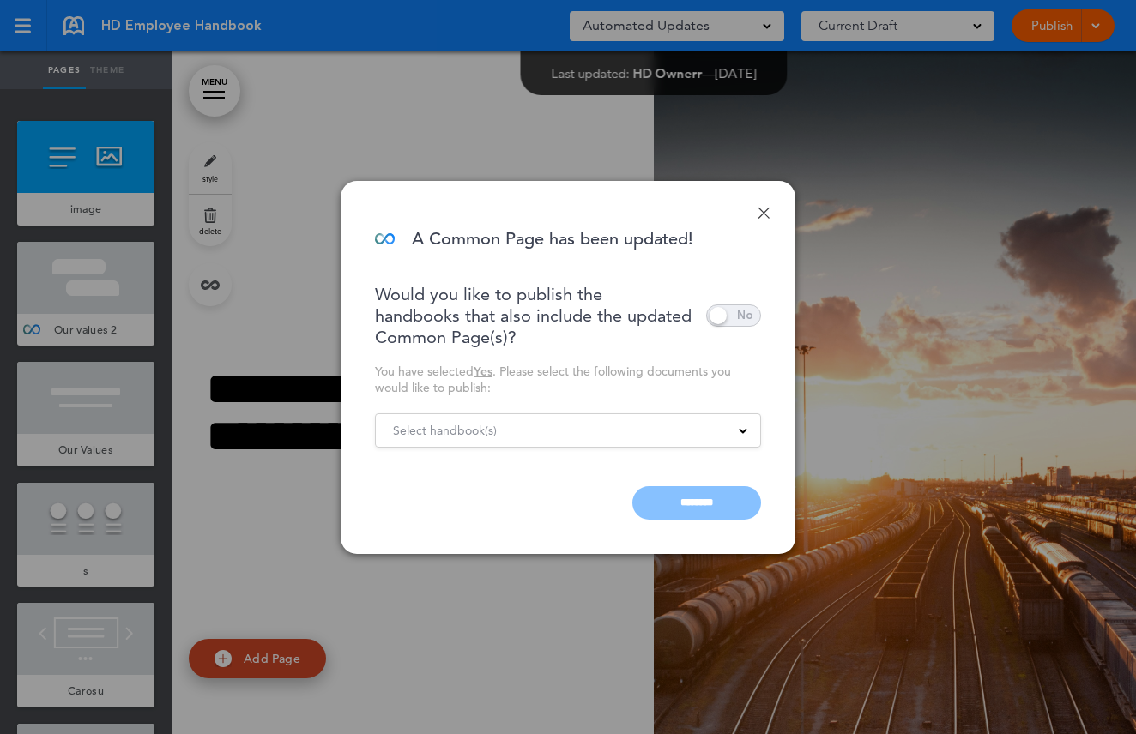
click at [717, 313] on span at bounding box center [733, 316] width 55 height 22
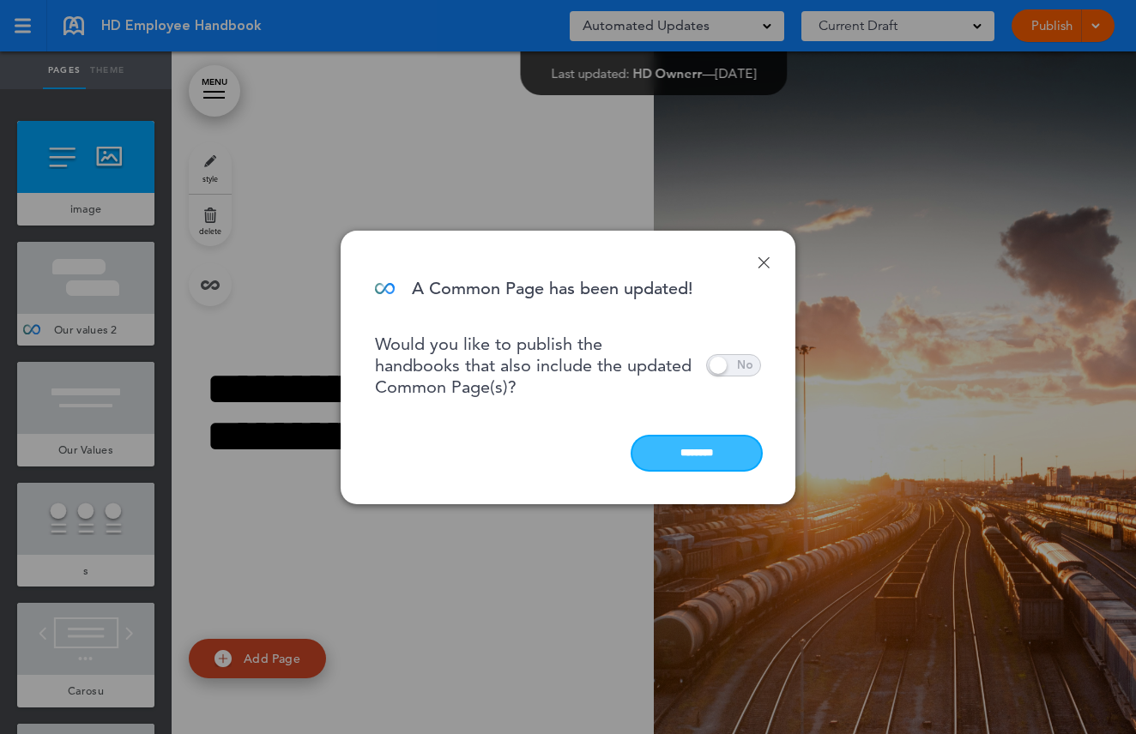
click at [702, 448] on input "********" at bounding box center [696, 453] width 129 height 33
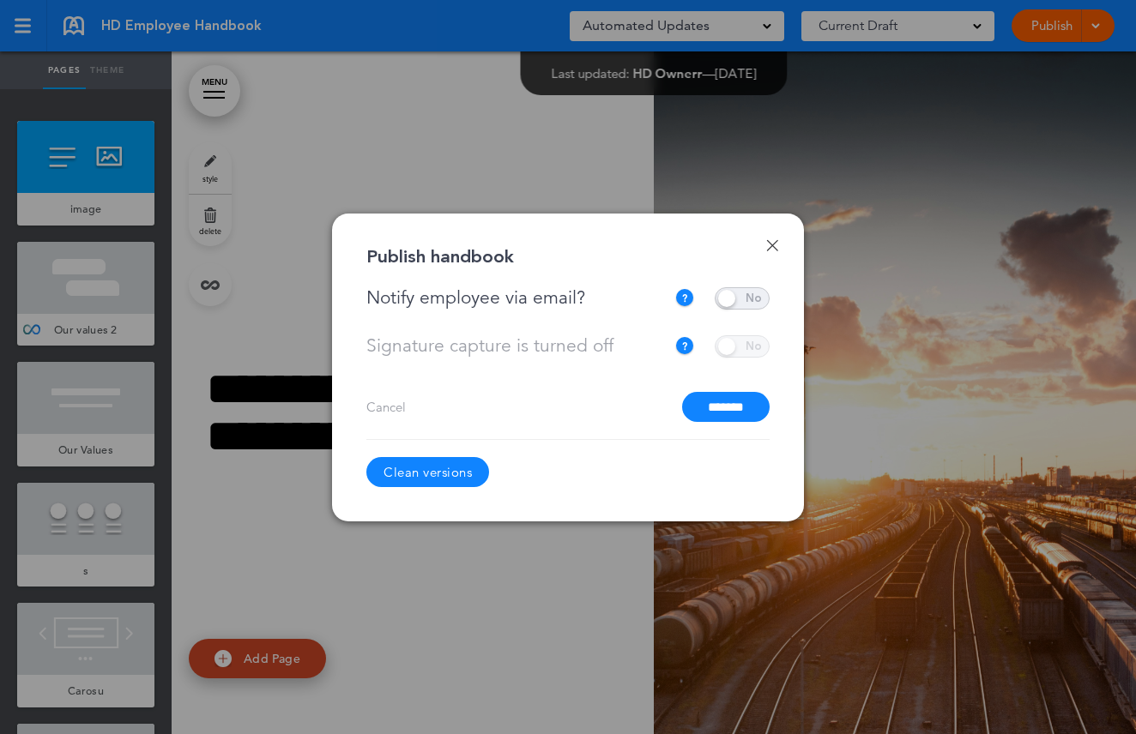
click at [715, 401] on input "*******" at bounding box center [726, 407] width 88 height 30
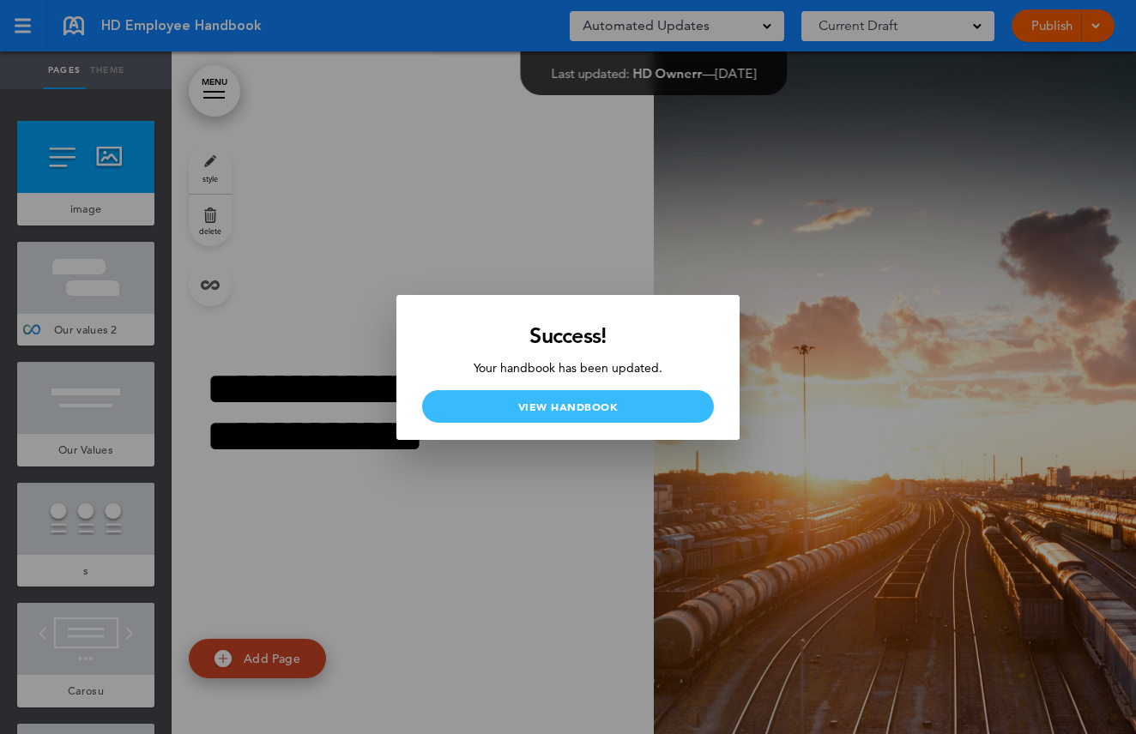
click at [685, 408] on link "View Handbook" at bounding box center [568, 406] width 292 height 33
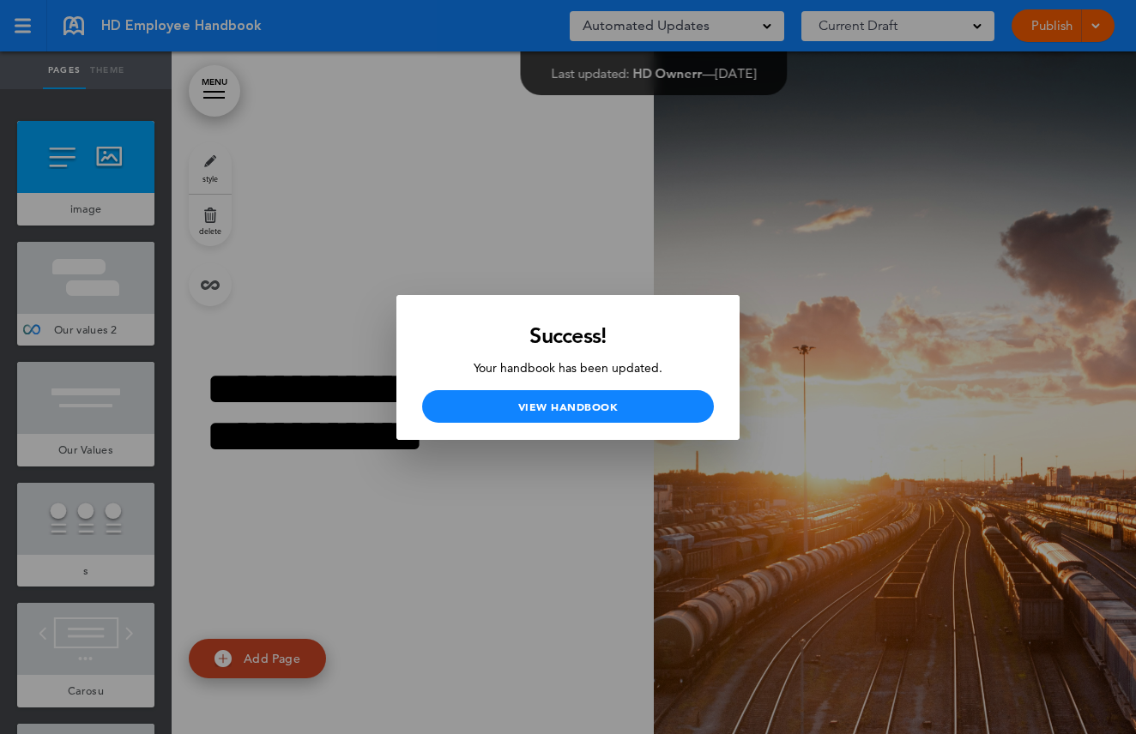
click at [520, 592] on div at bounding box center [568, 367] width 1136 height 734
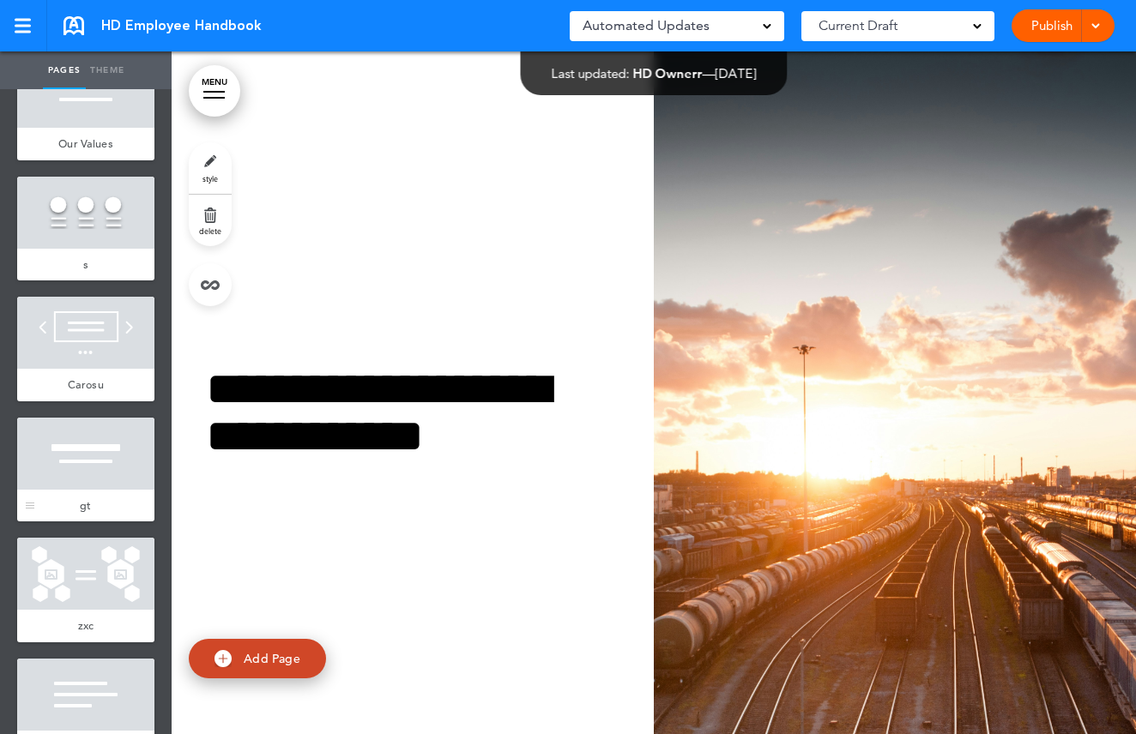
scroll to position [282, 0]
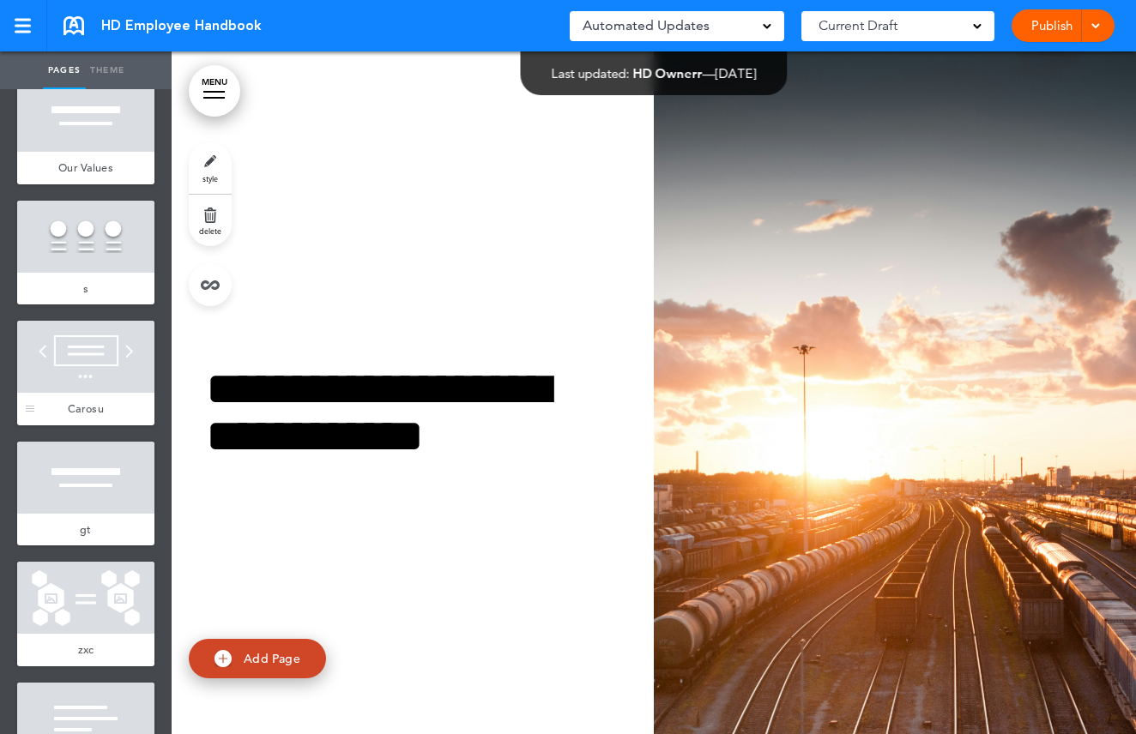
click at [95, 353] on div at bounding box center [85, 357] width 137 height 72
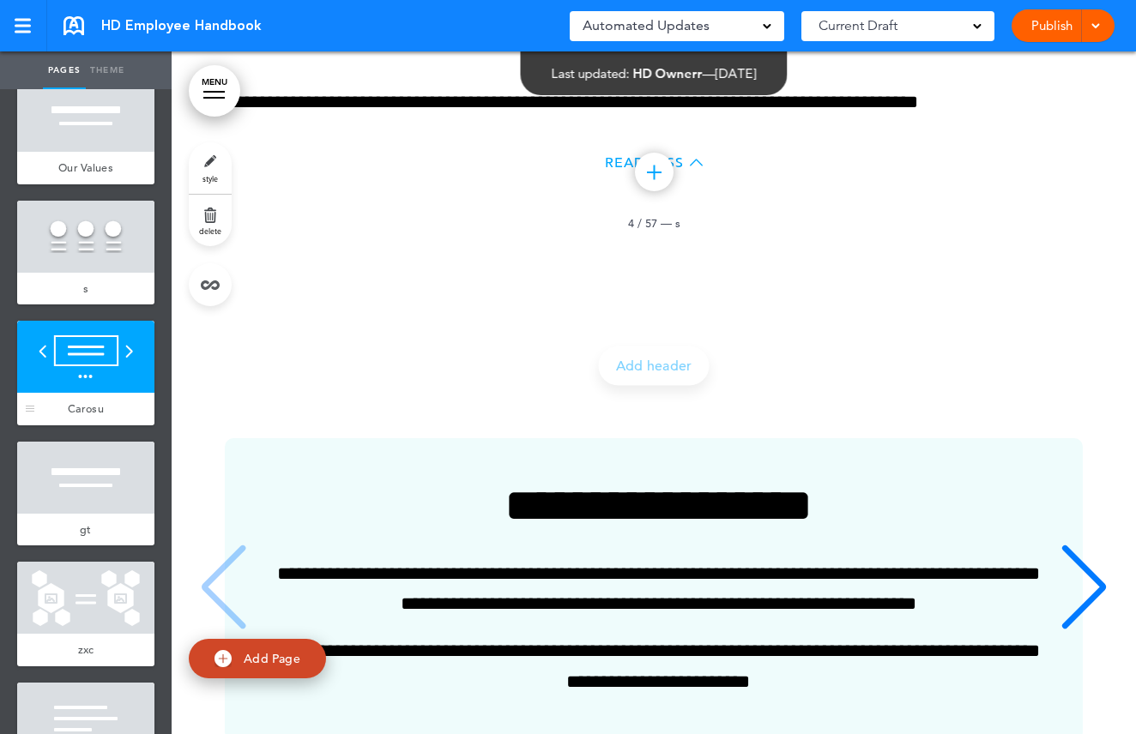
scroll to position [3421, 0]
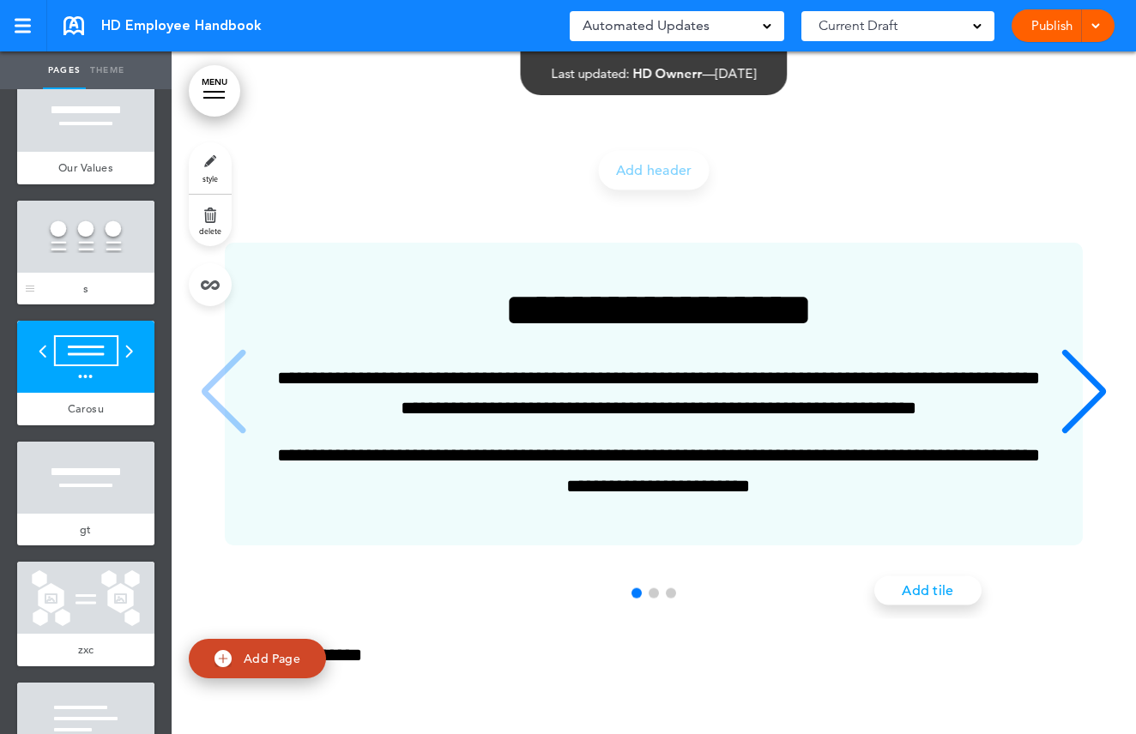
click at [81, 250] on div at bounding box center [85, 237] width 137 height 72
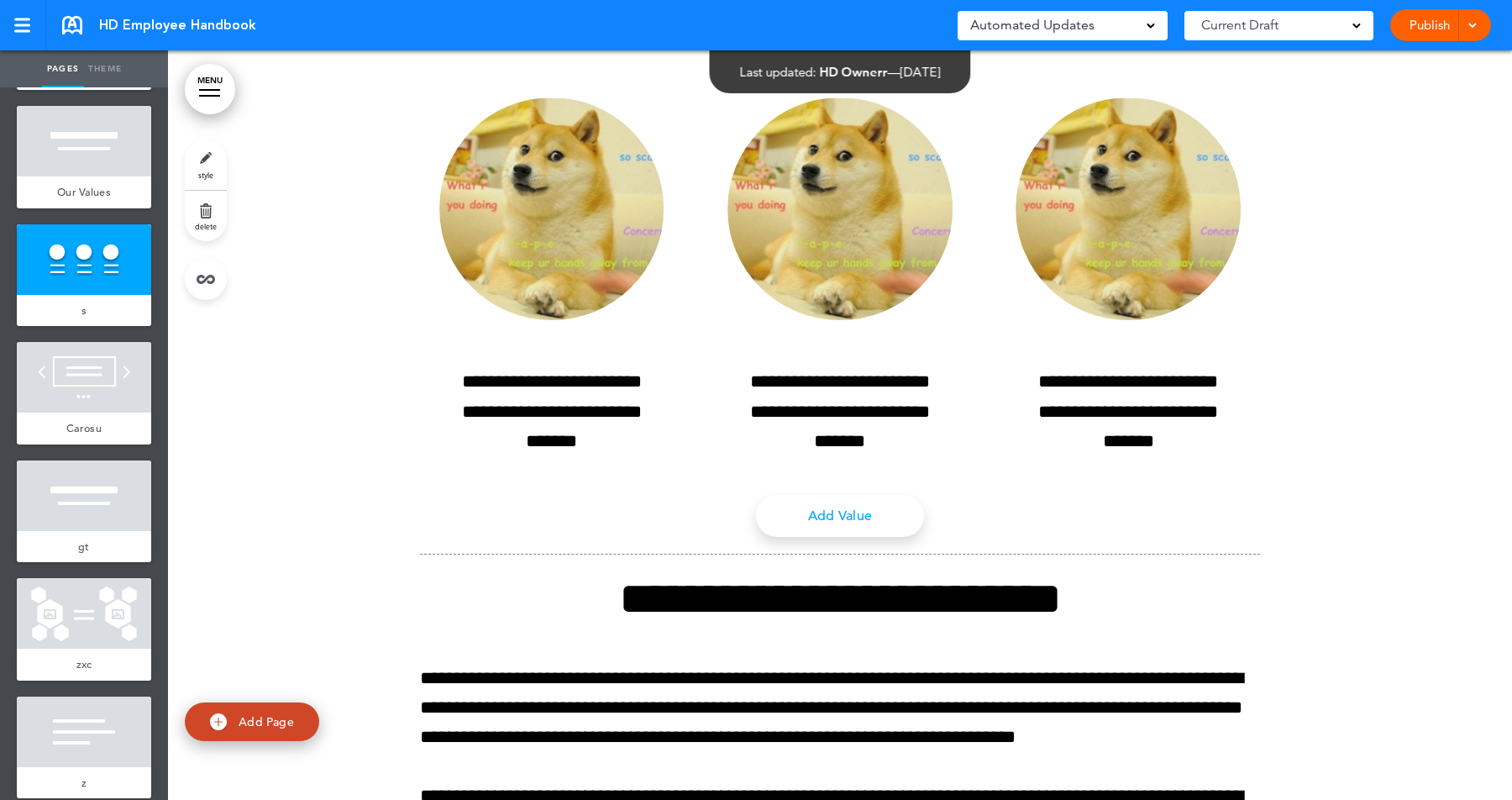
scroll to position [2332, 0]
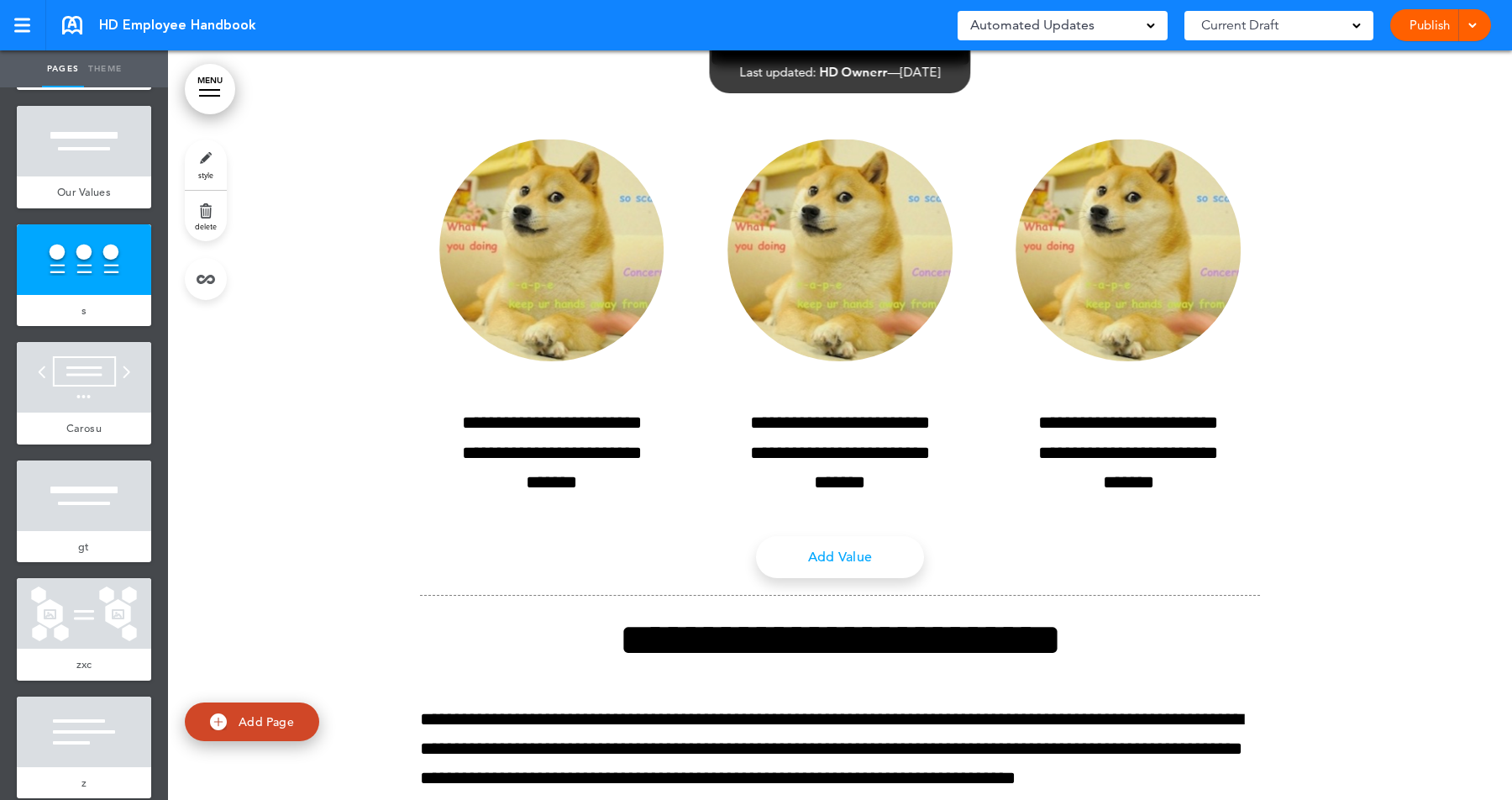
click at [261, 719] on span "Add Page" at bounding box center [266, 721] width 56 height 15
type input "********"
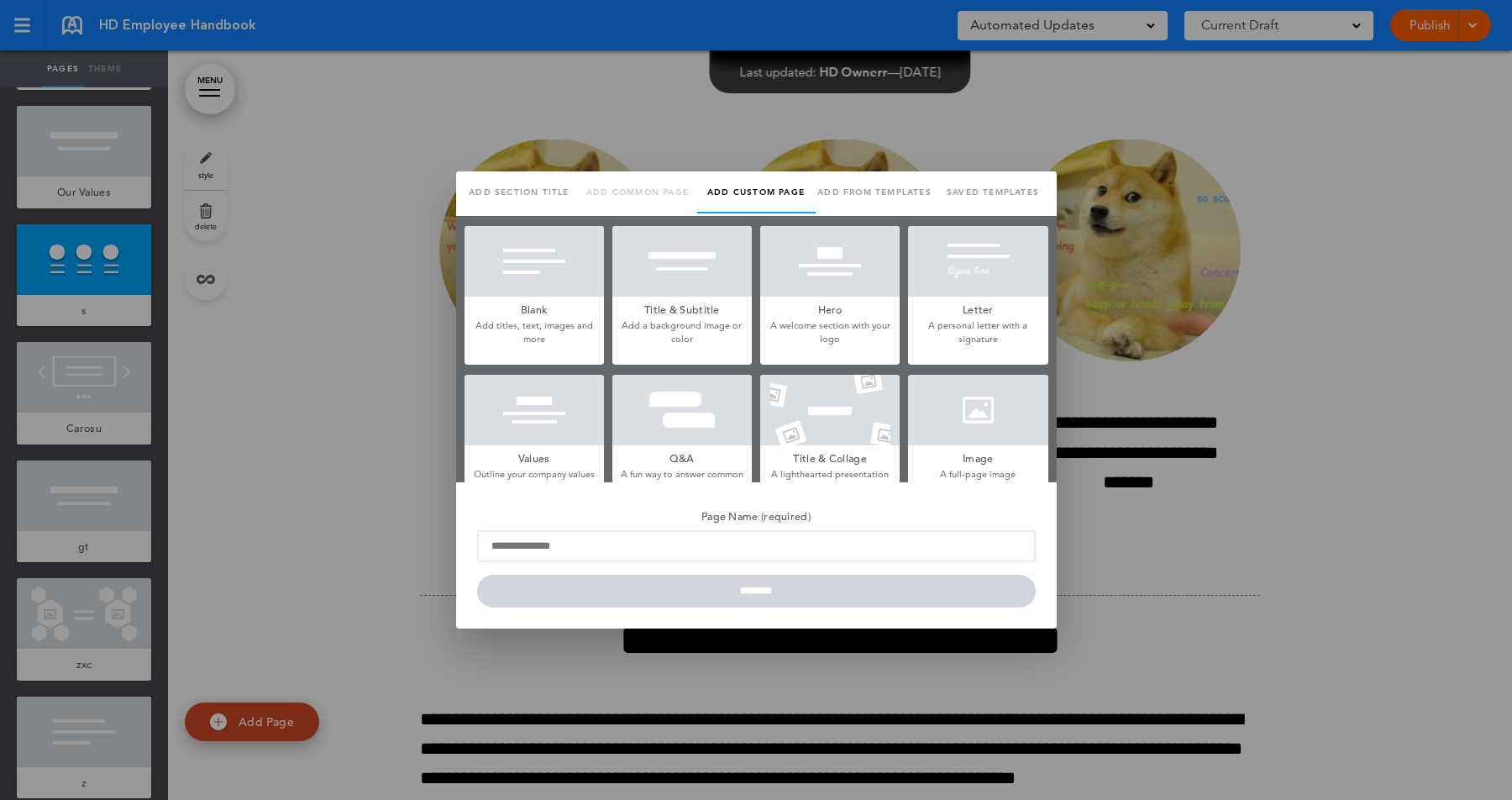
click at [676, 458] on h5 "Q&A" at bounding box center [682, 457] width 139 height 24
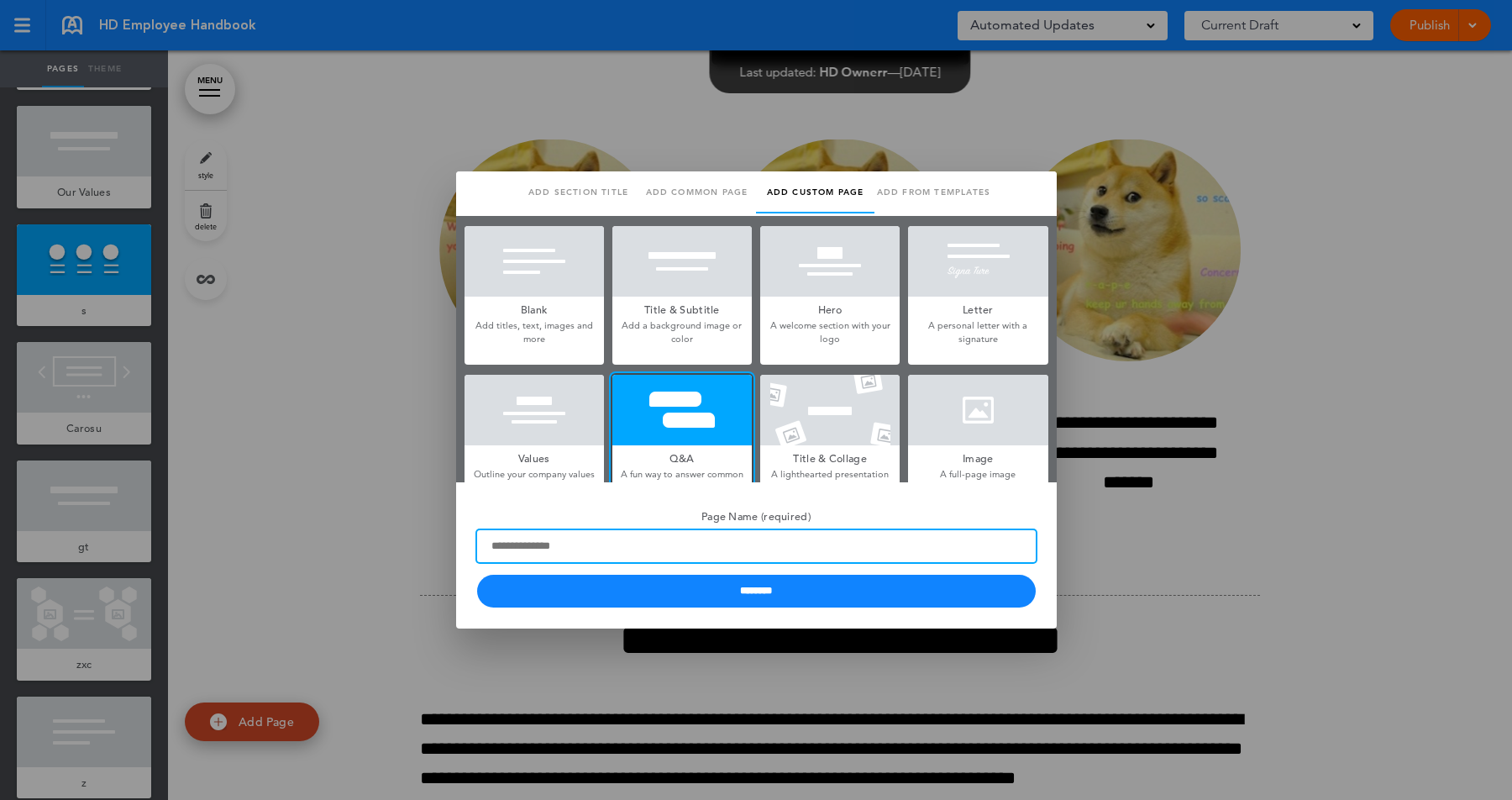
click at [646, 540] on input "Page Name (required)" at bounding box center [756, 545] width 558 height 32
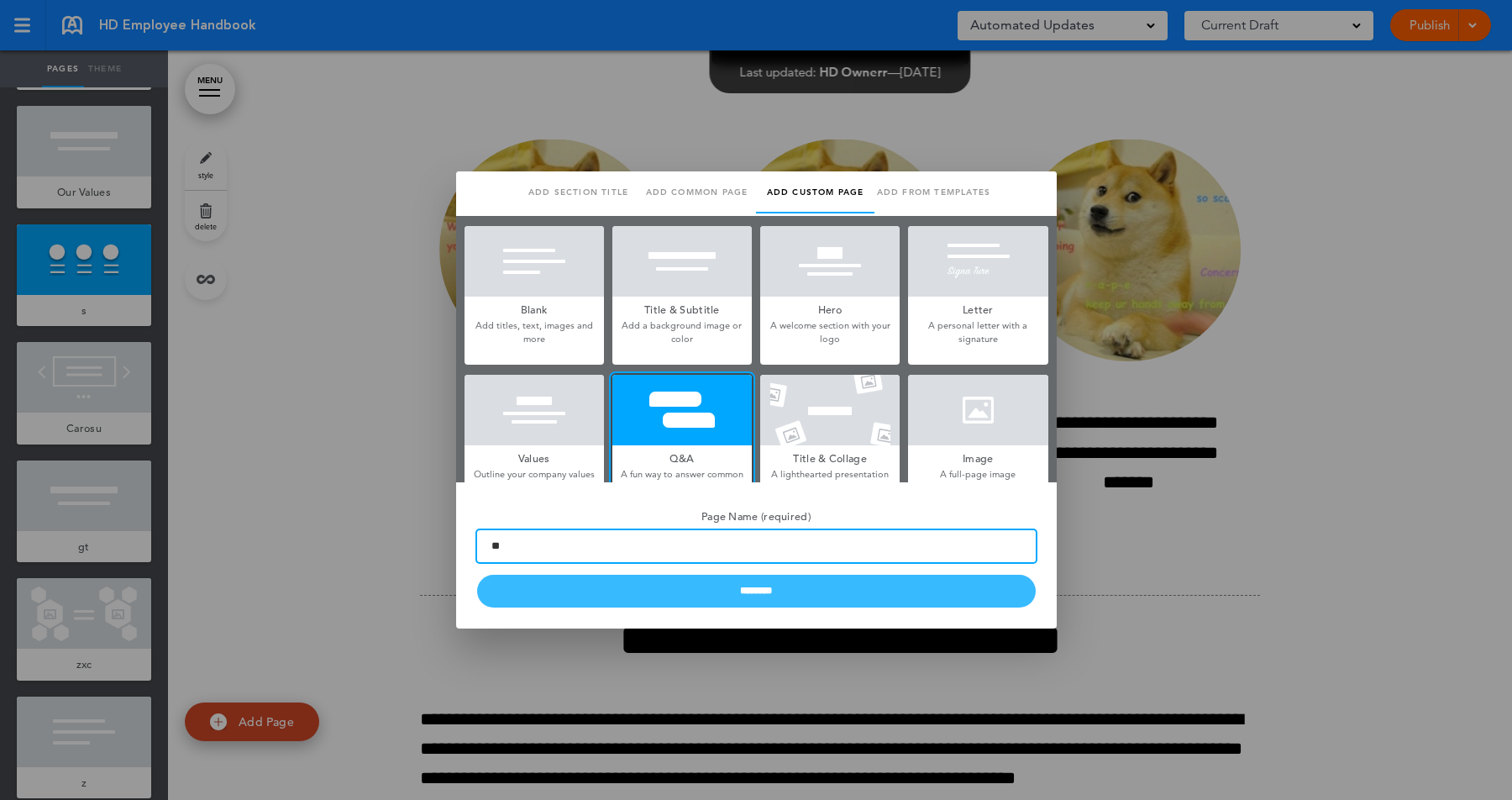
type input "**"
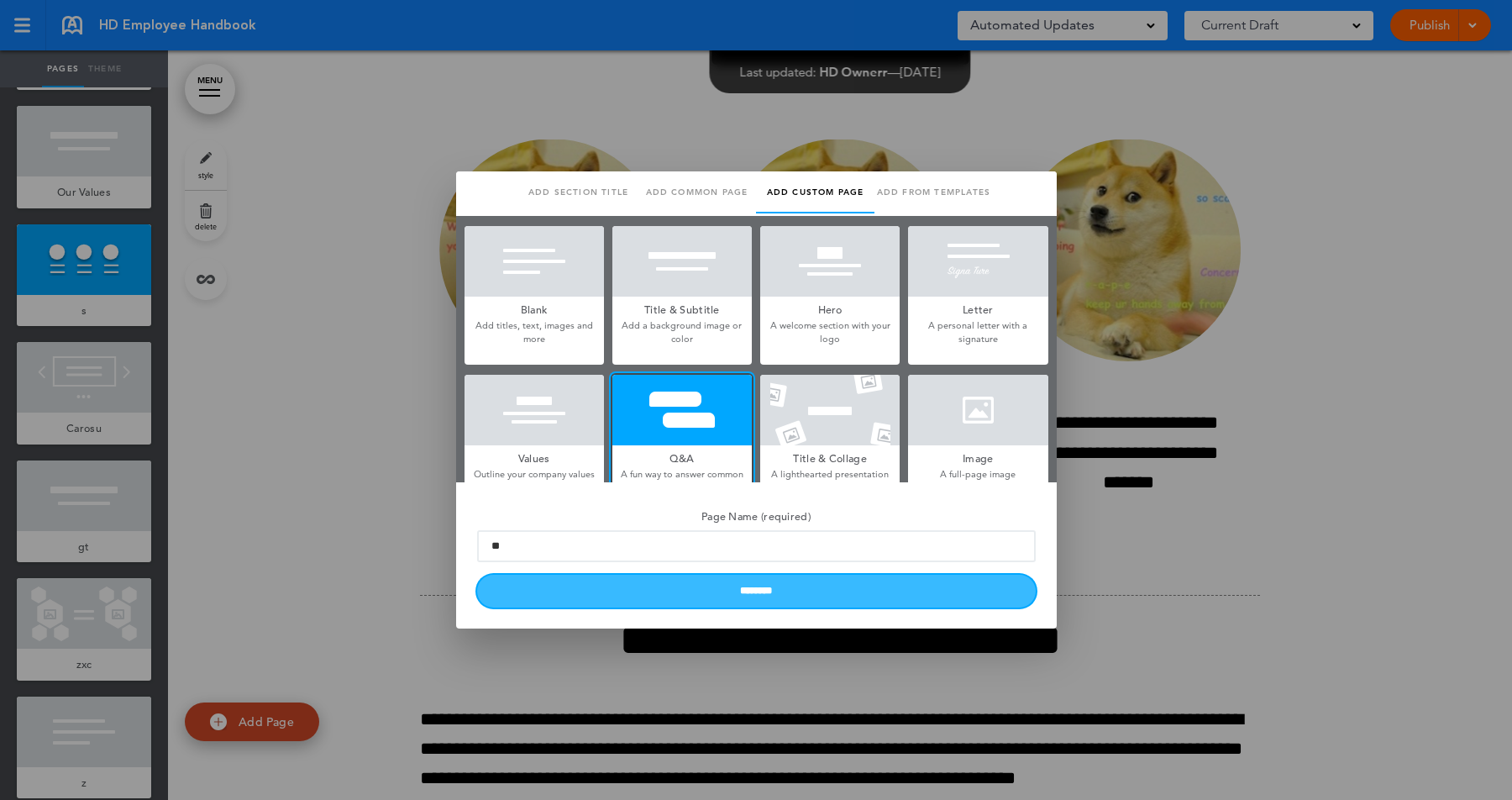
click at [542, 588] on input "********" at bounding box center [756, 590] width 558 height 32
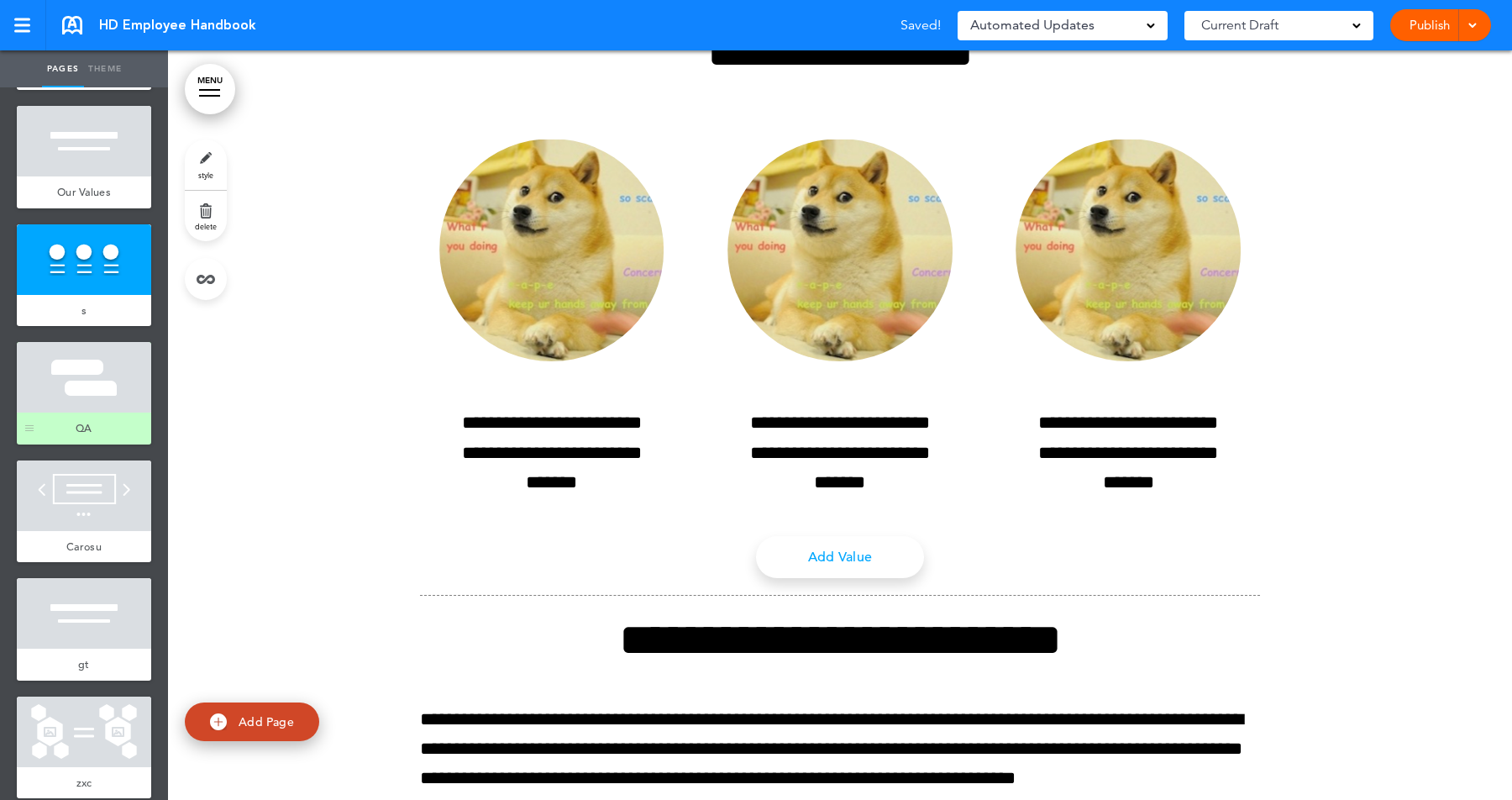
click at [78, 410] on div at bounding box center [83, 377] width 134 height 71
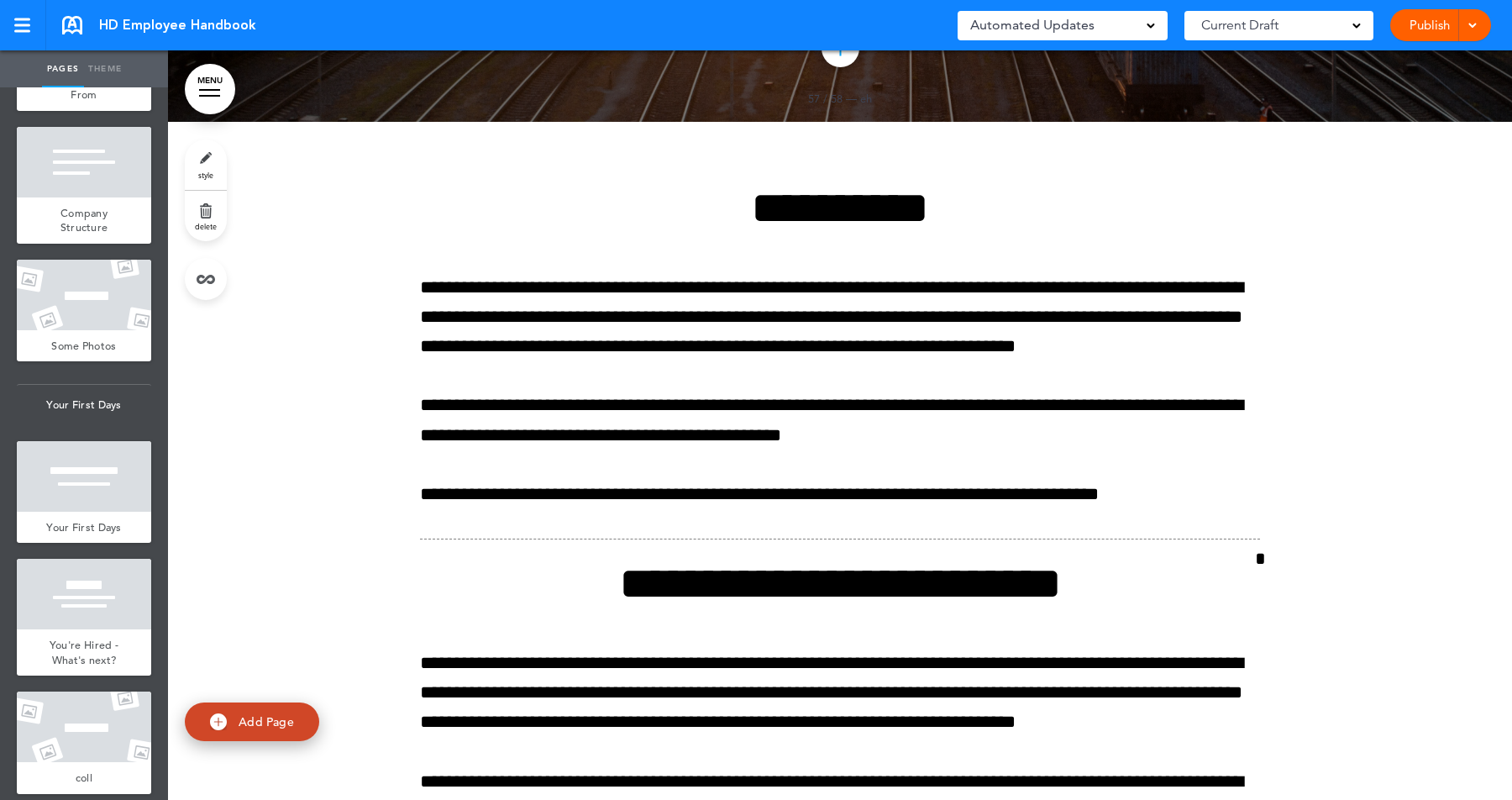
scroll to position [233, 0]
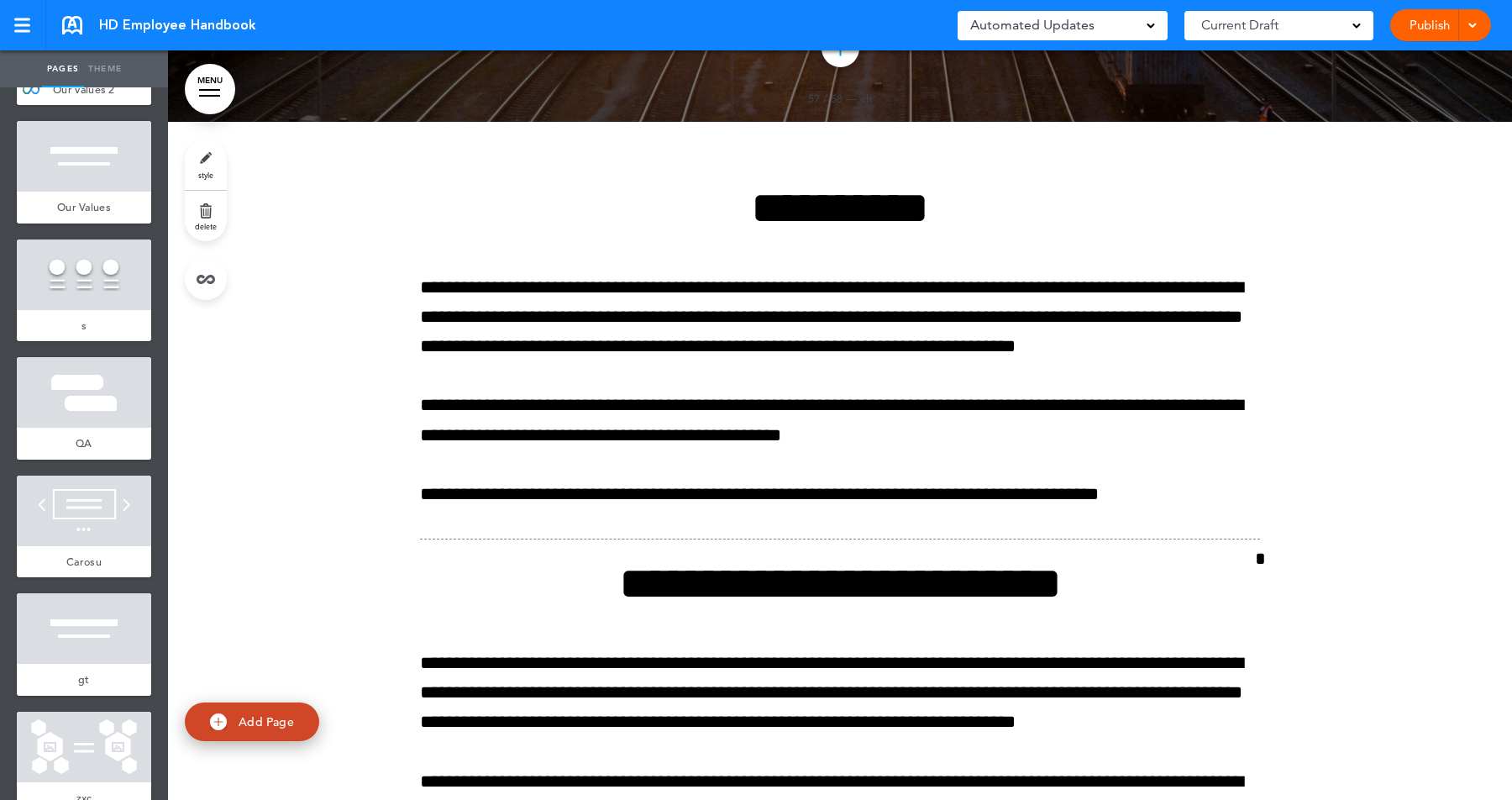
click at [82, 407] on div at bounding box center [83, 393] width 134 height 71
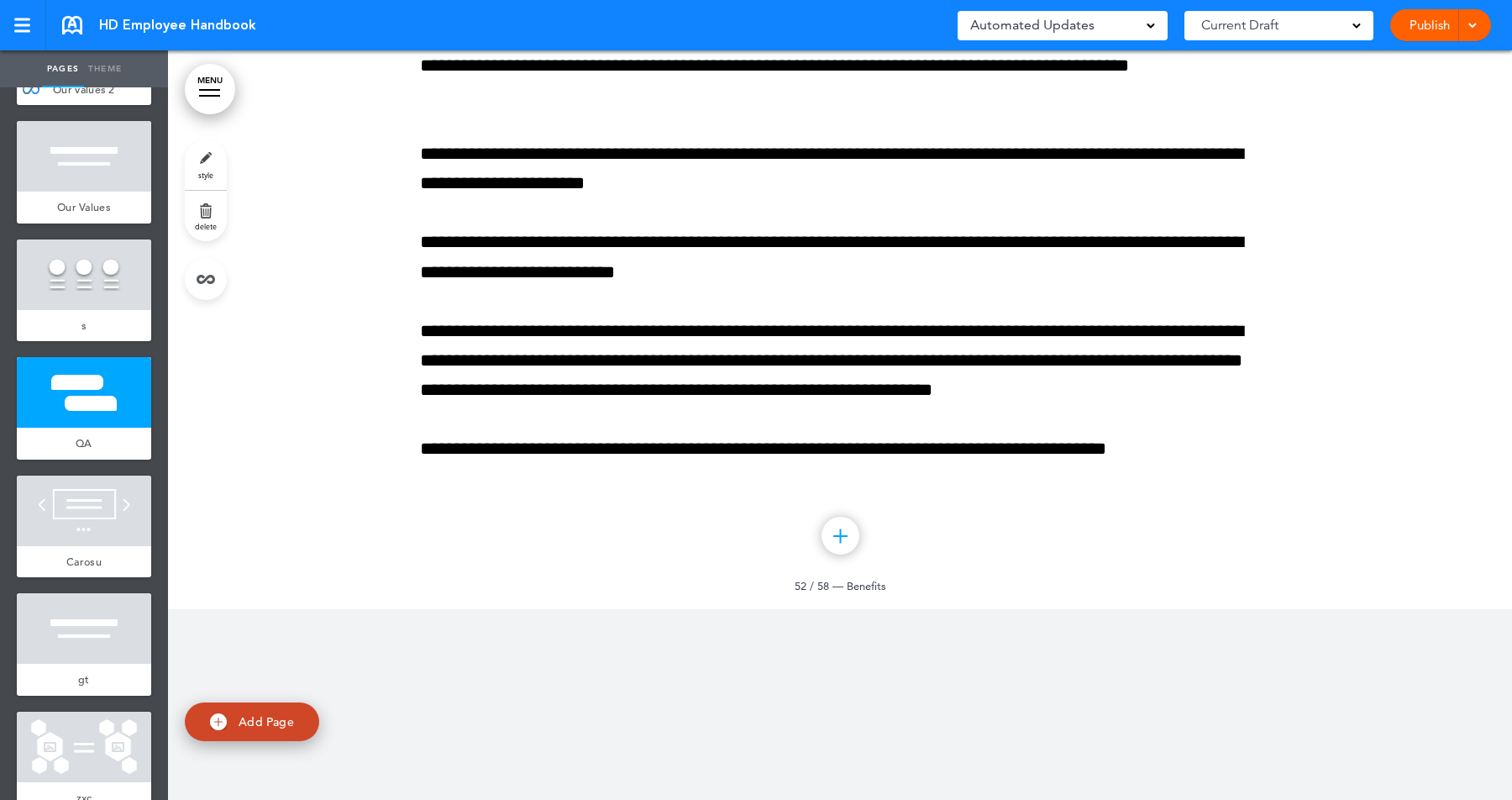
scroll to position [3350, 0]
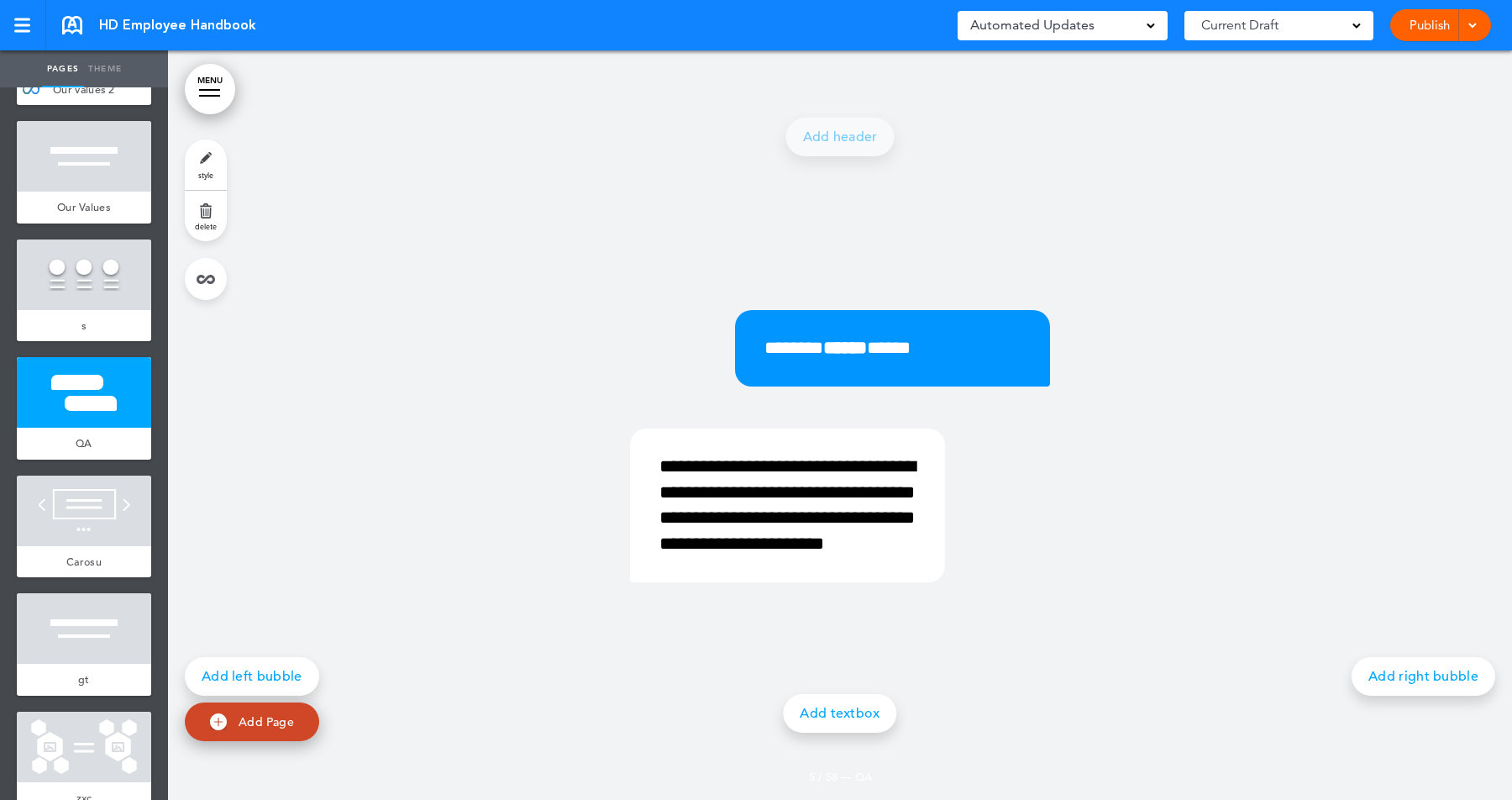
click at [863, 718] on link "Add textbox" at bounding box center [840, 713] width 114 height 38
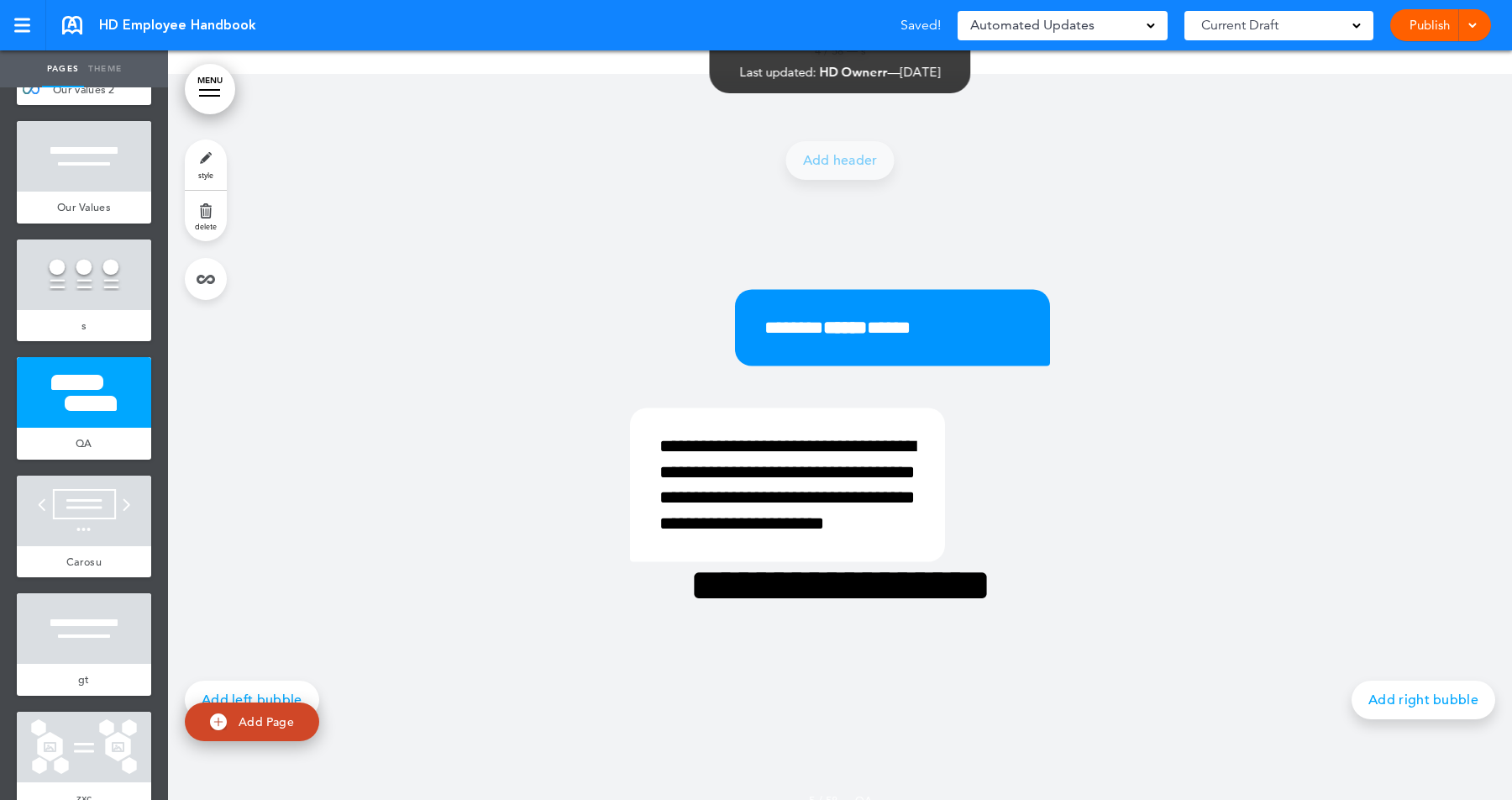
scroll to position [3317, 0]
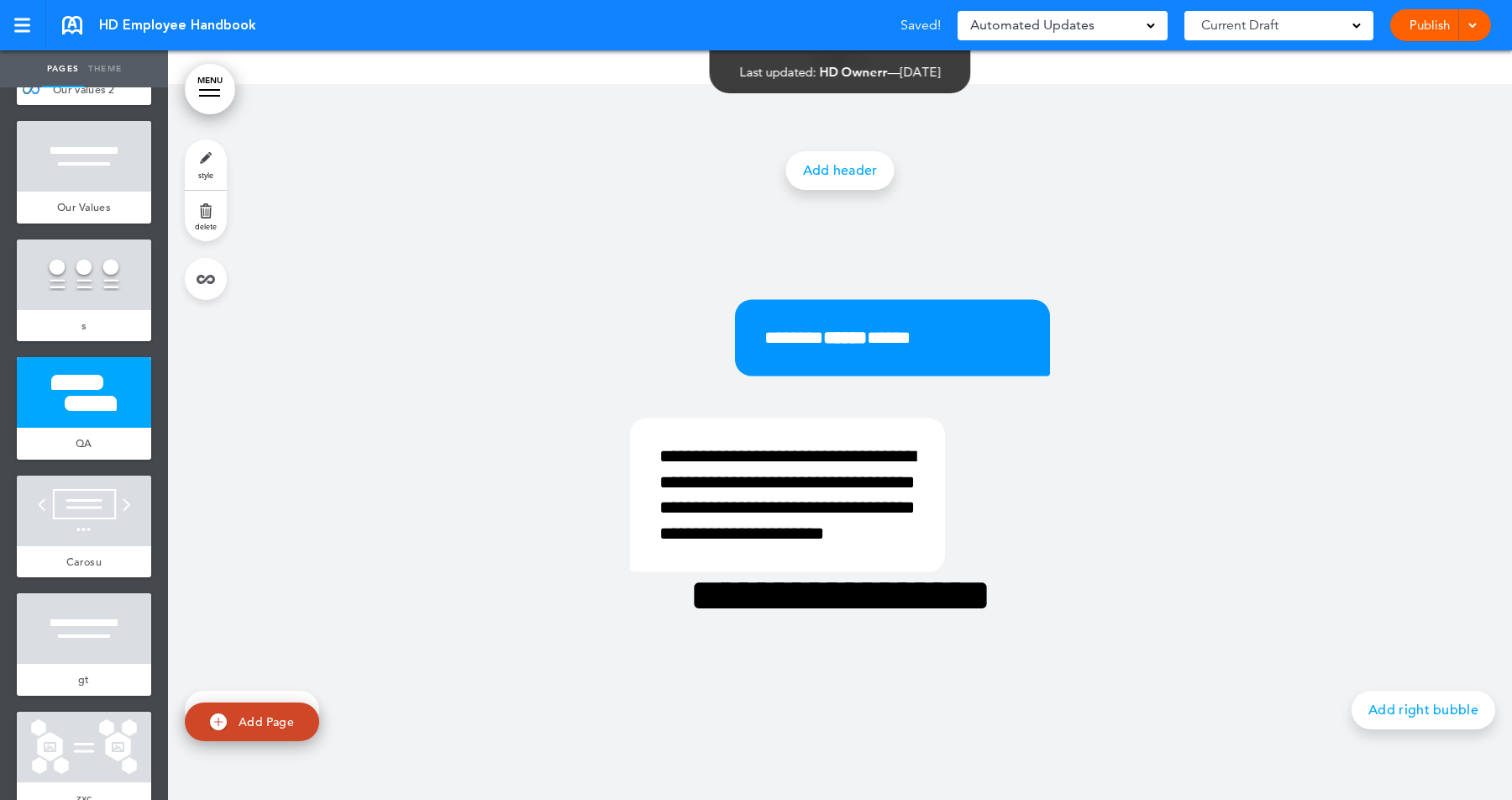
click at [850, 174] on link "Add header" at bounding box center [840, 169] width 109 height 38
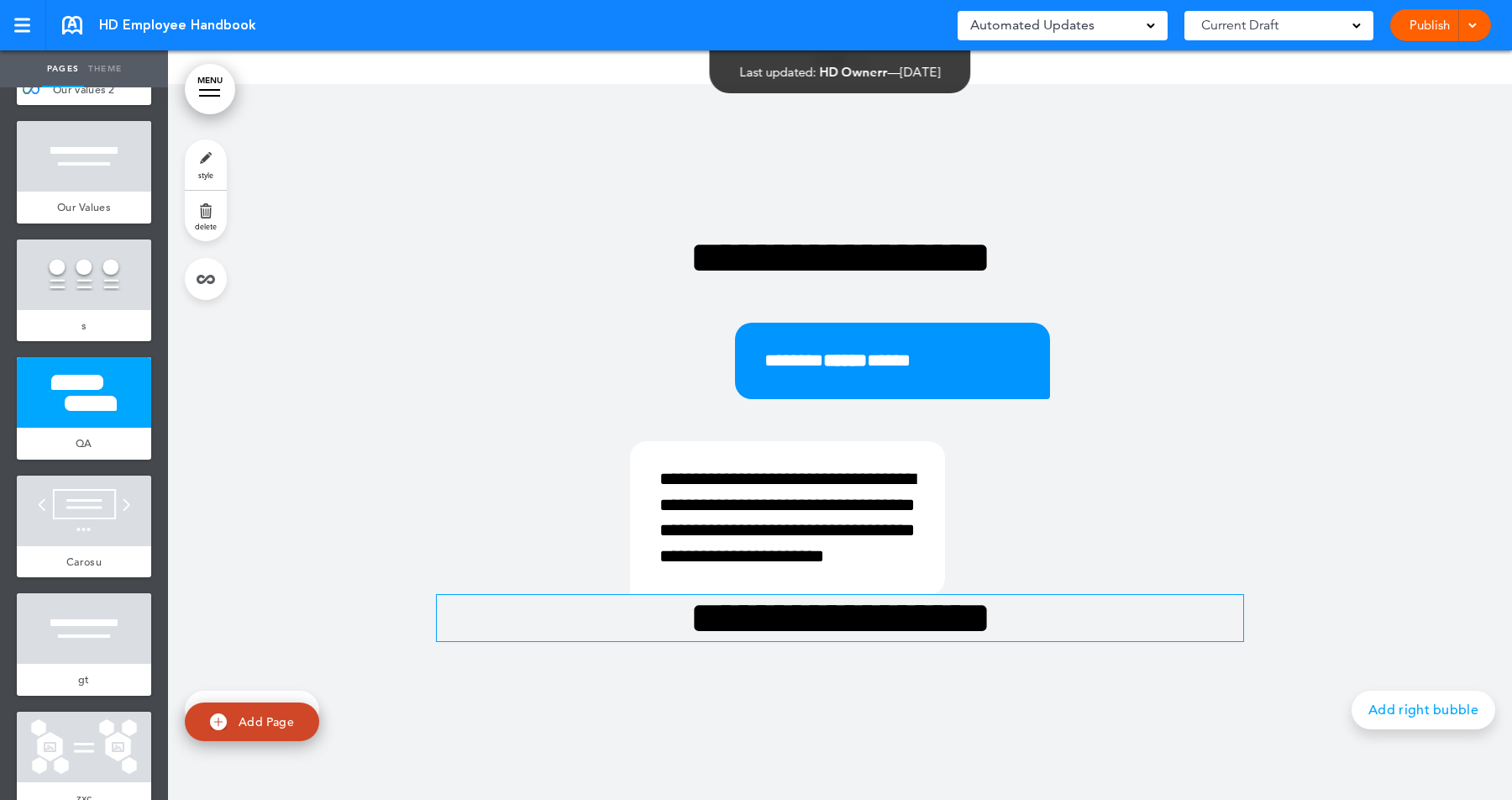
scroll to position [3463, 0]
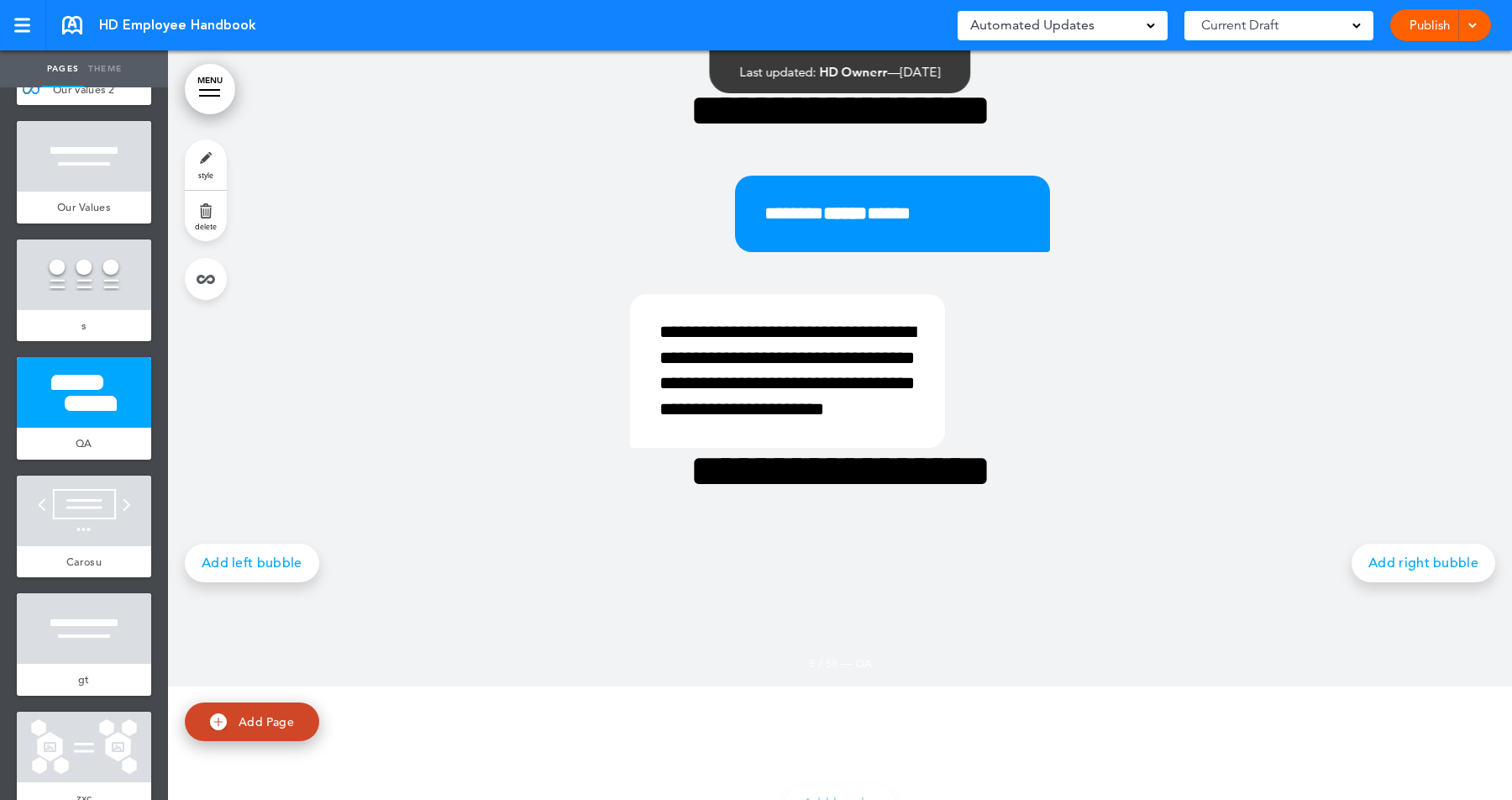
click at [738, 587] on div "**********" at bounding box center [840, 311] width 840 height 575
